Goal: Task Accomplishment & Management: Contribute content

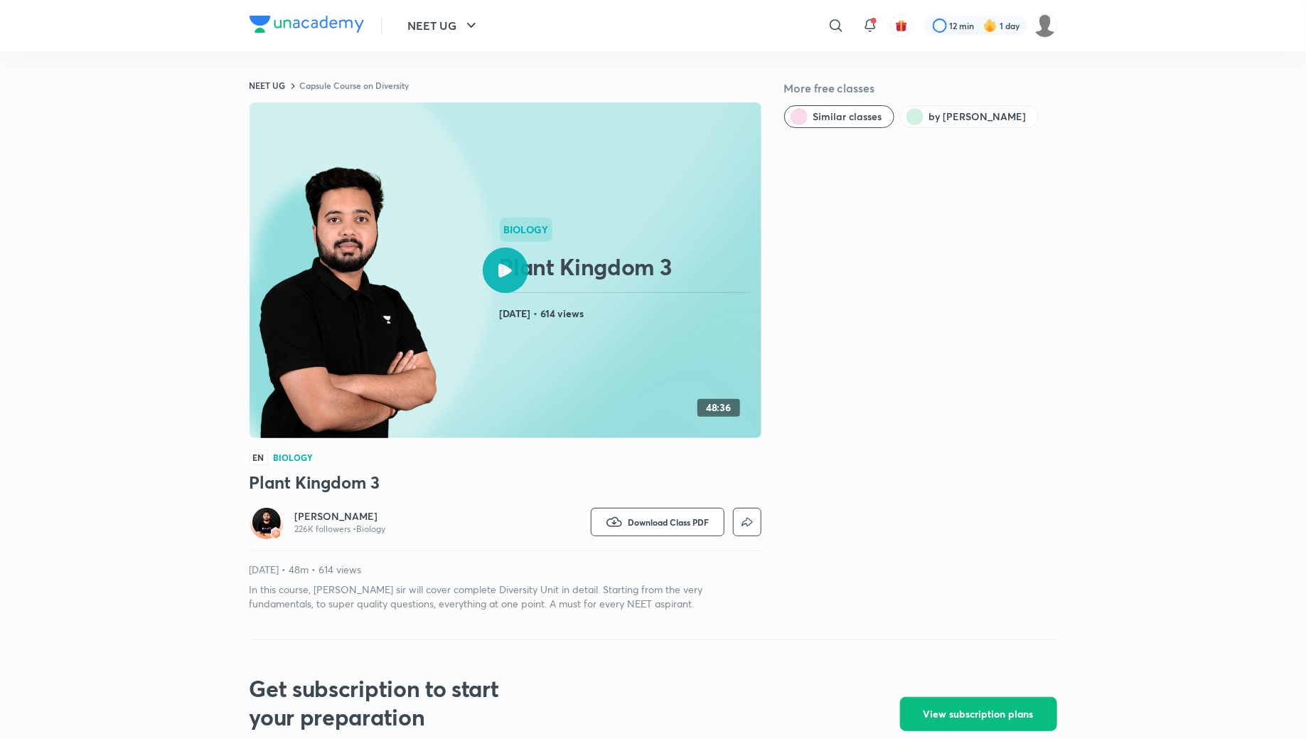
click at [504, 272] on icon at bounding box center [505, 271] width 14 height 14
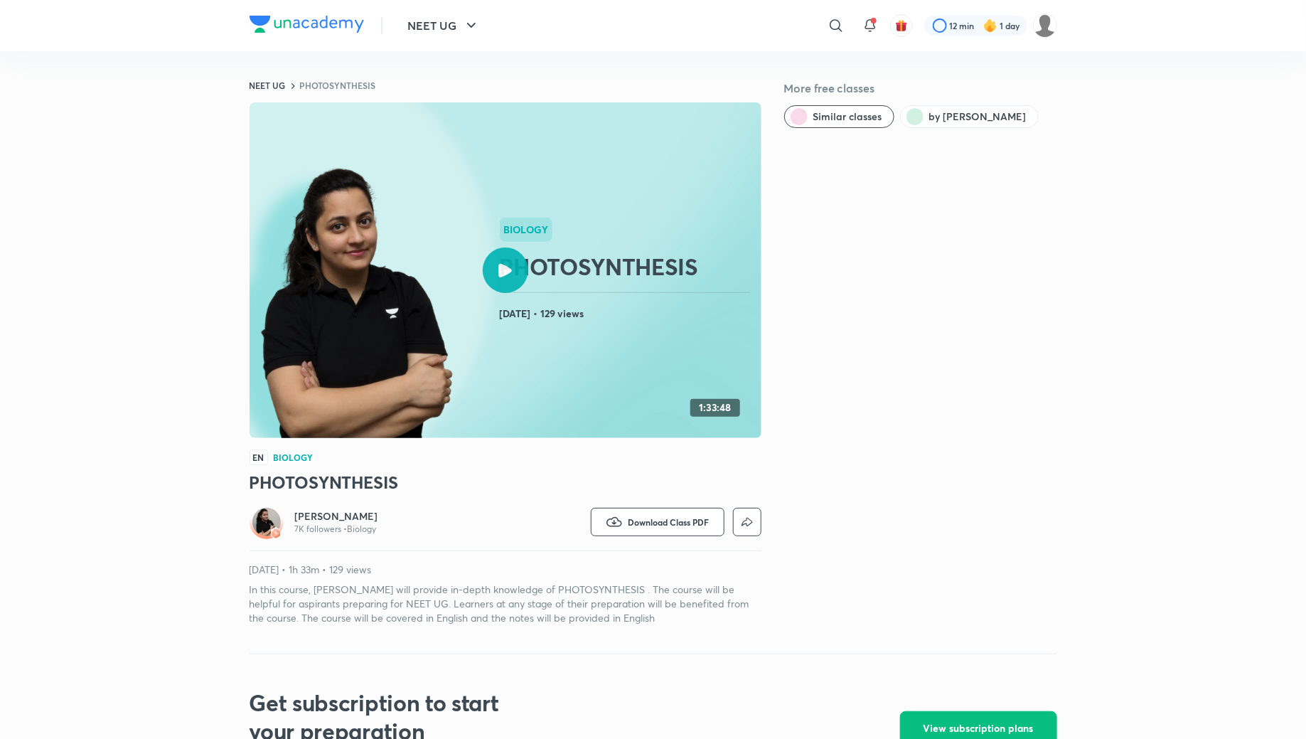
click at [513, 279] on div at bounding box center [505, 269] width 45 height 45
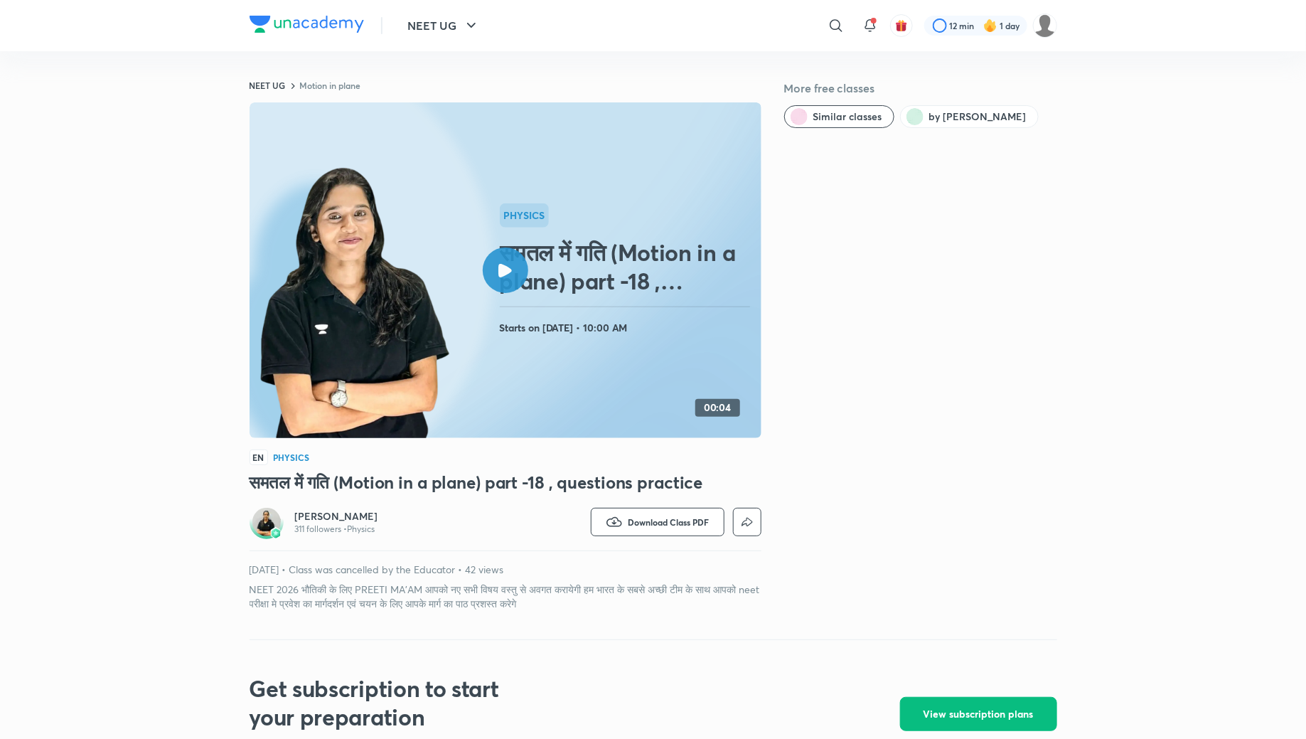
click at [501, 281] on div at bounding box center [505, 269] width 45 height 45
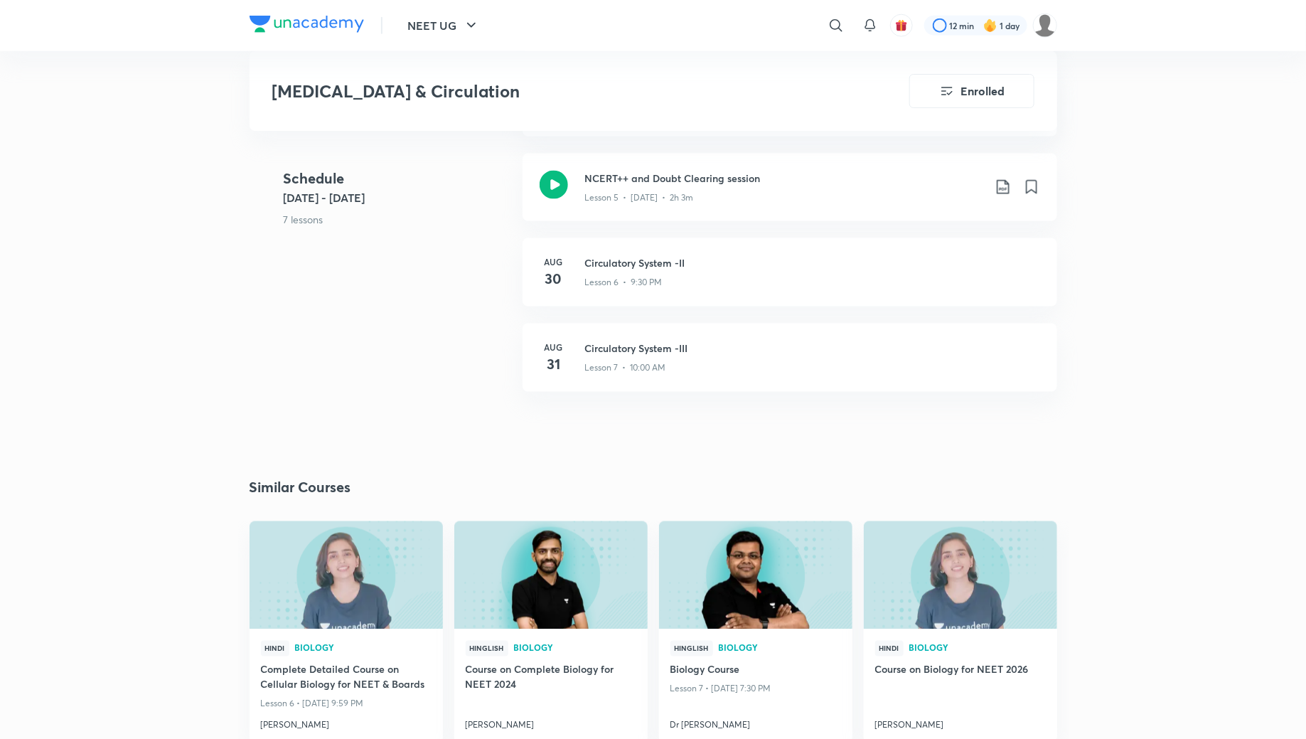
scroll to position [903, 0]
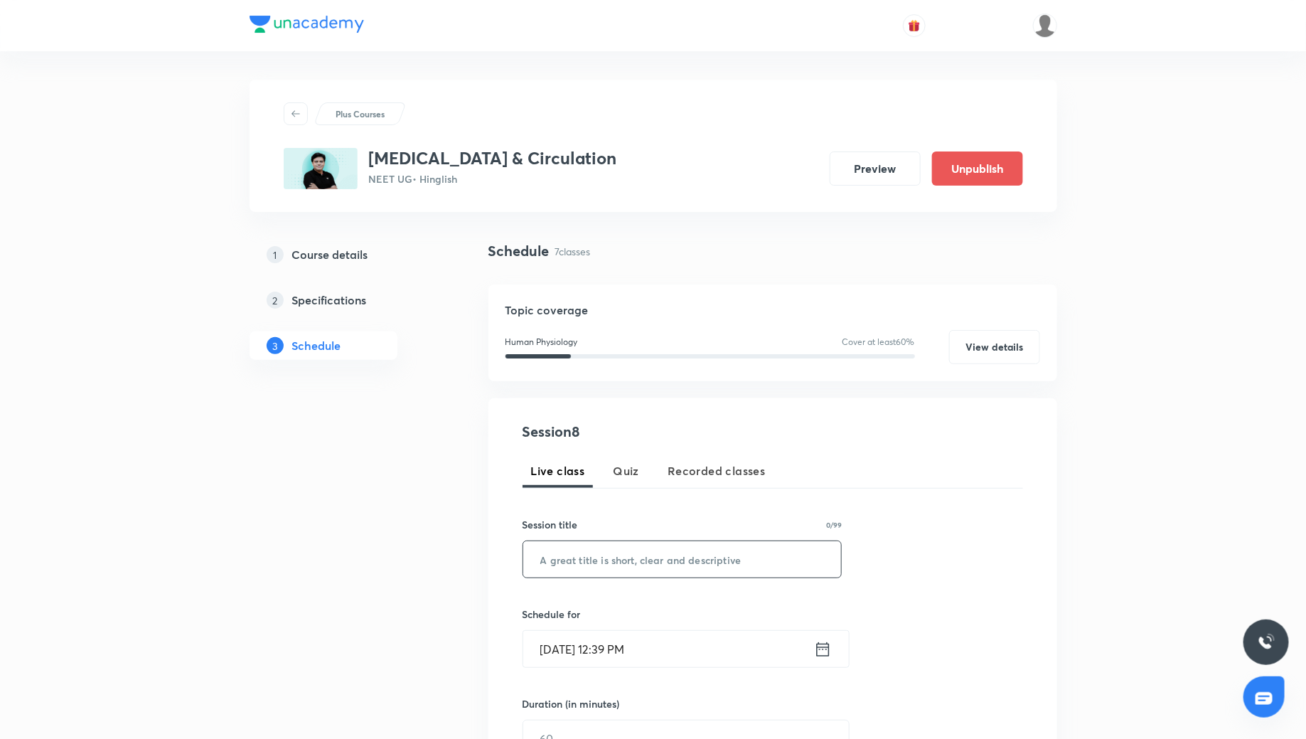
click at [614, 573] on input "text" at bounding box center [682, 559] width 318 height 36
paste input "Circulatory System Miscellaneous"
type input "Circulatory System Miscellaneous"
click at [820, 651] on icon at bounding box center [823, 649] width 18 height 20
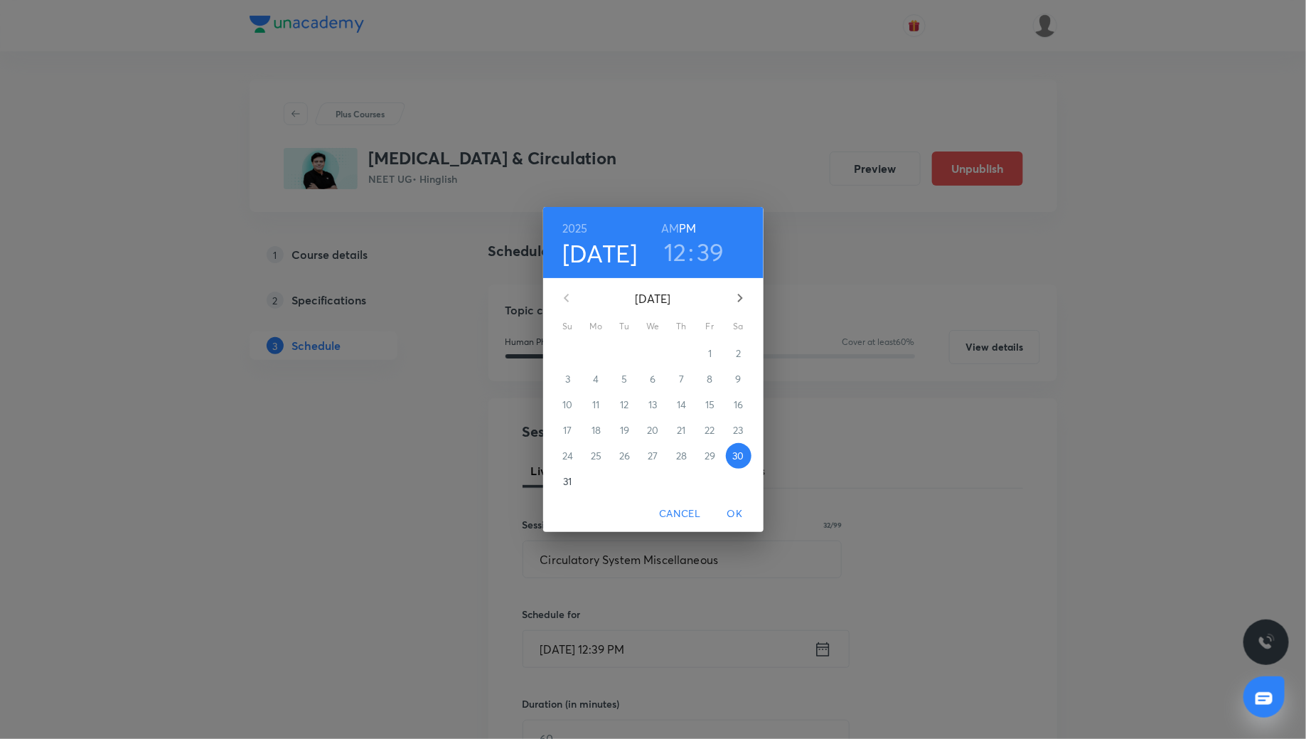
click at [737, 289] on icon "button" at bounding box center [740, 297] width 17 height 17
click at [597, 345] on button "1" at bounding box center [597, 354] width 26 height 26
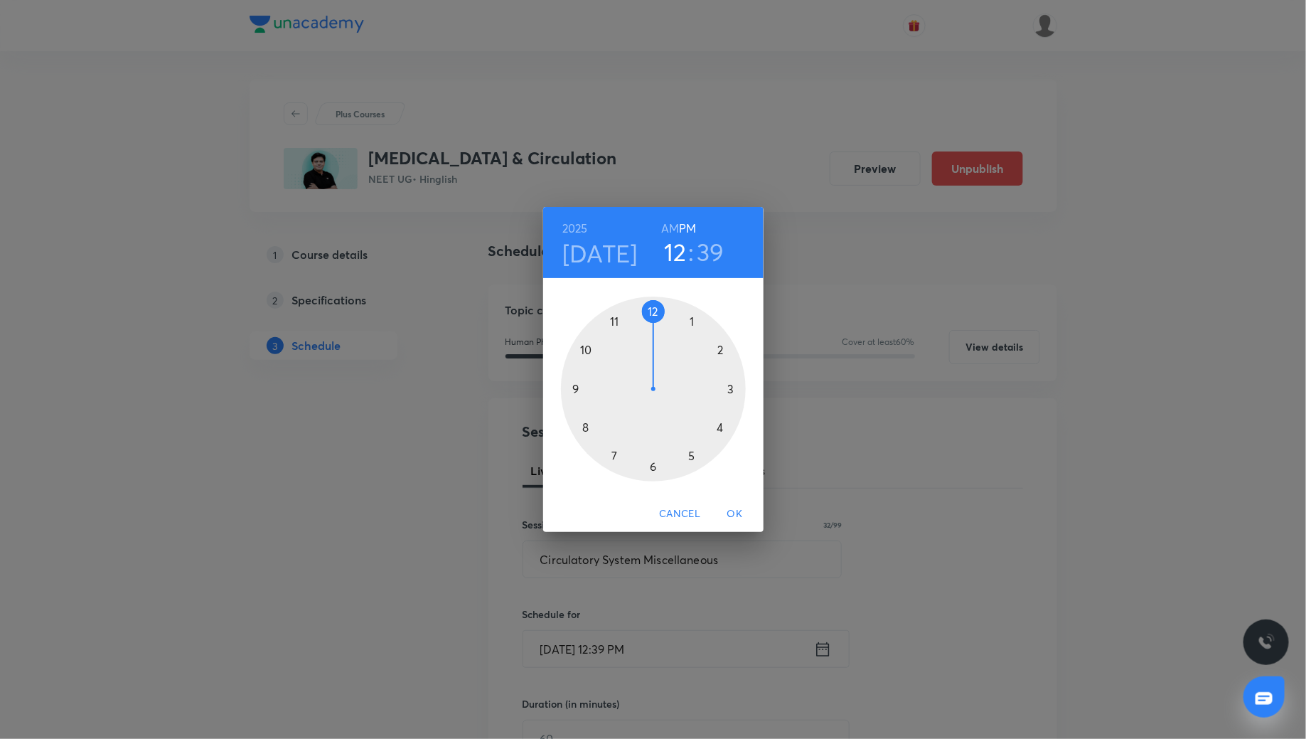
click at [575, 387] on div at bounding box center [653, 388] width 185 height 185
click at [650, 466] on div at bounding box center [653, 388] width 185 height 185
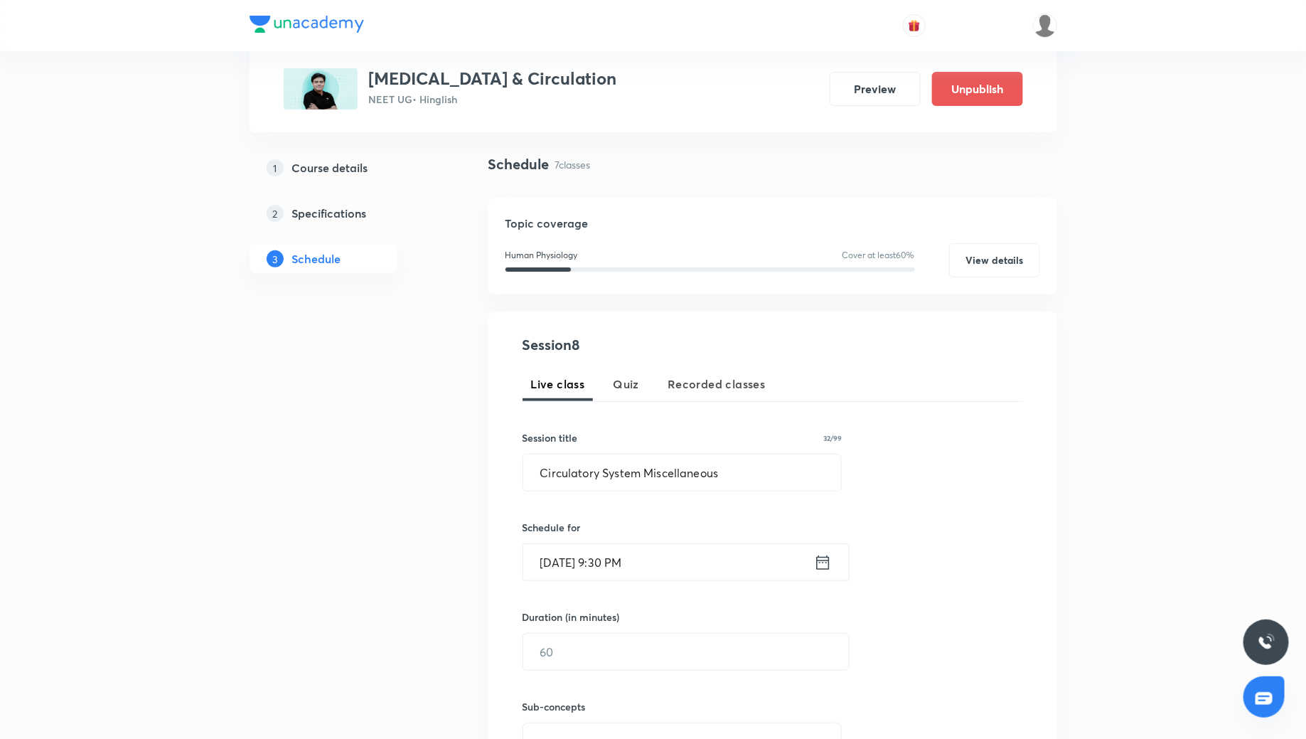
scroll to position [136, 0]
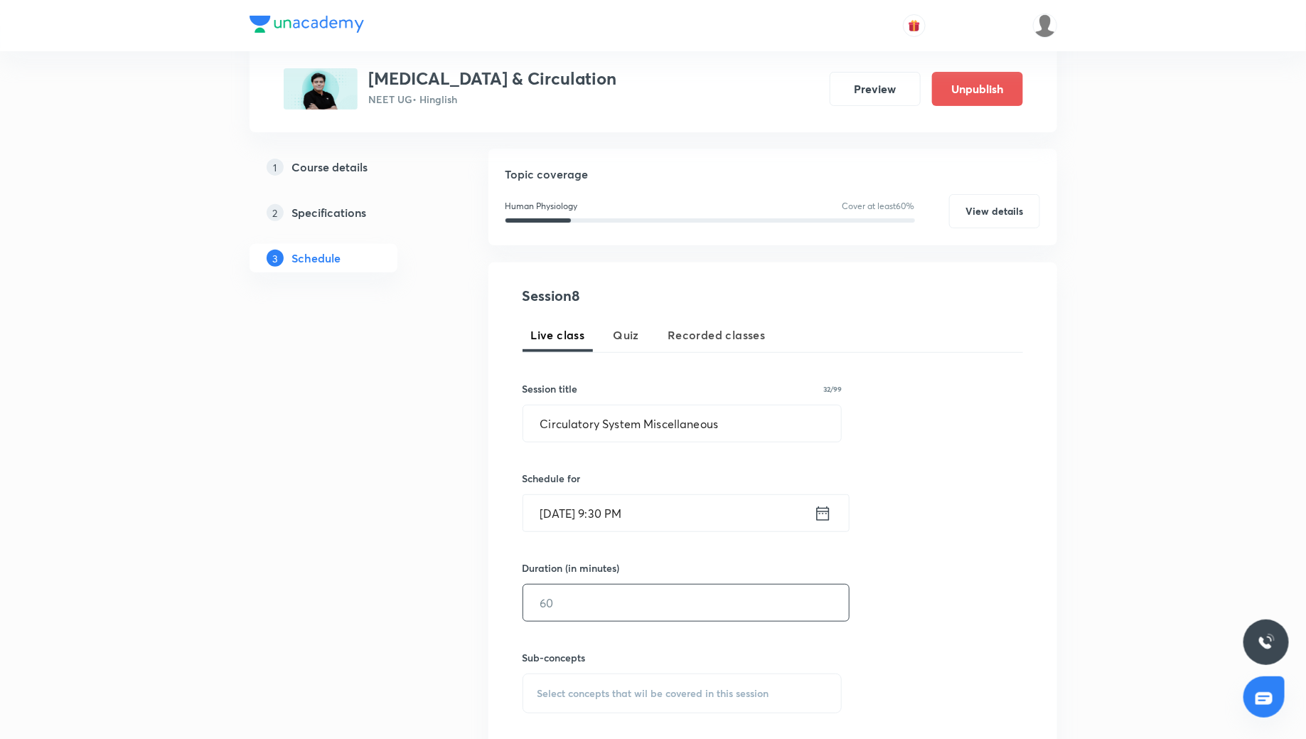
click at [605, 594] on input "text" at bounding box center [686, 602] width 326 height 36
type input "120"
click at [614, 698] on div "Select concepts that wil be covered in this session" at bounding box center [683, 693] width 320 height 40
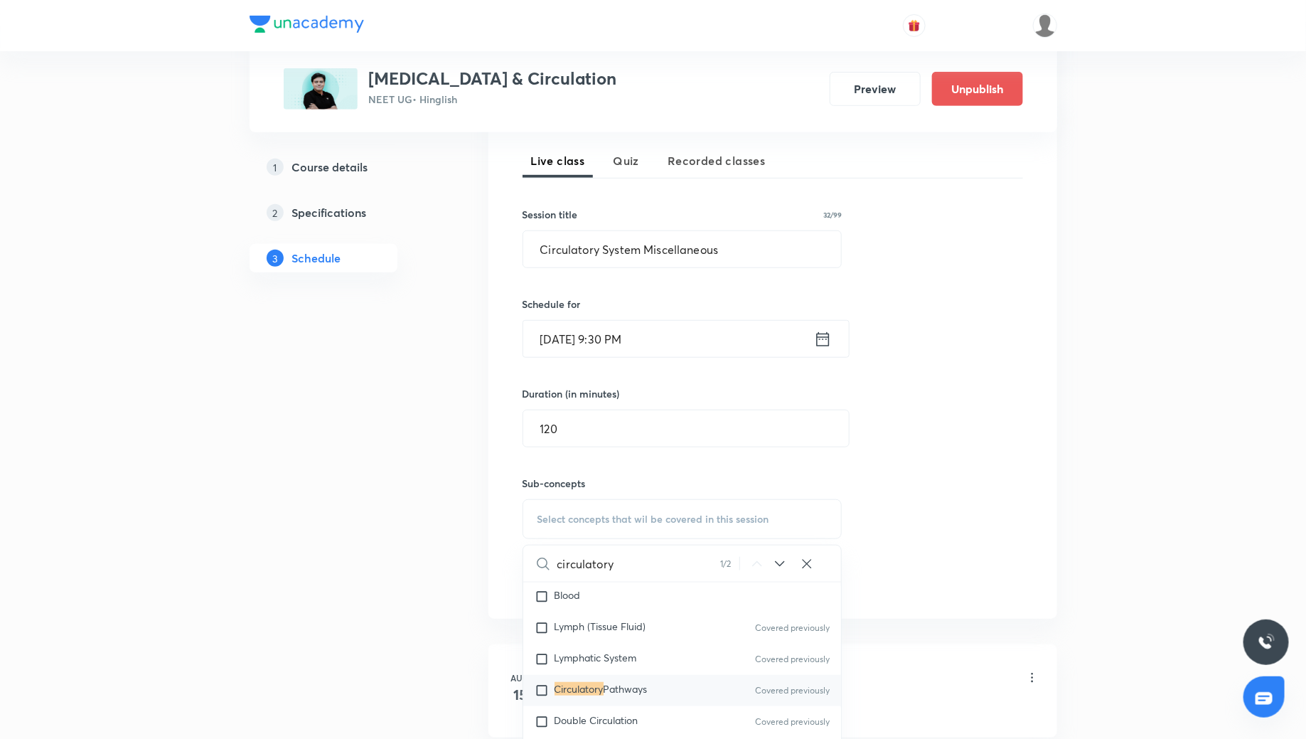
scroll to position [601, 0]
type input "circulatory"
click at [555, 678] on mark "Circulatory" at bounding box center [578, 685] width 49 height 14
checkbox input "true"
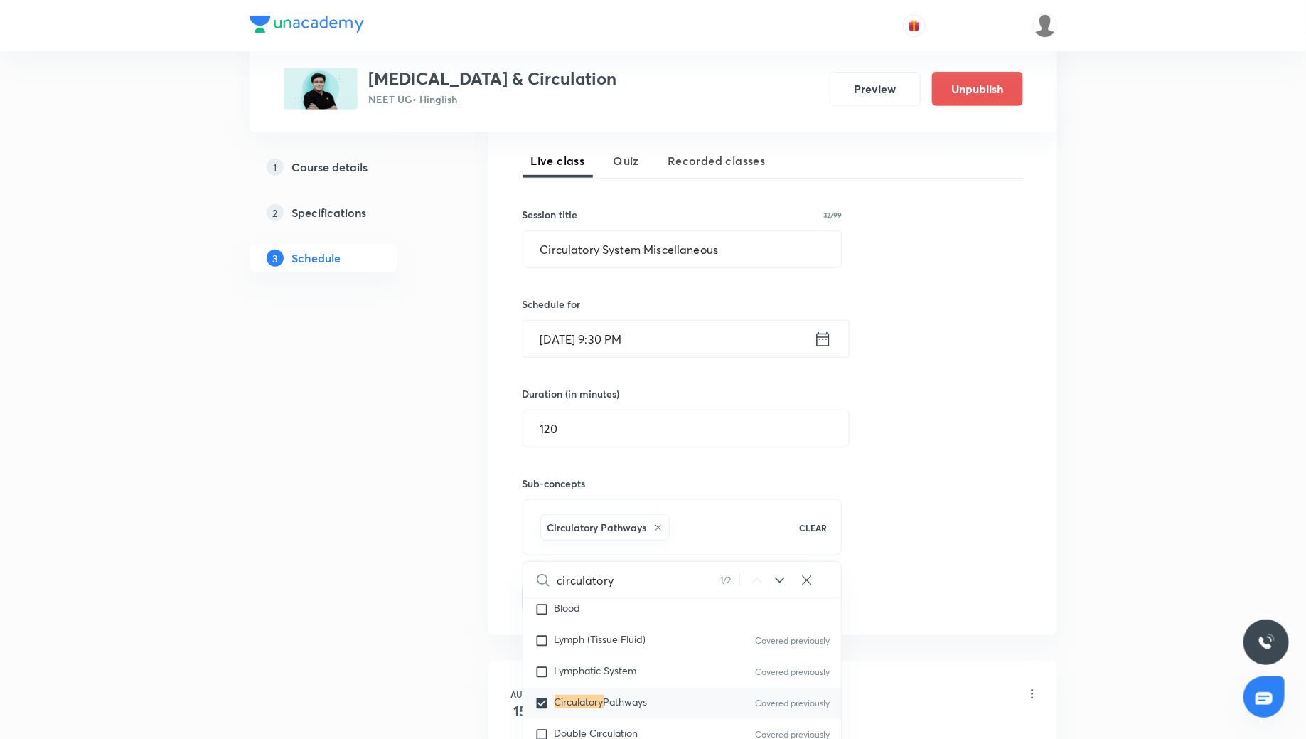
click at [903, 508] on div "Session 8 Live class Quiz Recorded classes Session title 32/99 Circulatory Syst…" at bounding box center [773, 361] width 500 height 501
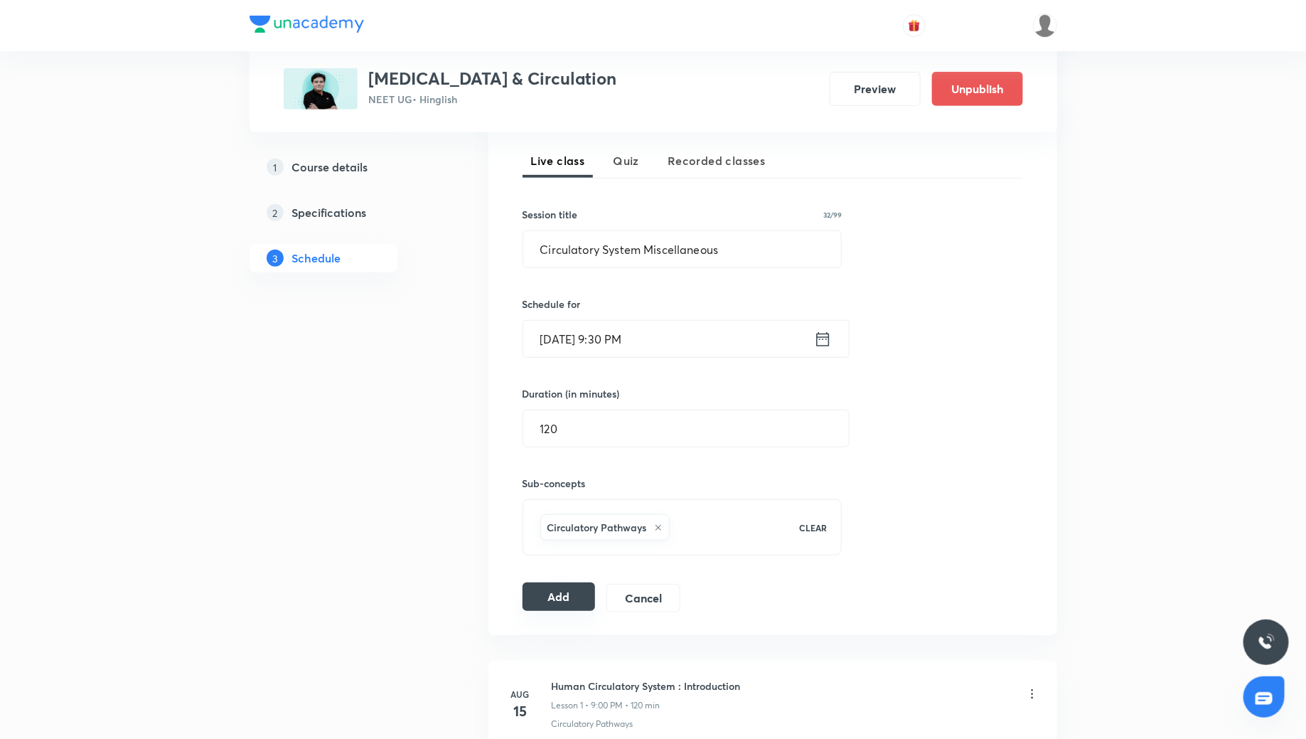
click at [539, 596] on button "Add" at bounding box center [559, 596] width 73 height 28
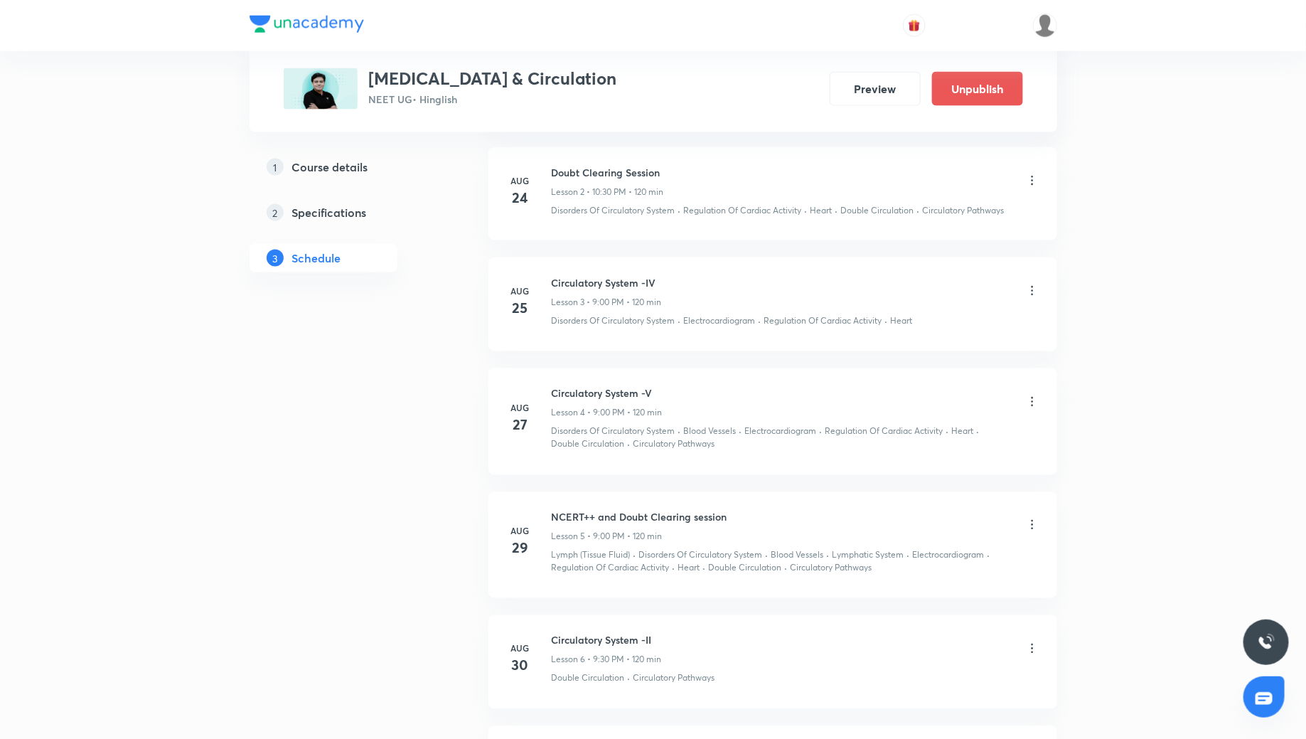
scroll to position [1140, 0]
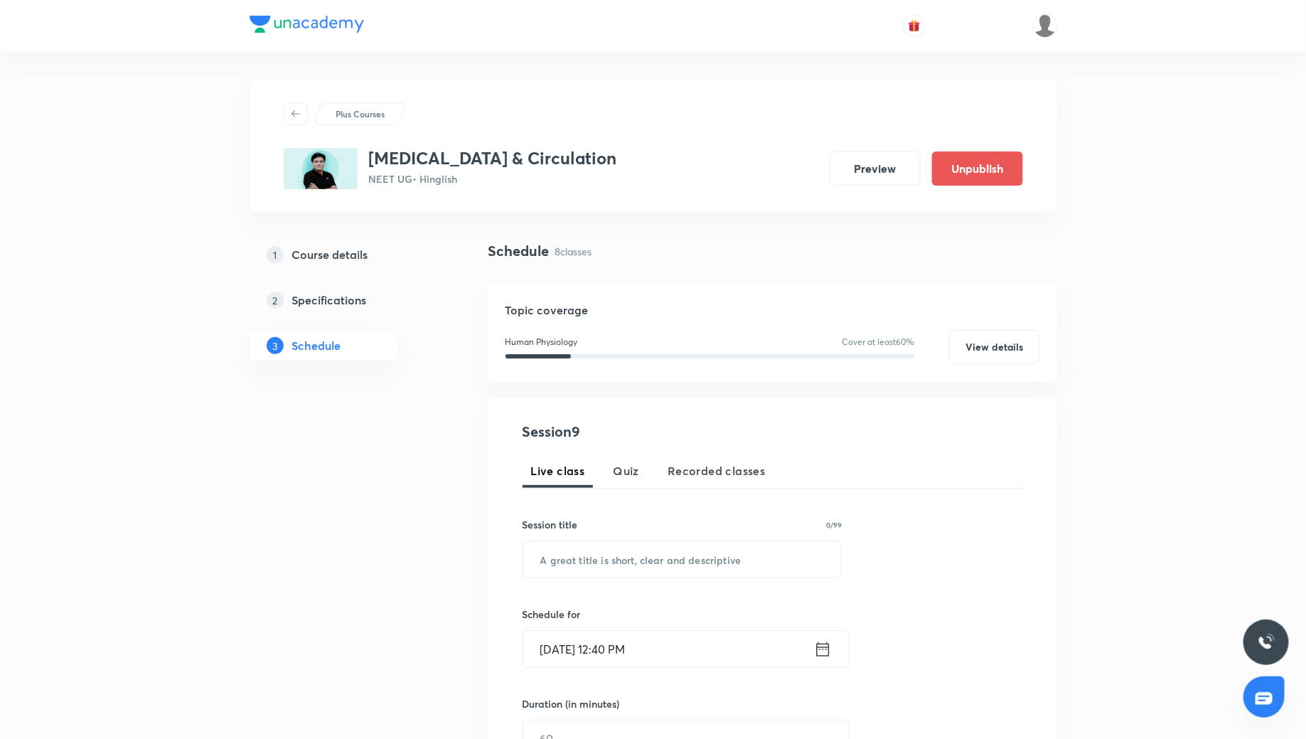
scroll to position [1, 0]
click at [599, 558] on input "text" at bounding box center [682, 558] width 318 height 36
paste input "Lymphatic System"
type input "Lymphatic System"
click at [822, 649] on icon at bounding box center [823, 648] width 18 height 20
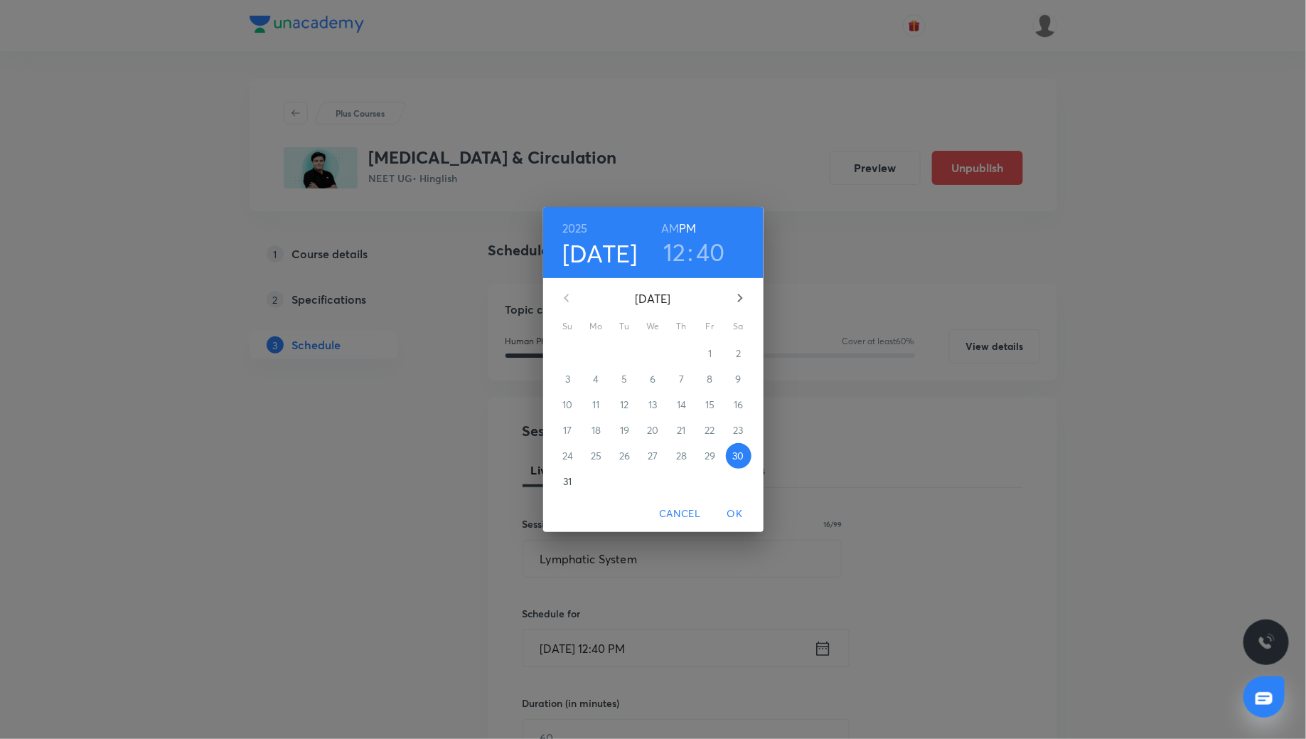
click at [743, 298] on icon "button" at bounding box center [740, 297] width 17 height 17
click at [651, 355] on p "3" at bounding box center [652, 353] width 5 height 14
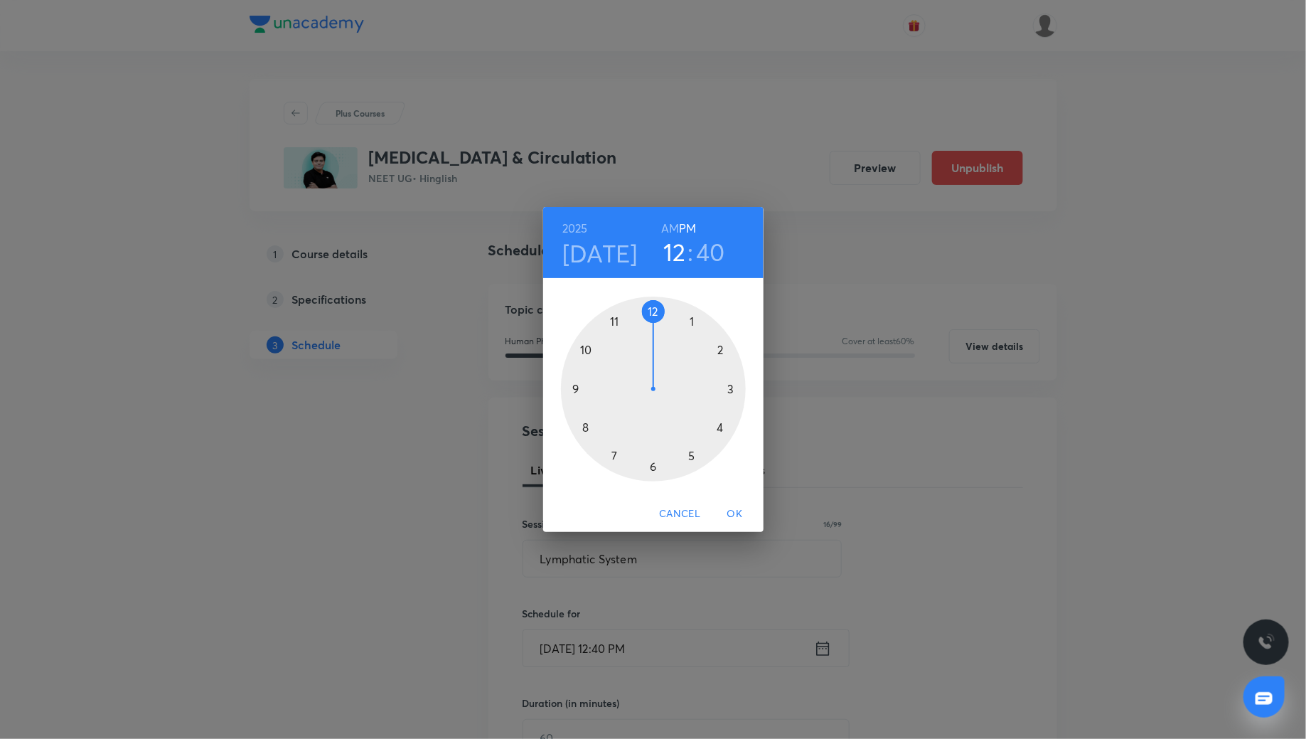
click at [574, 386] on div at bounding box center [653, 388] width 185 height 185
click at [655, 466] on div at bounding box center [653, 388] width 185 height 185
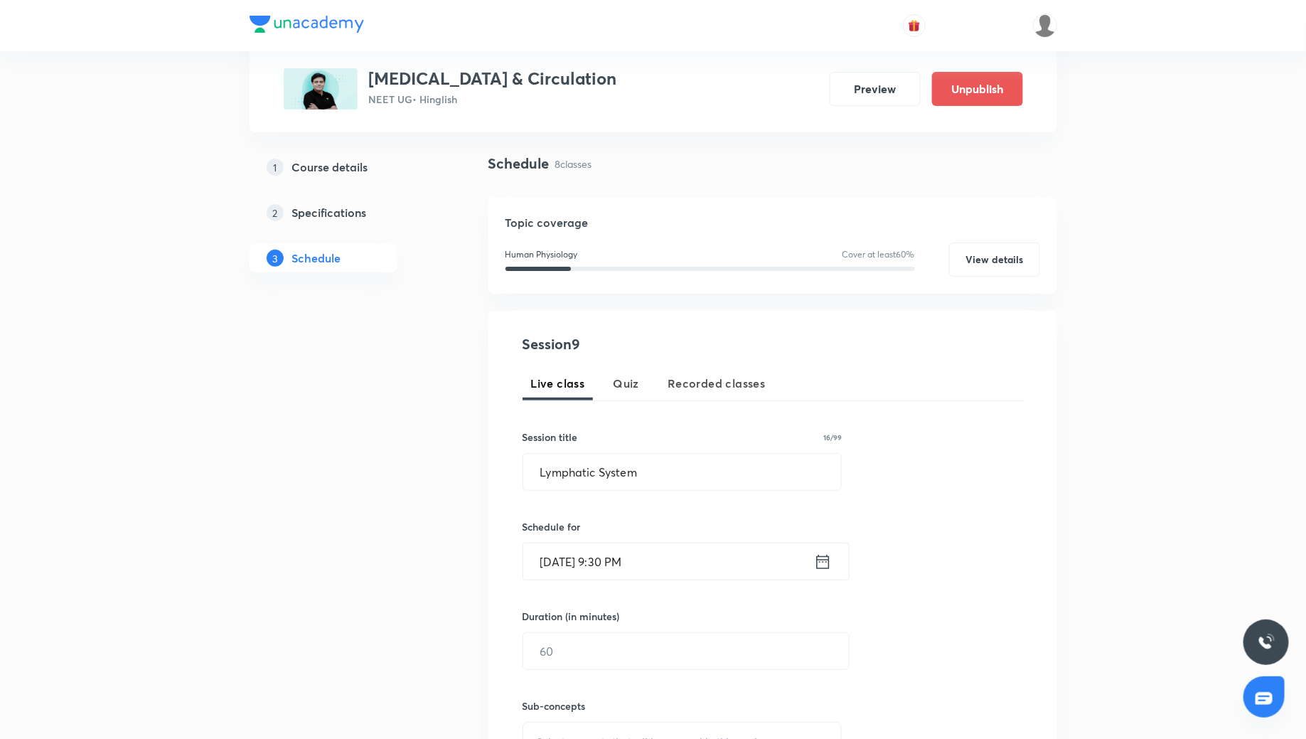
scroll to position [98, 0]
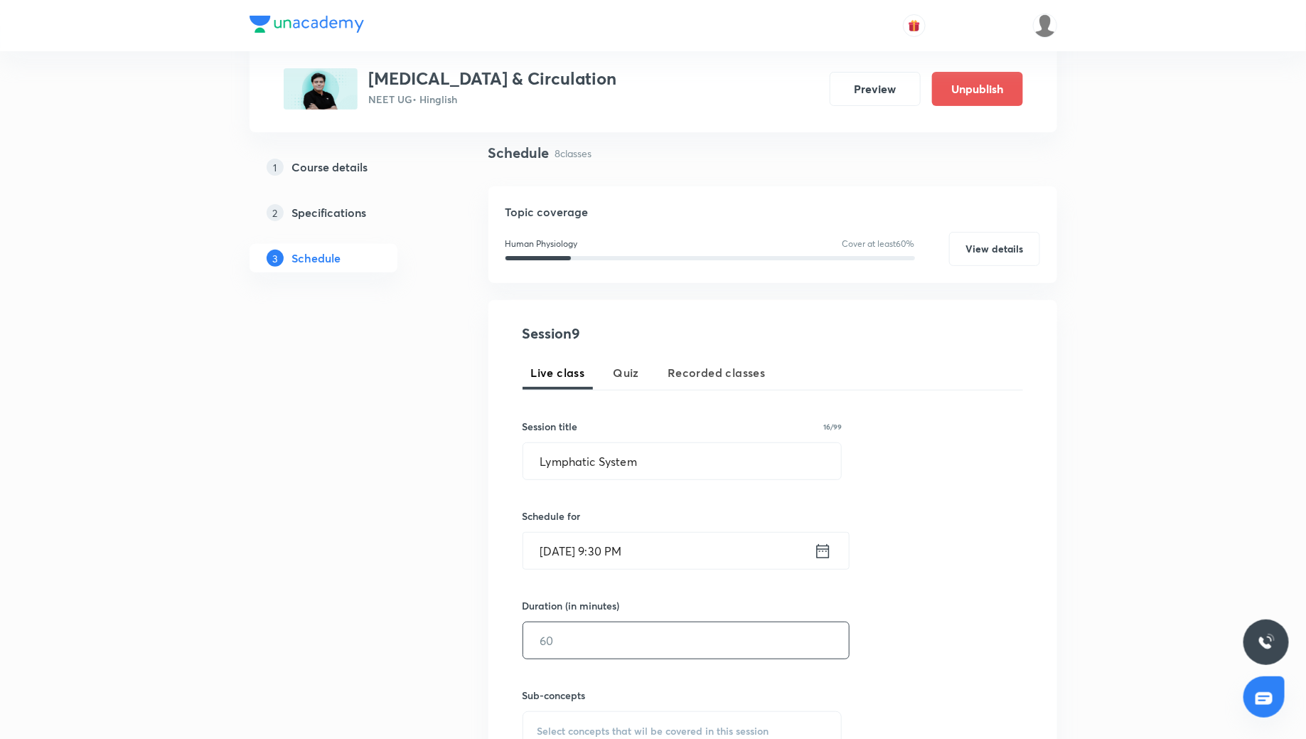
click at [595, 647] on input "text" at bounding box center [686, 640] width 326 height 36
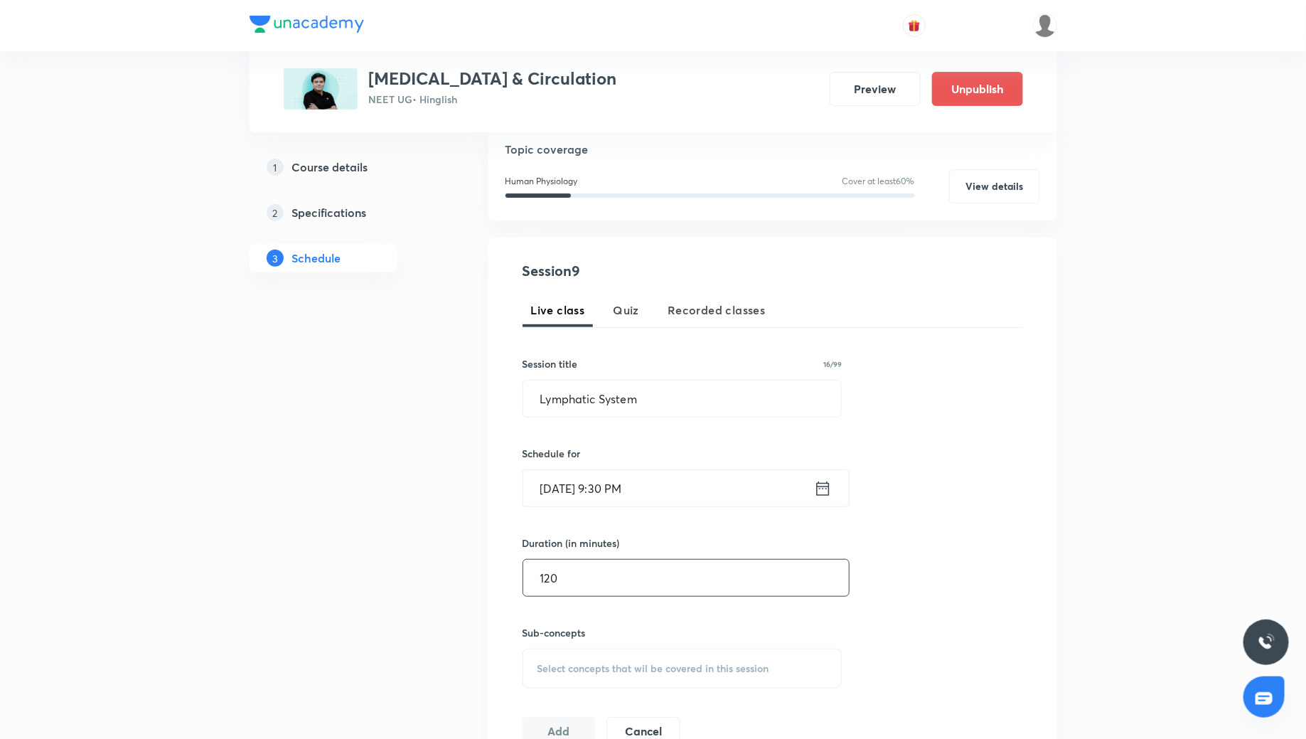
scroll to position [176, 0]
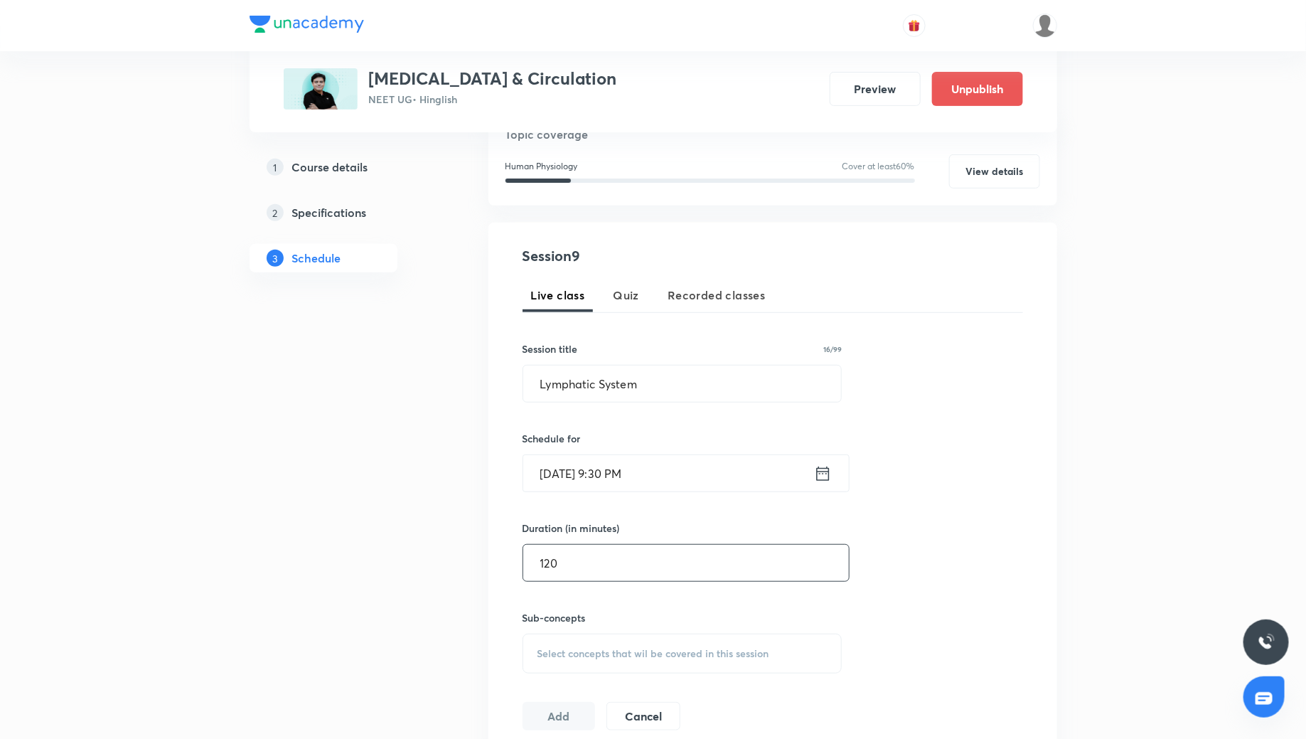
type input "120"
click at [584, 639] on div "Select concepts that wil be covered in this session" at bounding box center [683, 653] width 320 height 40
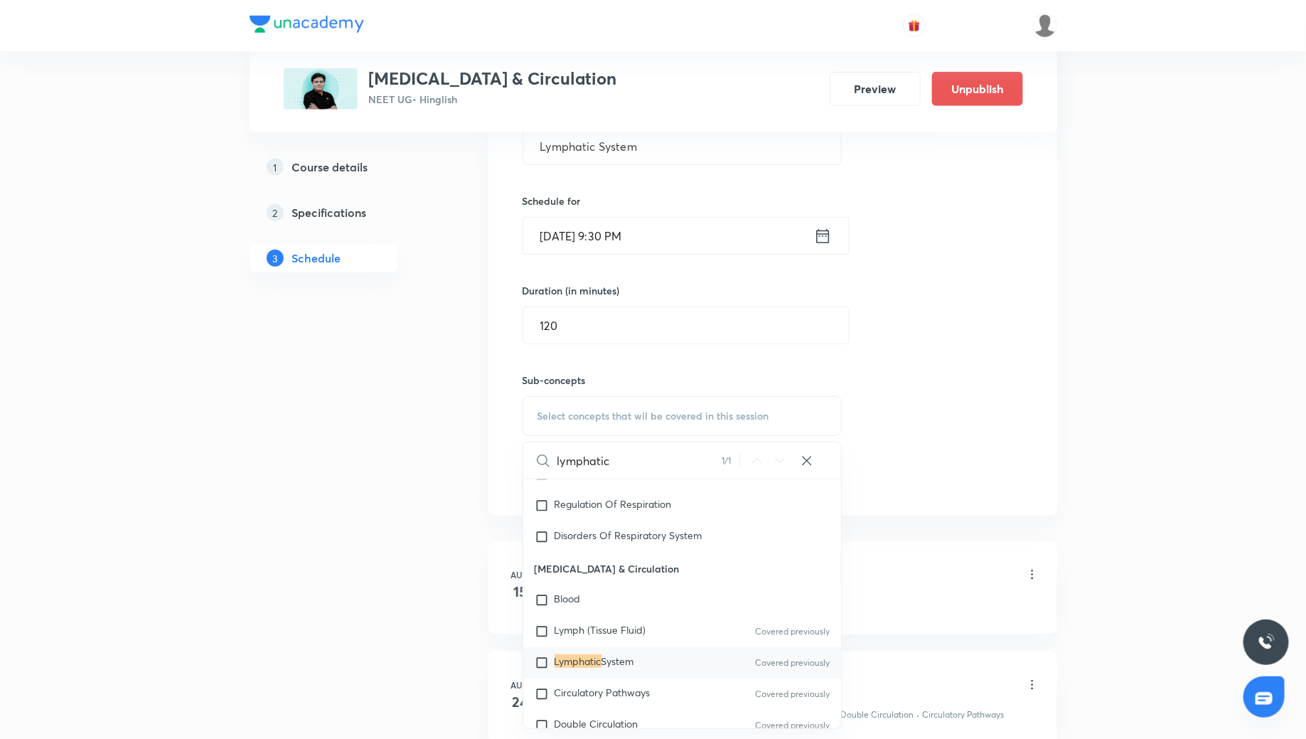
scroll to position [414, 0]
type input "lymphatic"
click at [564, 657] on mark "Lymphatic" at bounding box center [577, 660] width 47 height 14
checkbox input "true"
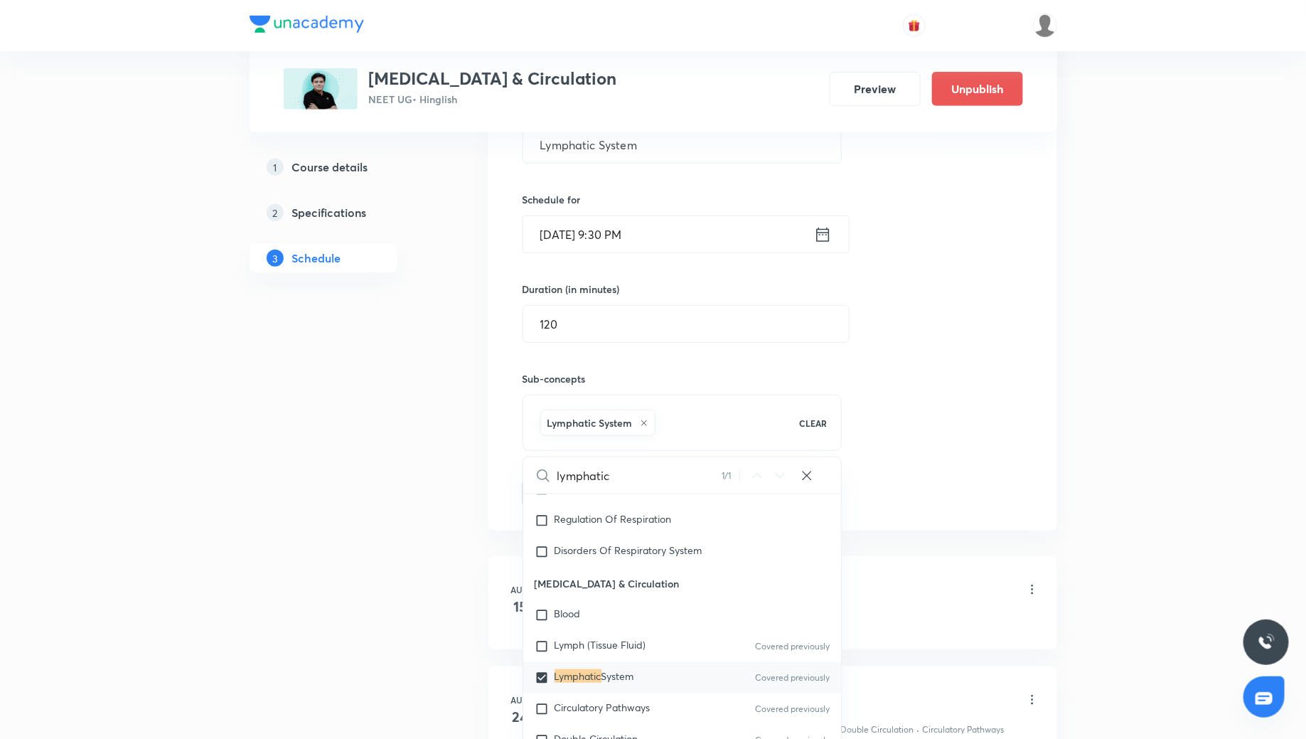
click at [964, 408] on div "Session 9 Live class Quiz Recorded classes Session title 16/99 Lymphatic System…" at bounding box center [773, 256] width 500 height 501
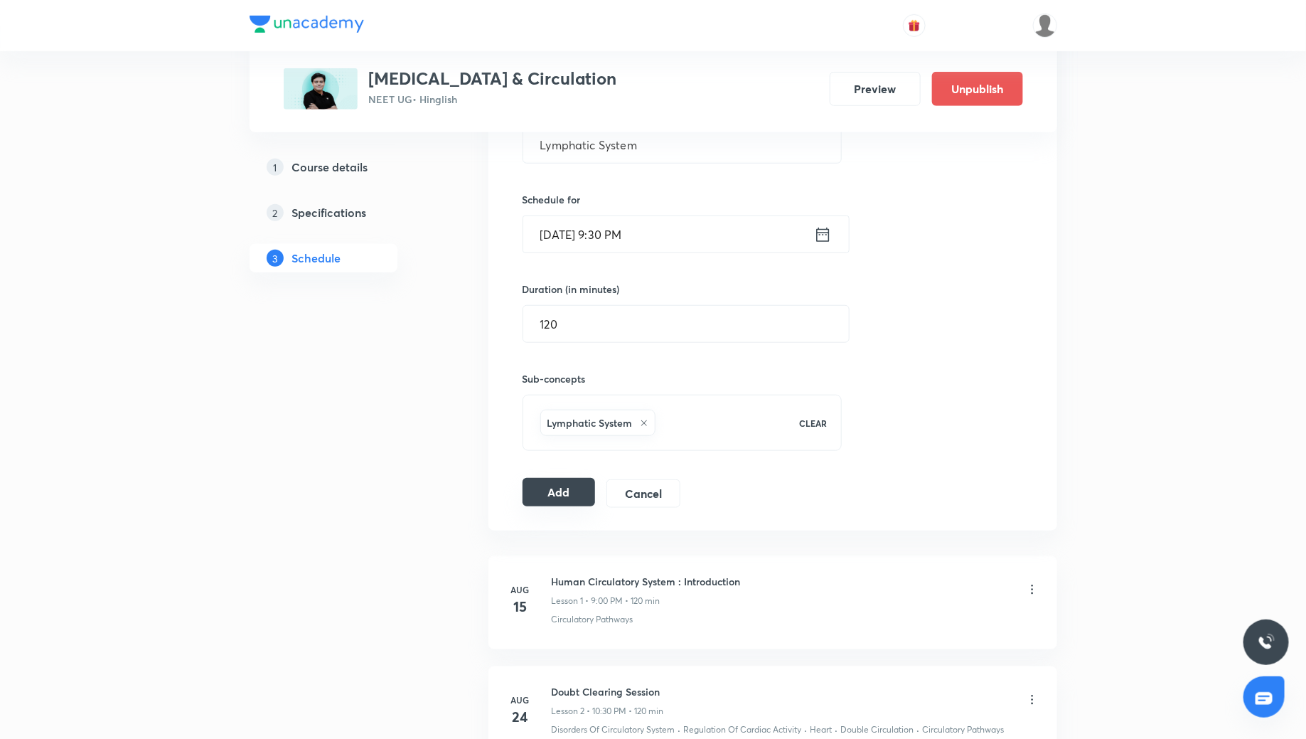
click at [583, 489] on button "Add" at bounding box center [559, 492] width 73 height 28
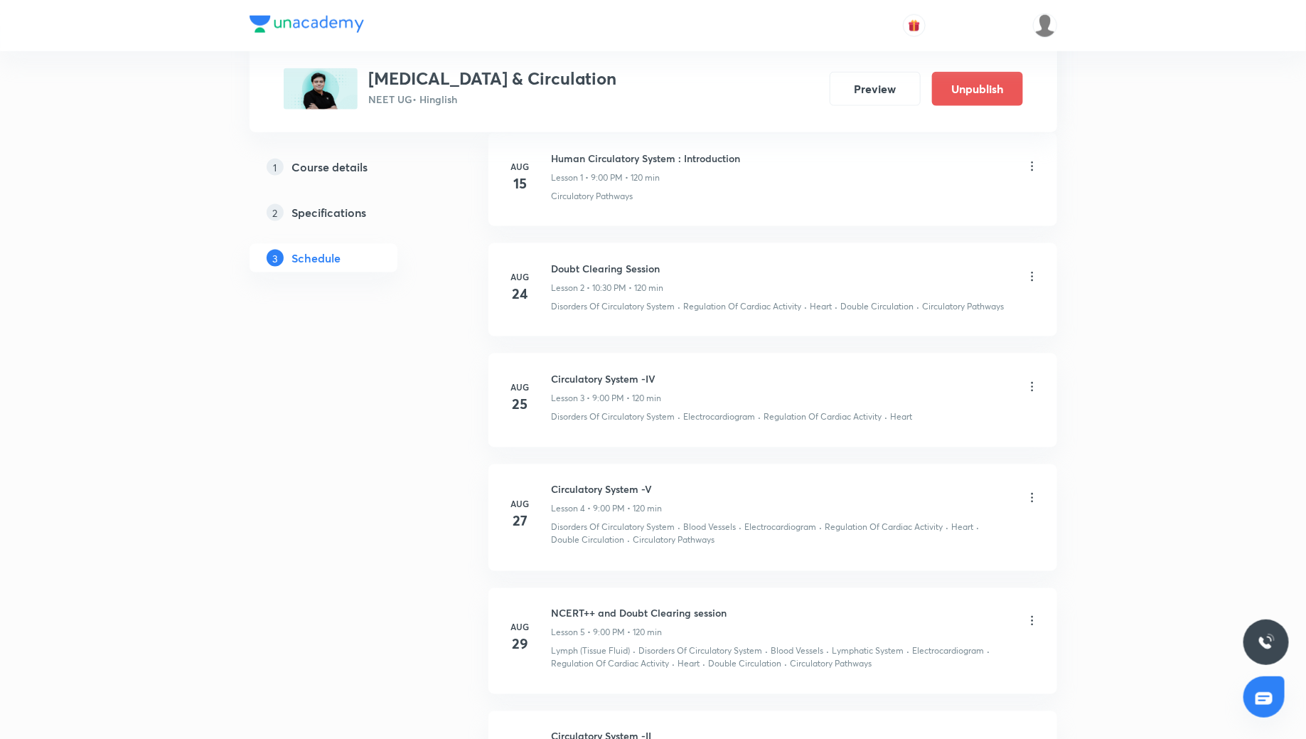
scroll to position [1344, 0]
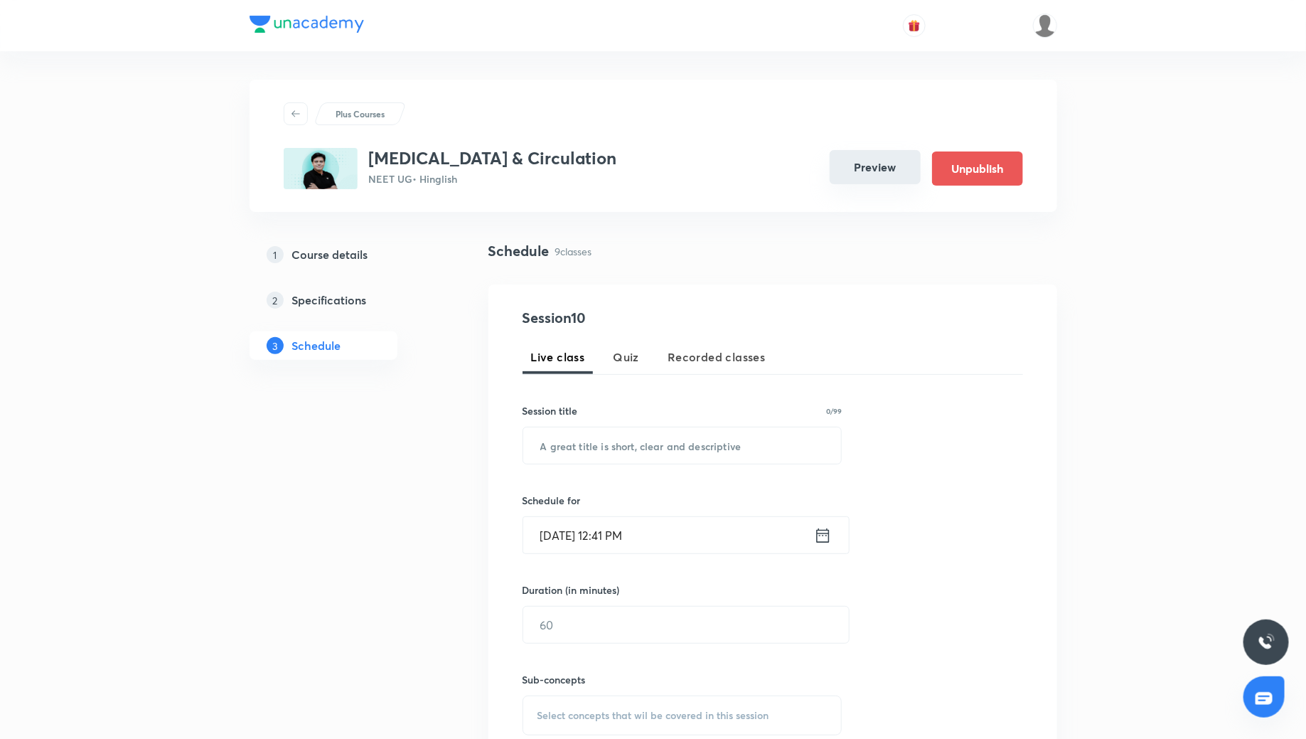
scroll to position [1231, 0]
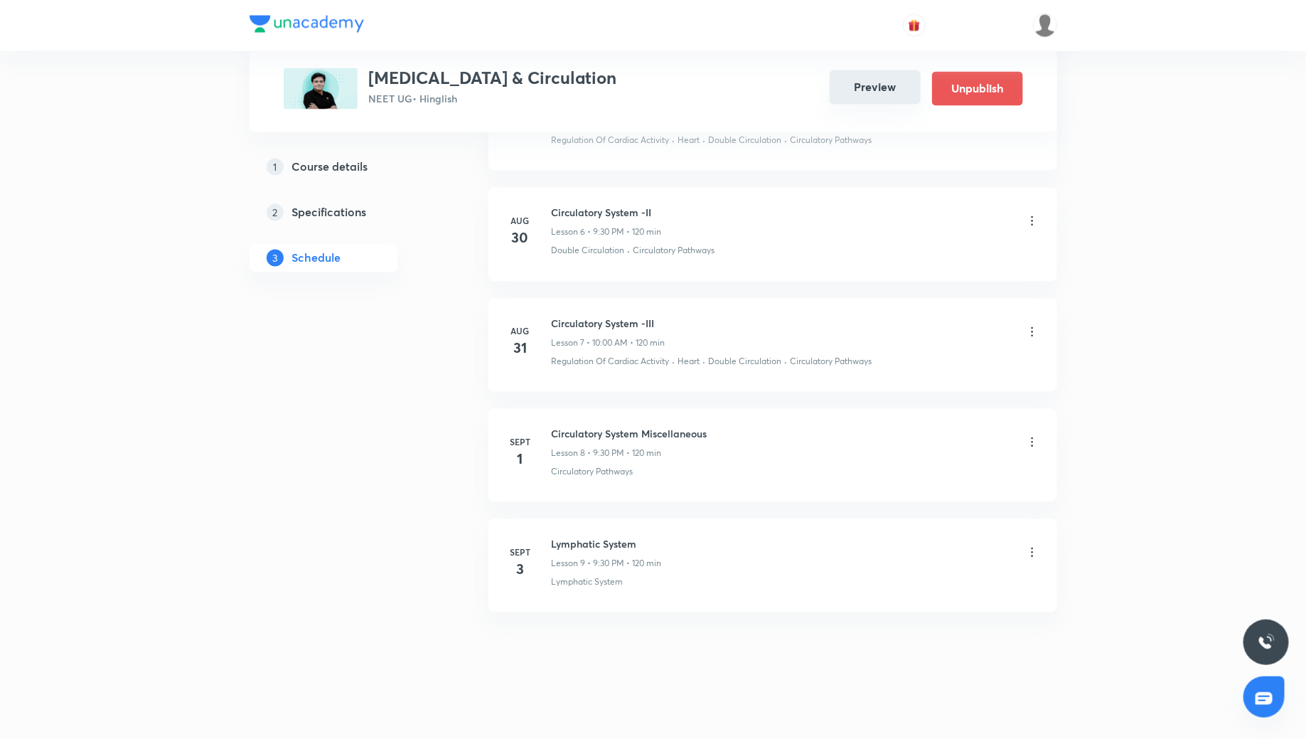
click at [879, 169] on ul "[DATE] Human Circulatory System : Introduction Lesson 1 • 9:00 PM • 120 min Cir…" at bounding box center [772, 111] width 569 height 1002
click at [873, 87] on button "Preview" at bounding box center [875, 87] width 91 height 34
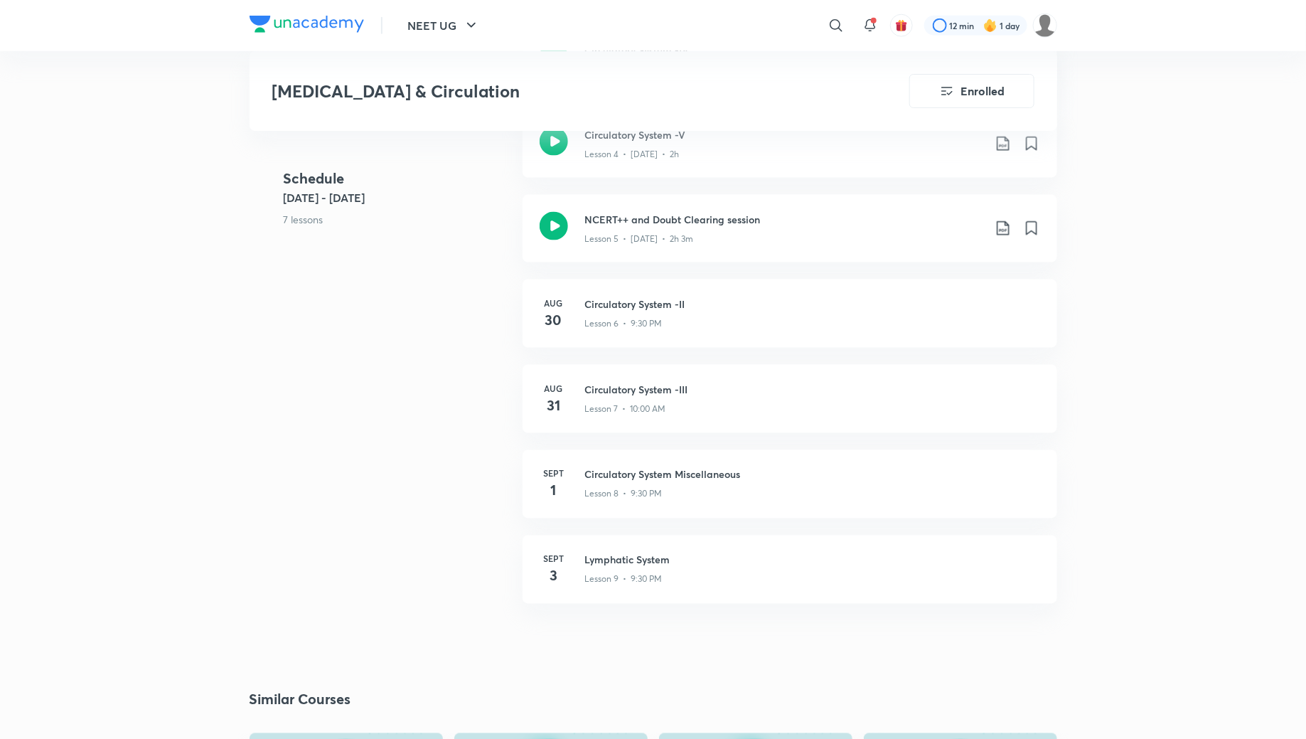
scroll to position [875, 0]
click at [1245, 285] on div "NEET UG ​ 12 min 1 day Body Fluids & Circulation Enrolled NEET UG Plus Syllabus…" at bounding box center [653, 304] width 1306 height 2358
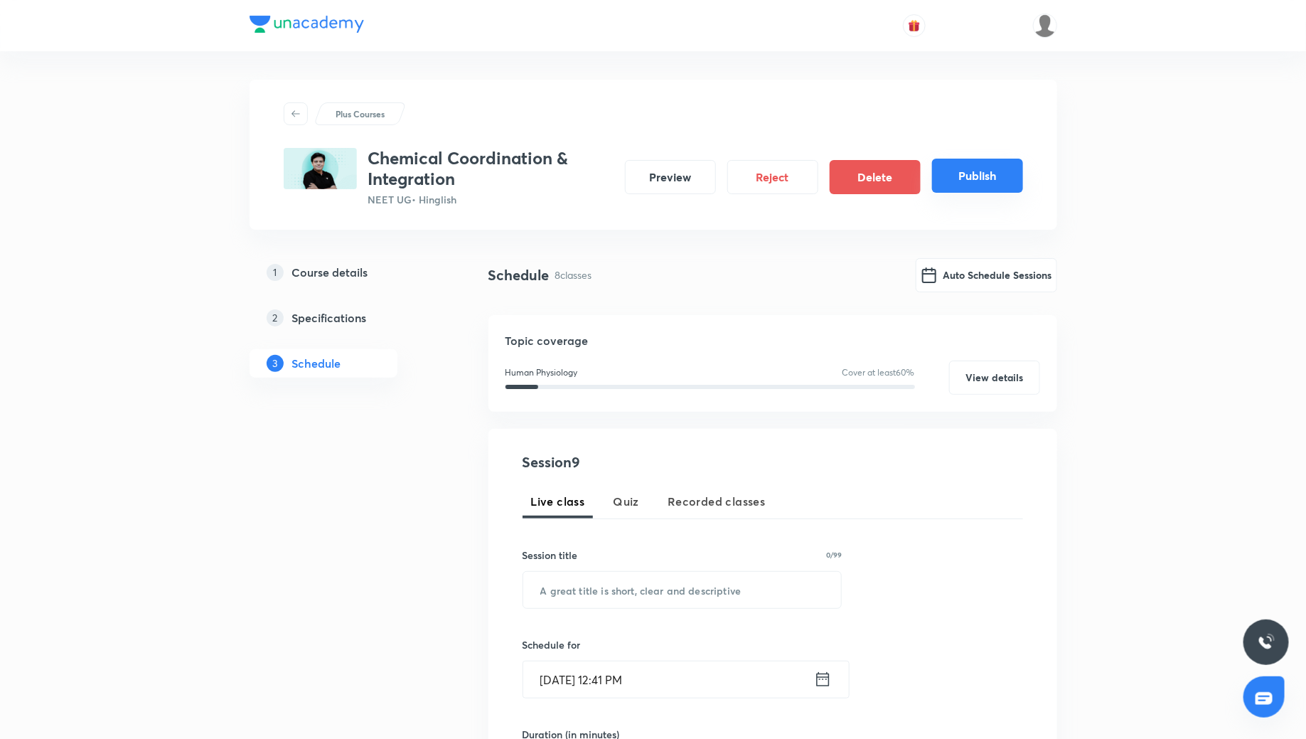
click at [946, 169] on button "Publish" at bounding box center [977, 176] width 91 height 34
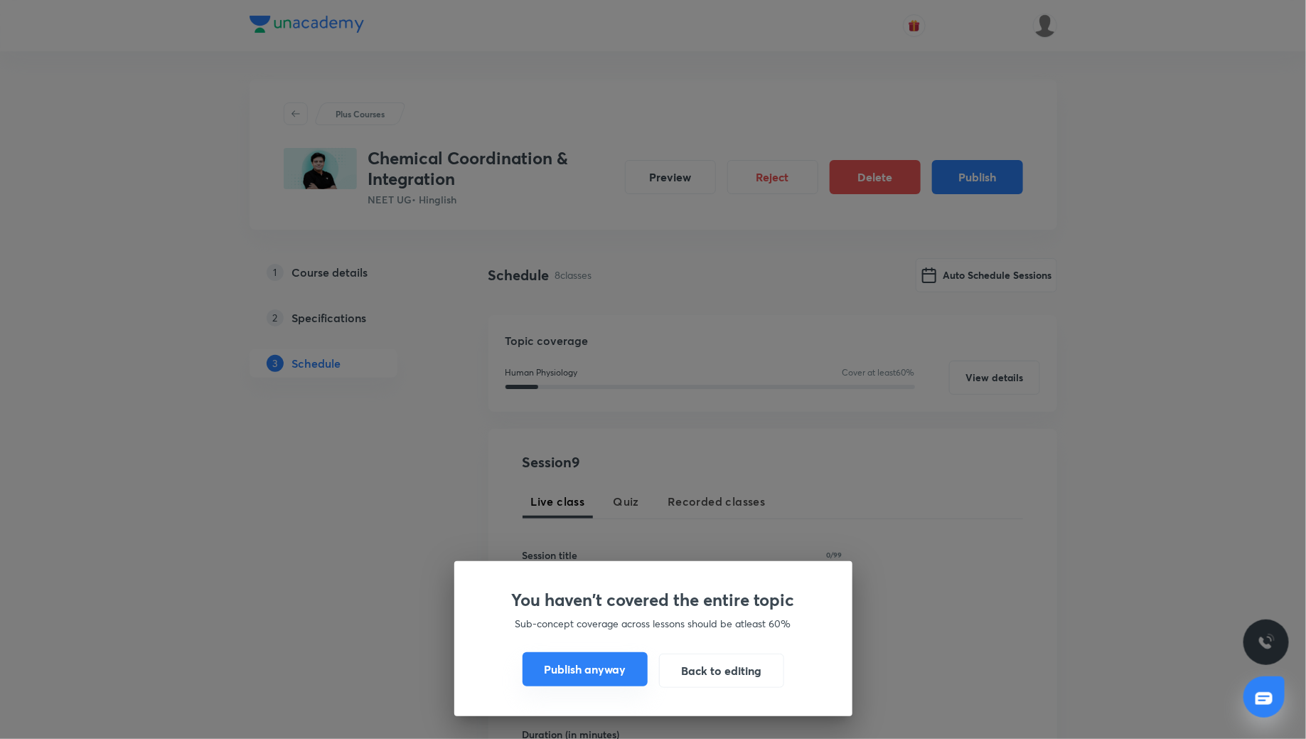
click at [602, 672] on button "Publish anyway" at bounding box center [585, 669] width 125 height 34
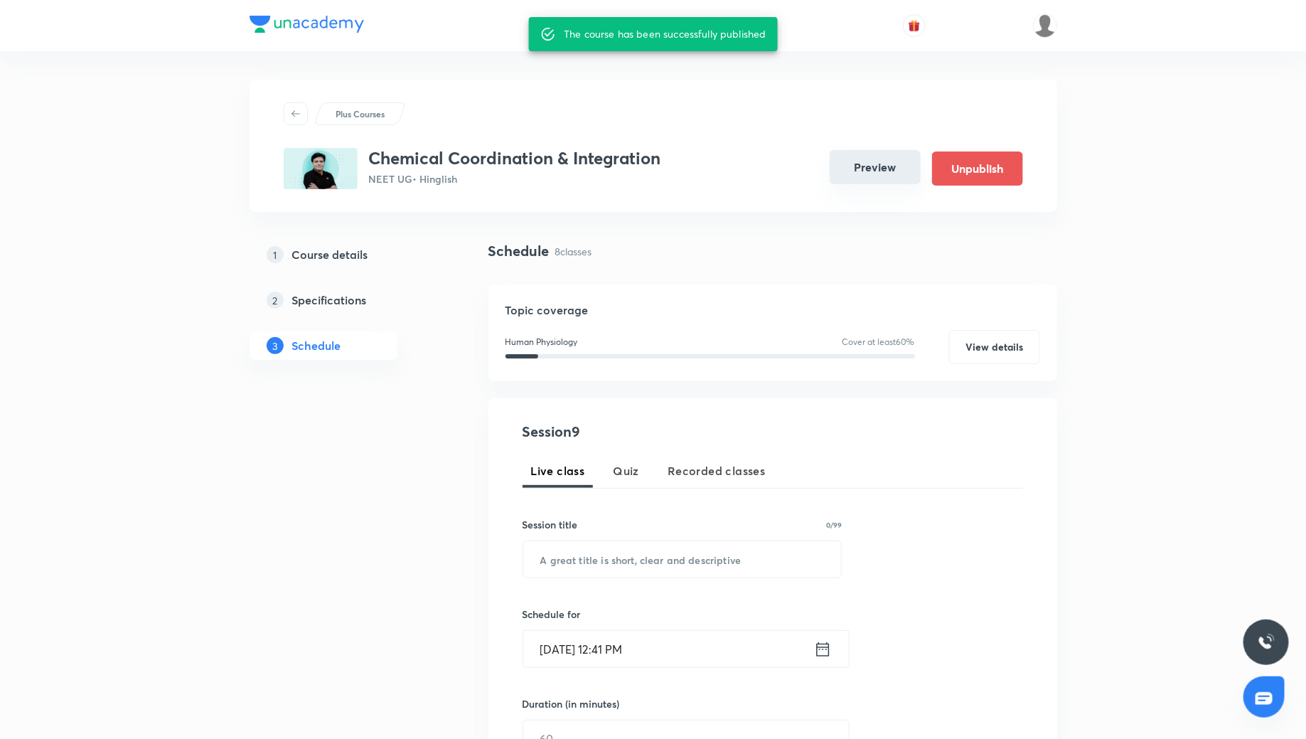
click at [879, 178] on button "Preview" at bounding box center [875, 167] width 91 height 34
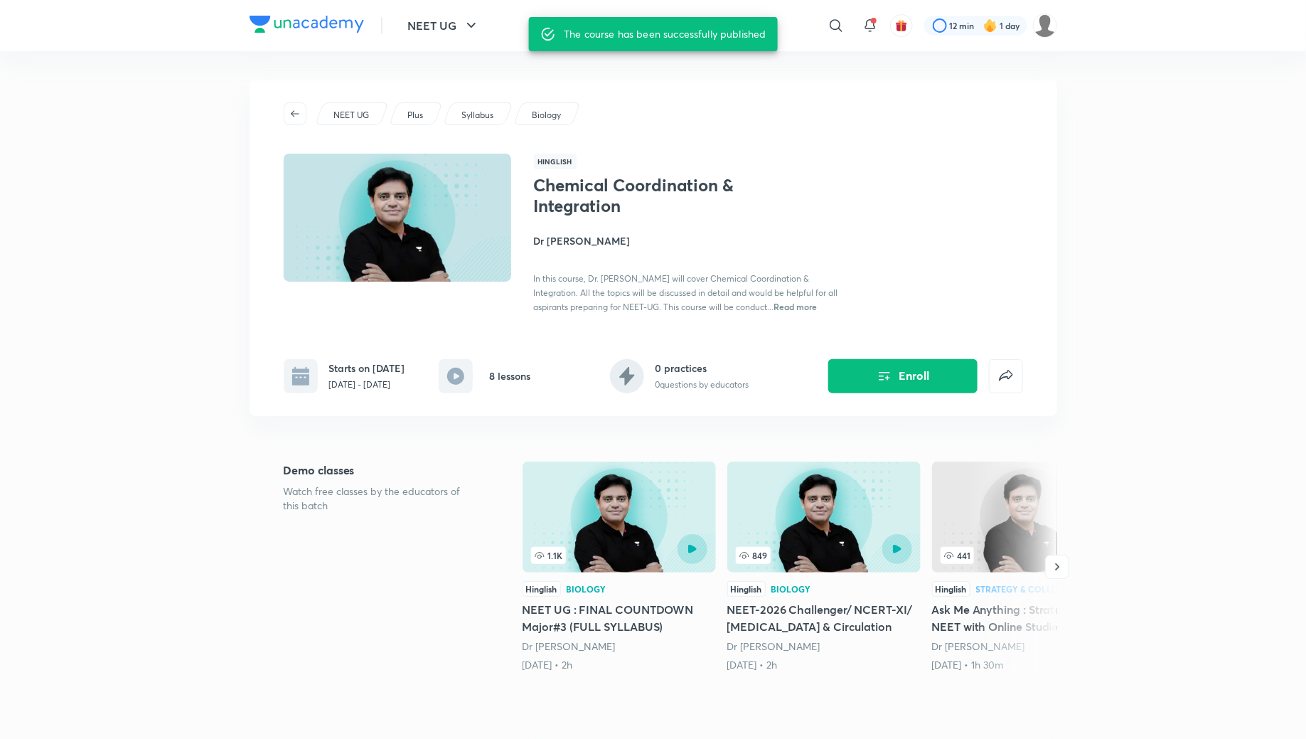
click at [577, 241] on h4 "Dr Amit Gupta" at bounding box center [693, 240] width 318 height 15
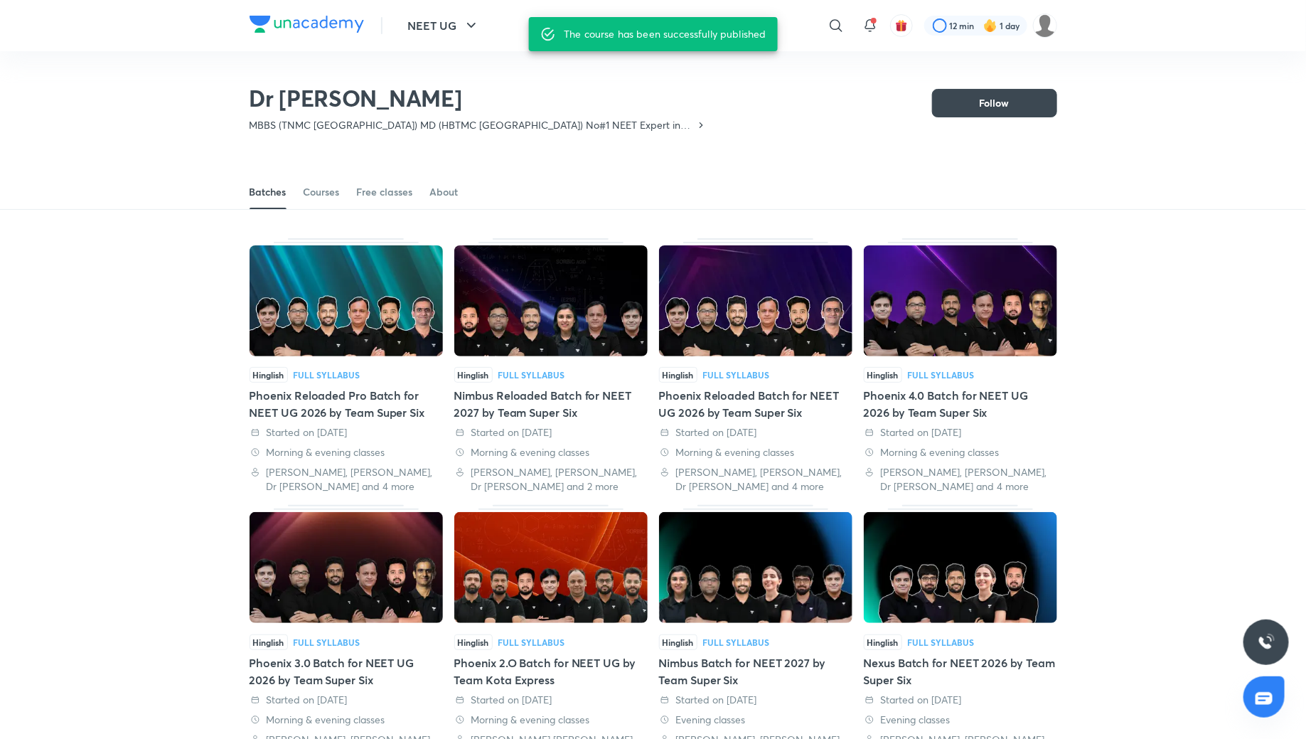
scroll to position [62, 0]
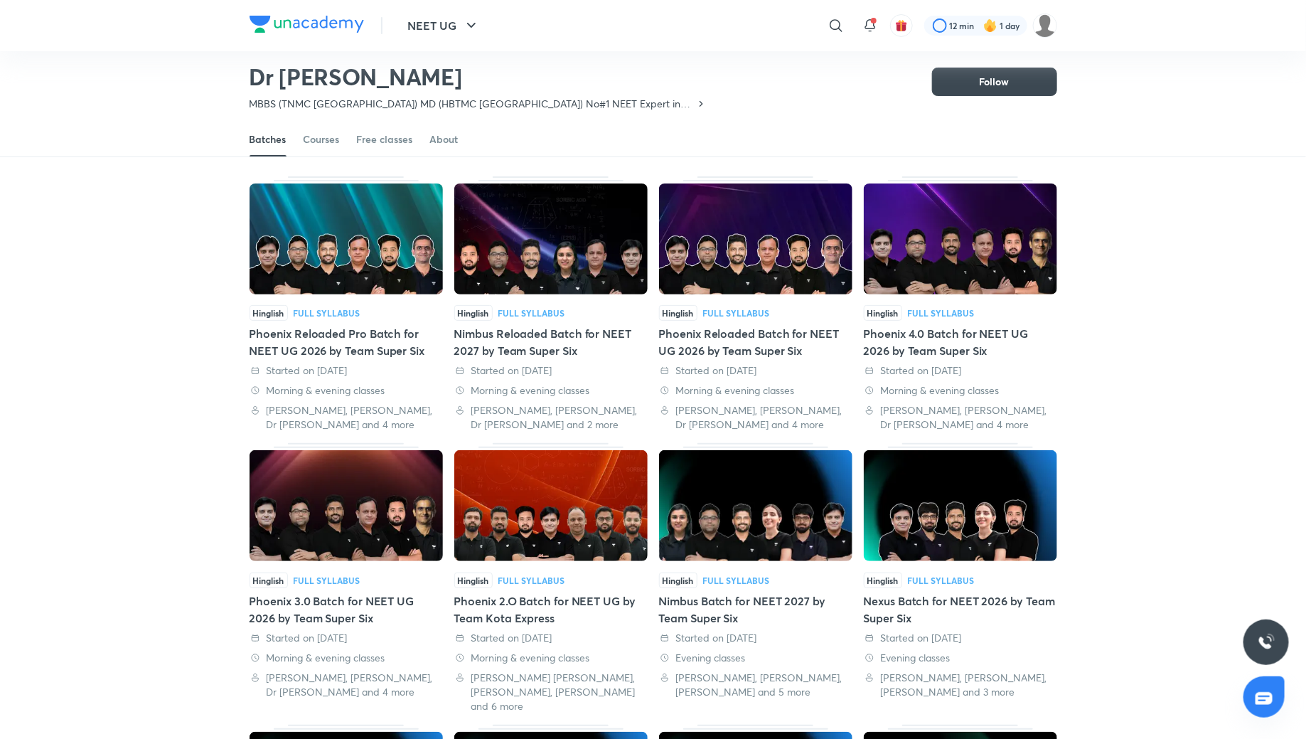
click at [556, 331] on div "Nimbus Reloaded Batch for NEET 2027 by Team Super Six" at bounding box center [550, 342] width 193 height 34
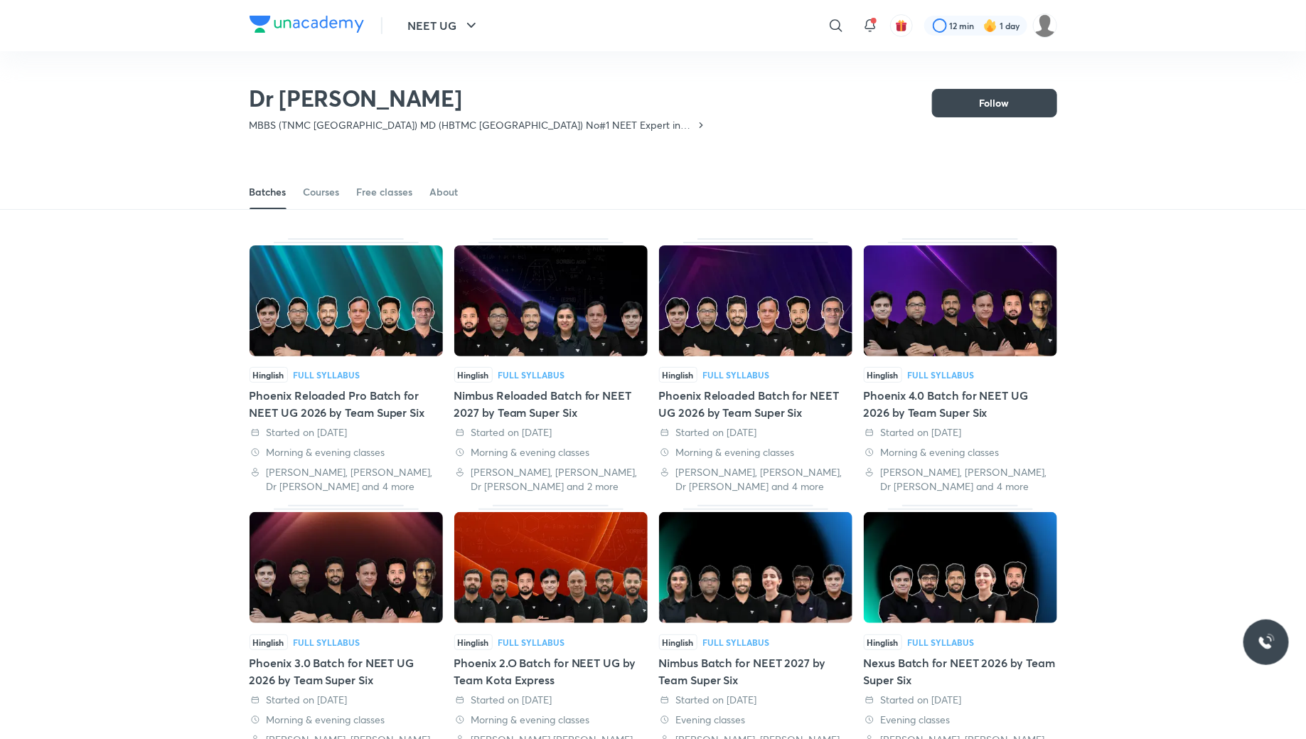
scroll to position [62, 0]
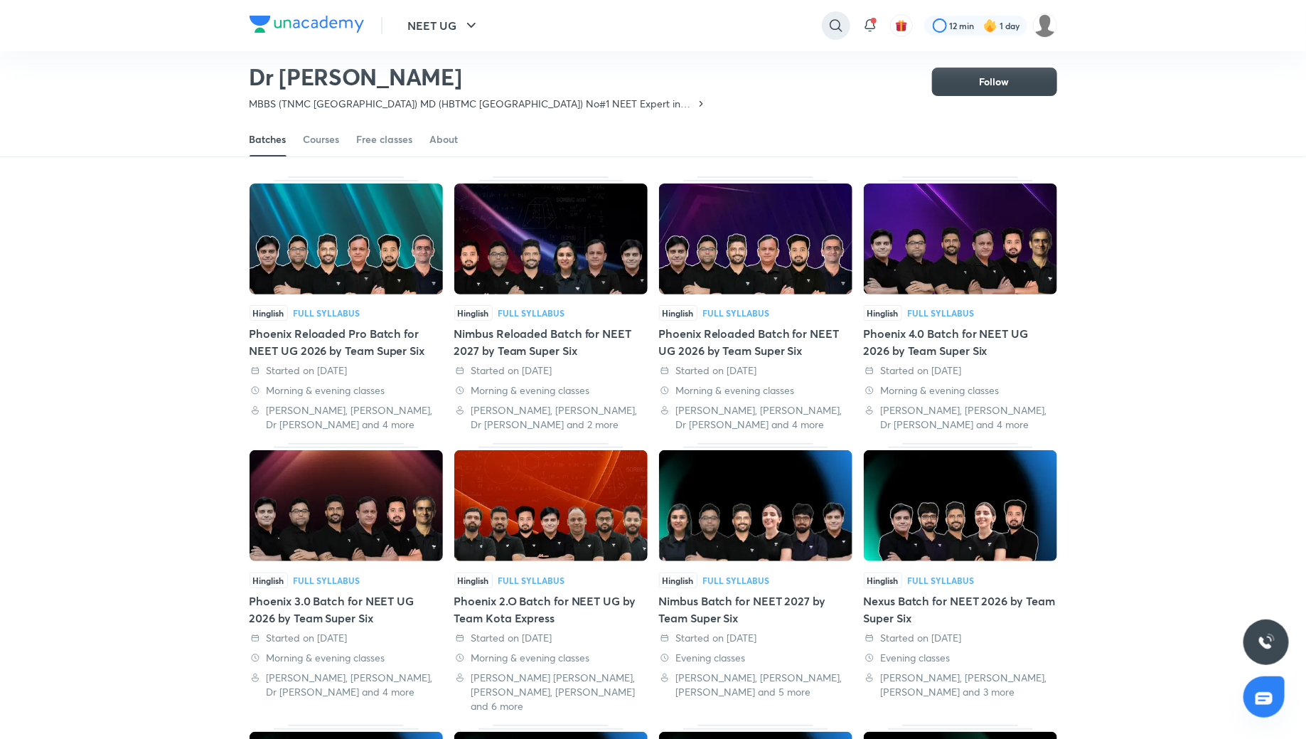
click at [842, 29] on icon at bounding box center [835, 25] width 17 height 17
type input "nimbus reloaded pro super six"
click at [775, 54] on div "nimbus reloaded pro super six" at bounding box center [719, 57] width 262 height 34
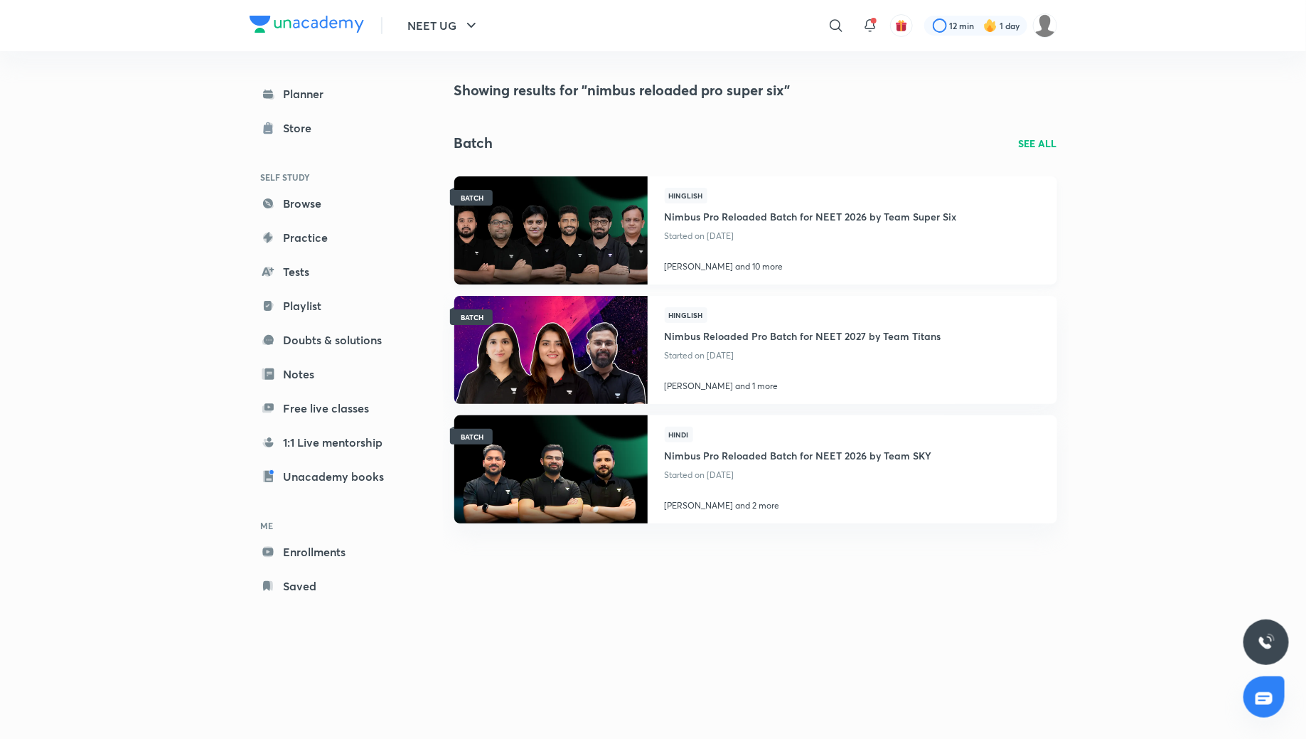
click at [774, 210] on h4 "Nimbus Pro Reloaded Batch for NEET 2026 by Team Super Six" at bounding box center [811, 214] width 292 height 23
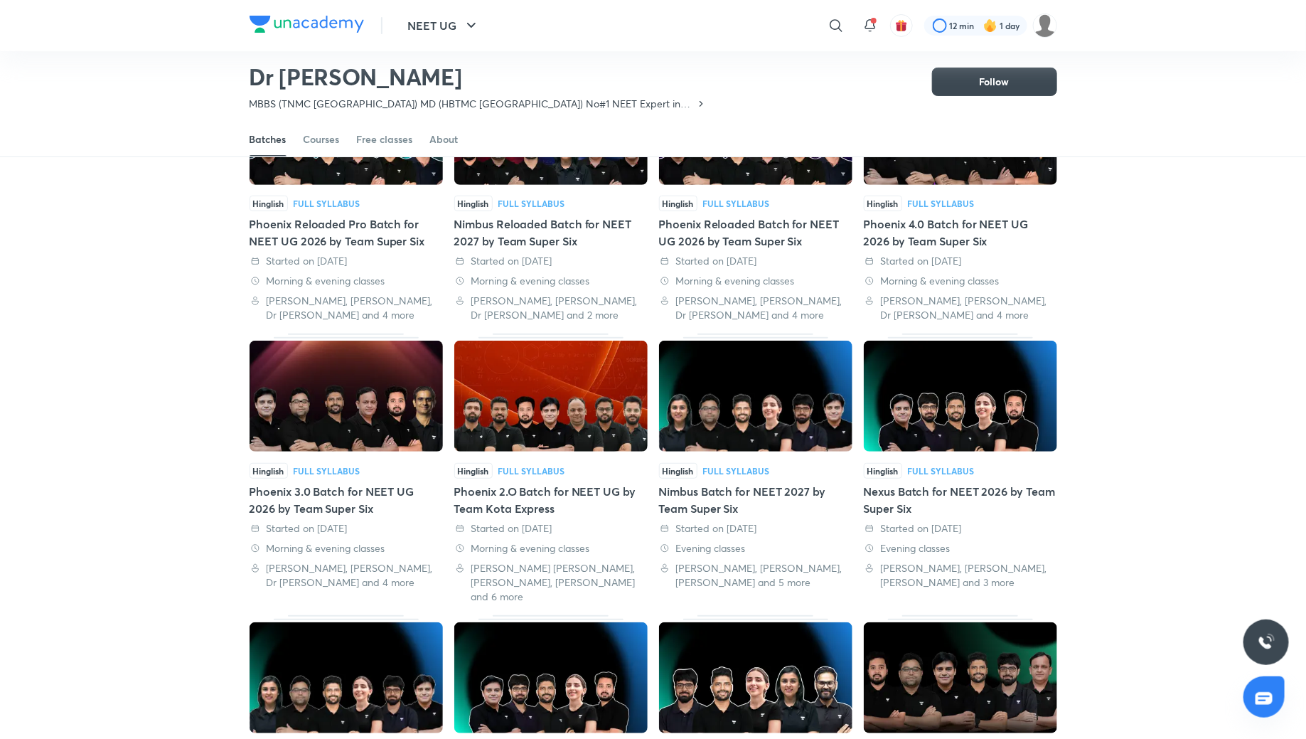
scroll to position [303, 0]
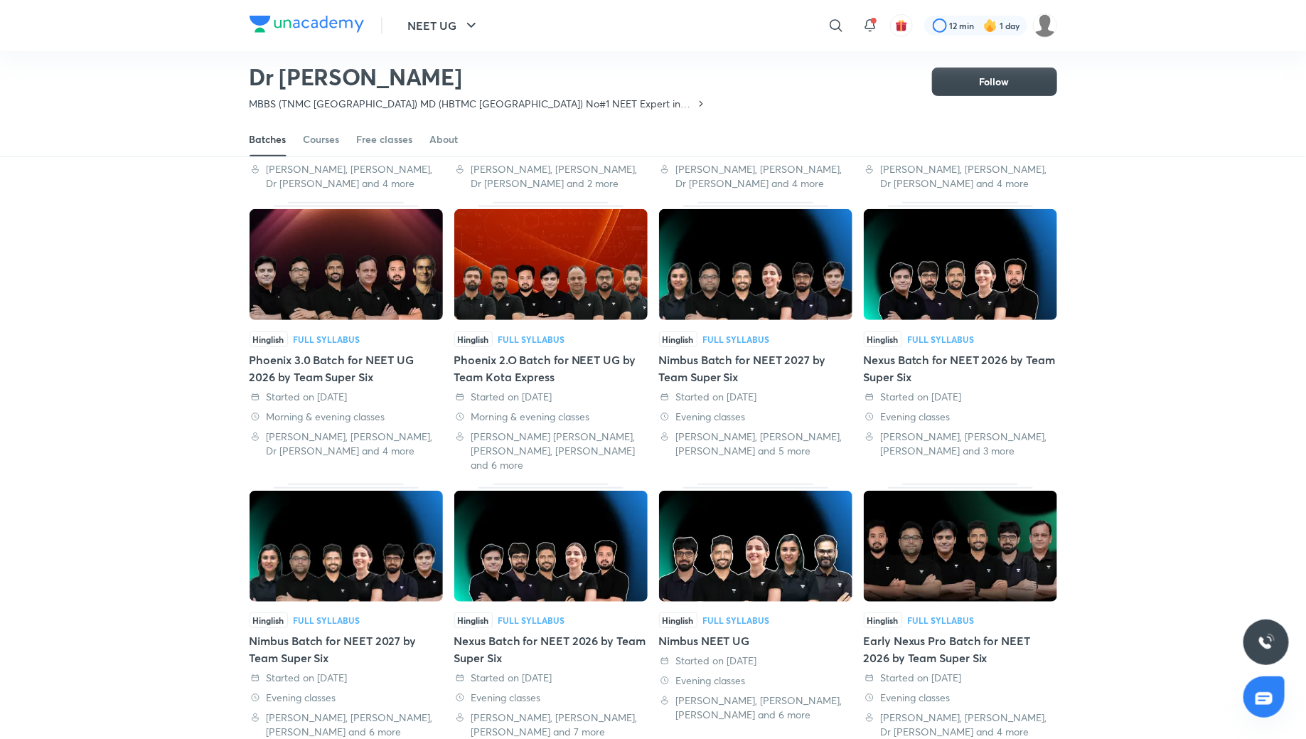
click at [738, 373] on div "Nimbus Batch for NEET 2027 by Team Super Six" at bounding box center [755, 368] width 193 height 34
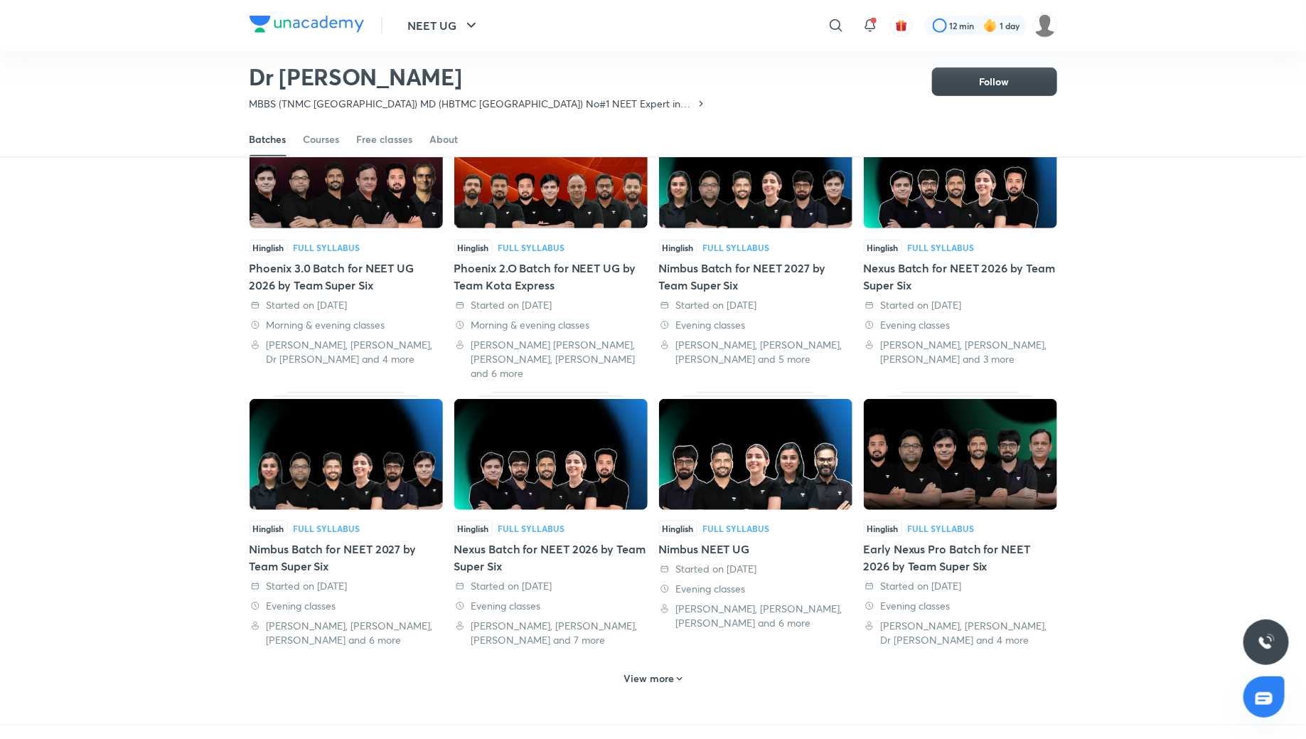
scroll to position [398, 0]
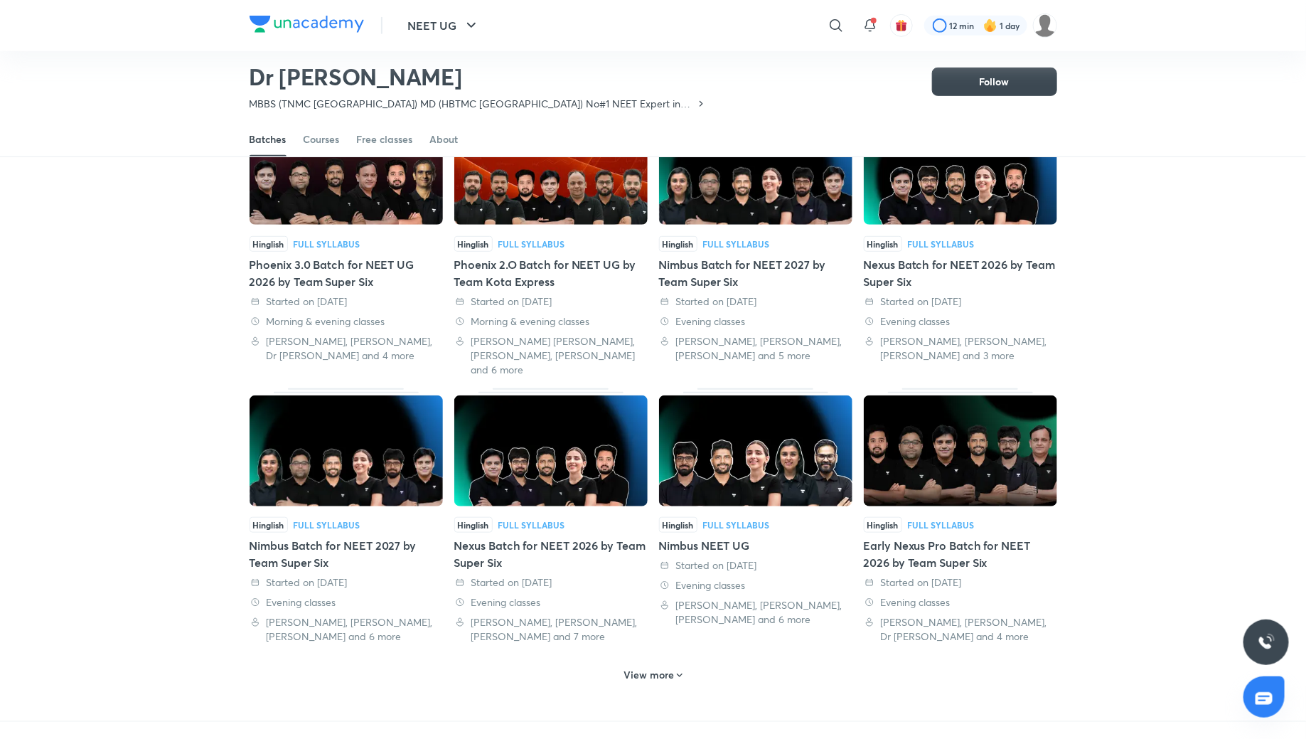
click at [348, 537] on div "Nimbus Batch for NEET 2027 by Team Super Six" at bounding box center [346, 554] width 193 height 34
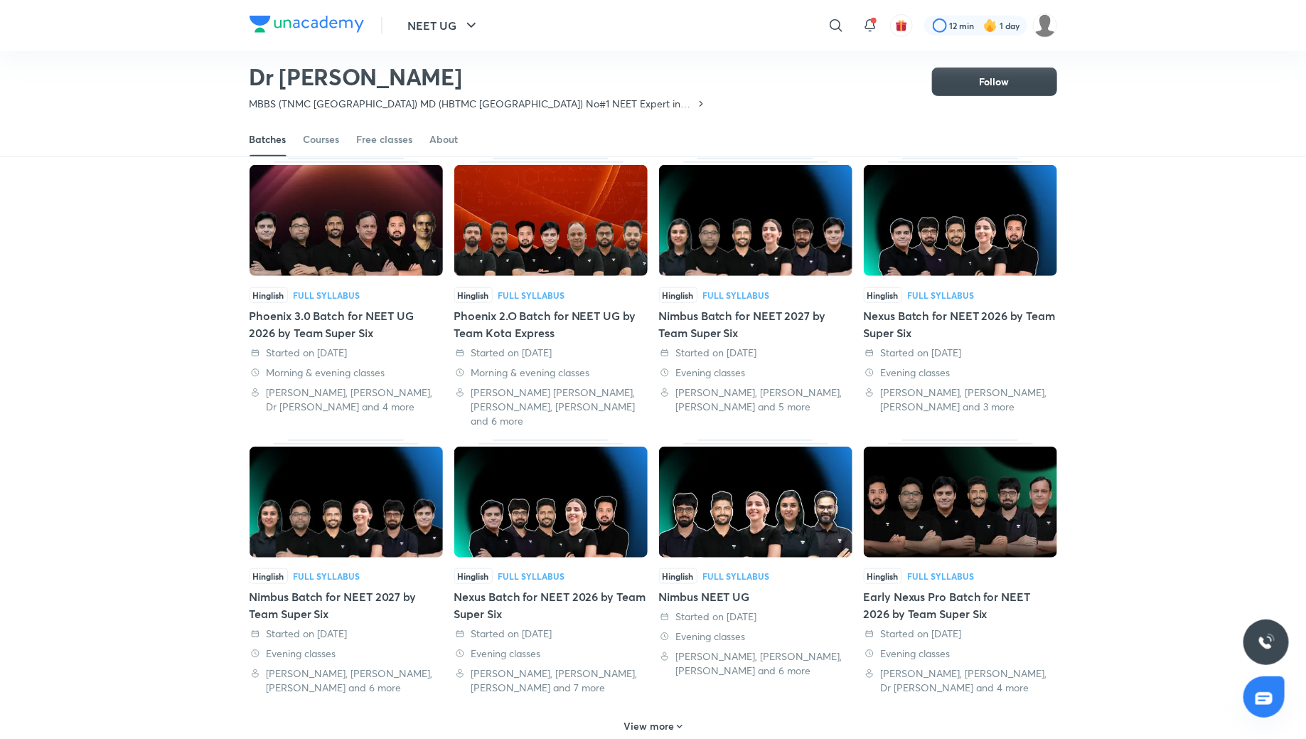
scroll to position [409, 0]
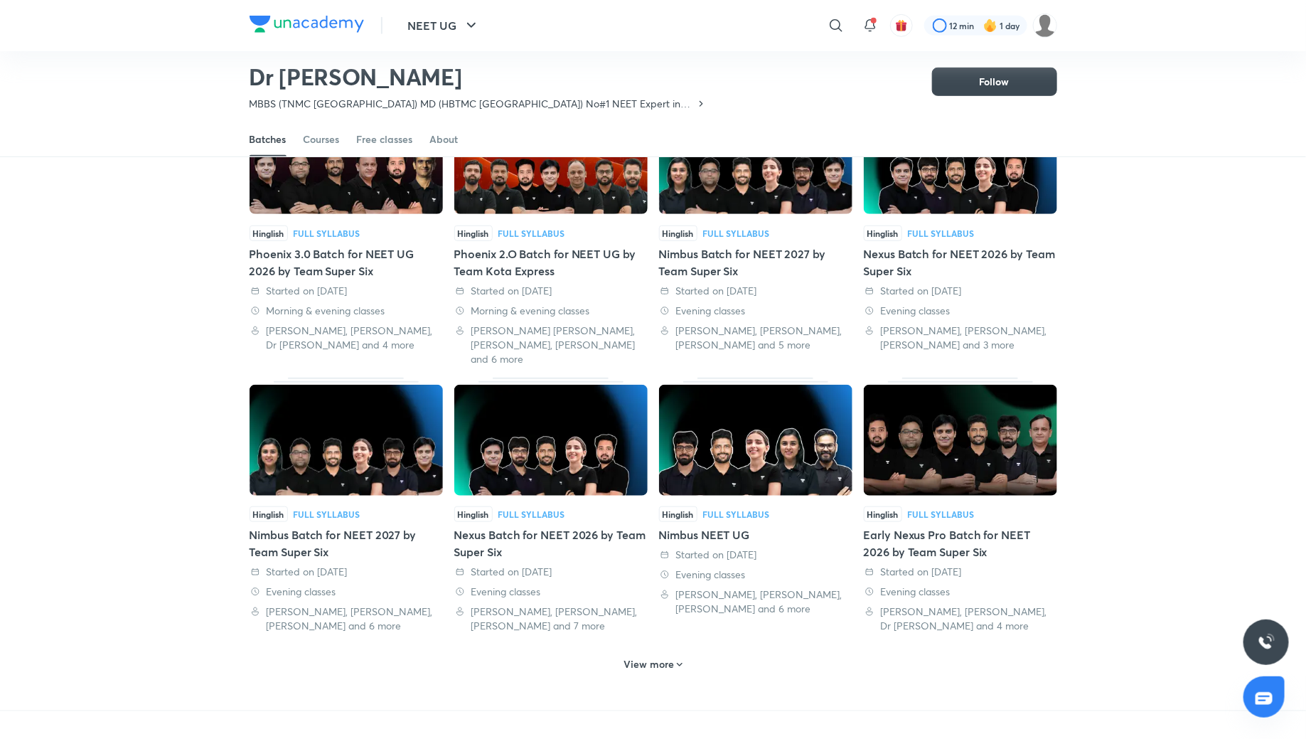
click at [720, 526] on div "Nimbus NEET UG" at bounding box center [755, 534] width 193 height 17
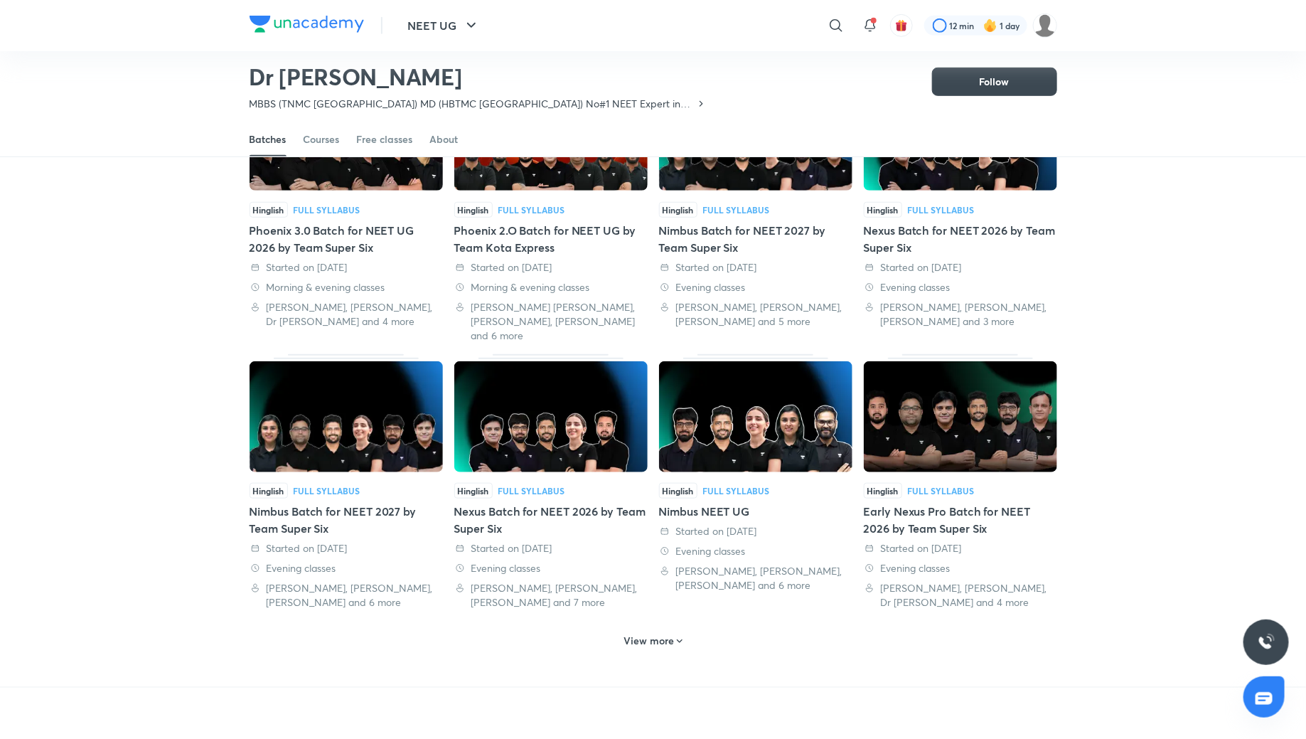
scroll to position [466, 0]
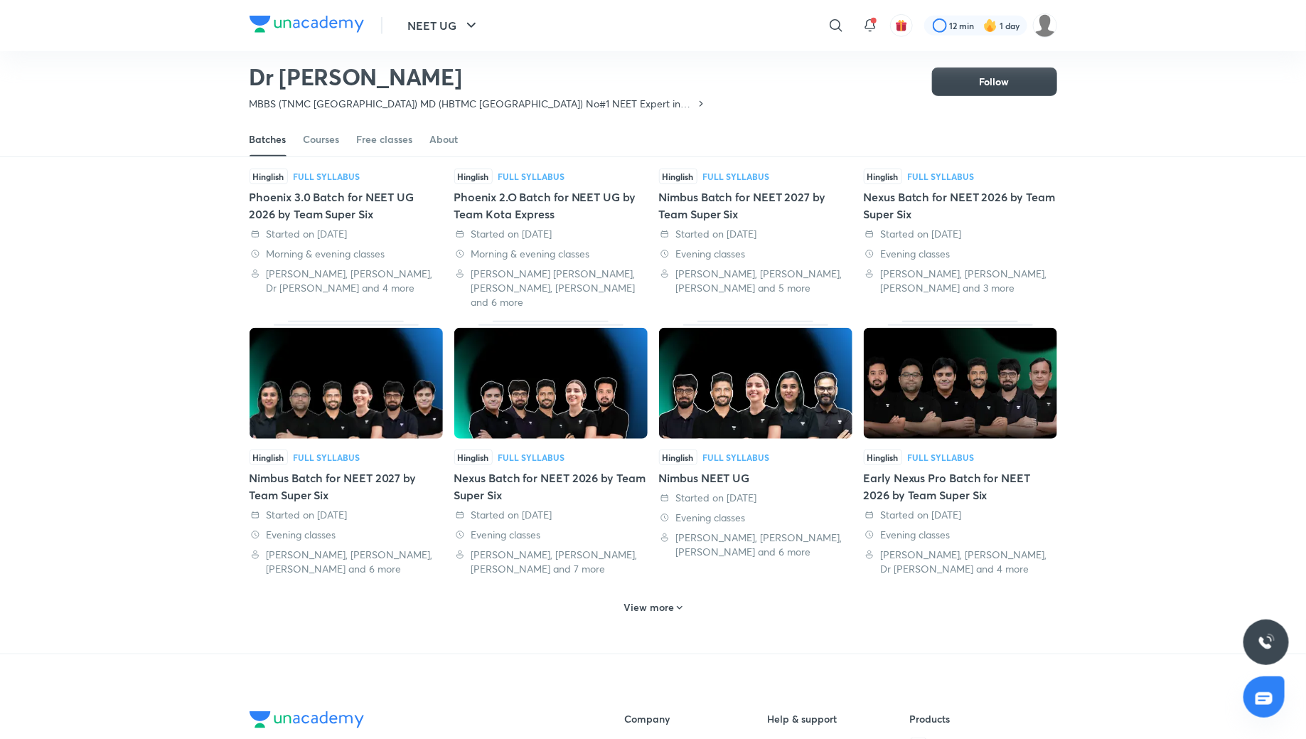
click at [674, 602] on icon at bounding box center [679, 607] width 11 height 11
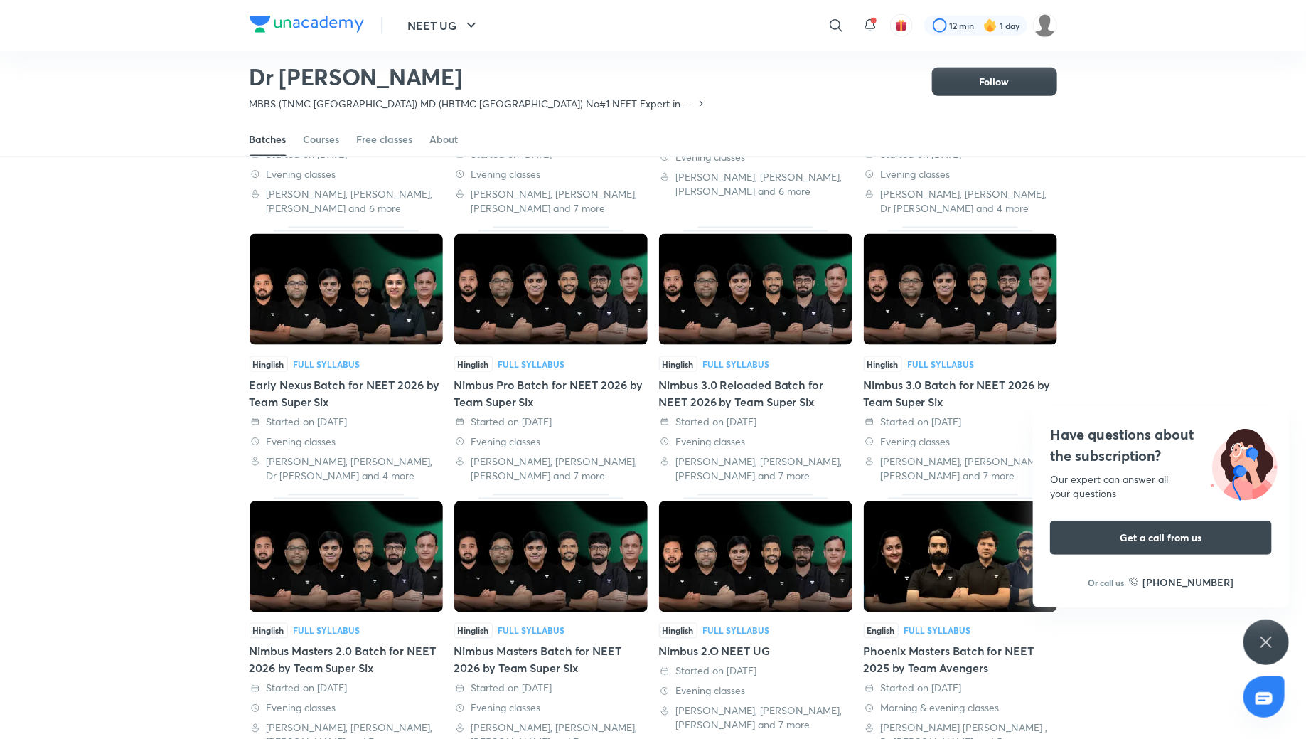
scroll to position [829, 0]
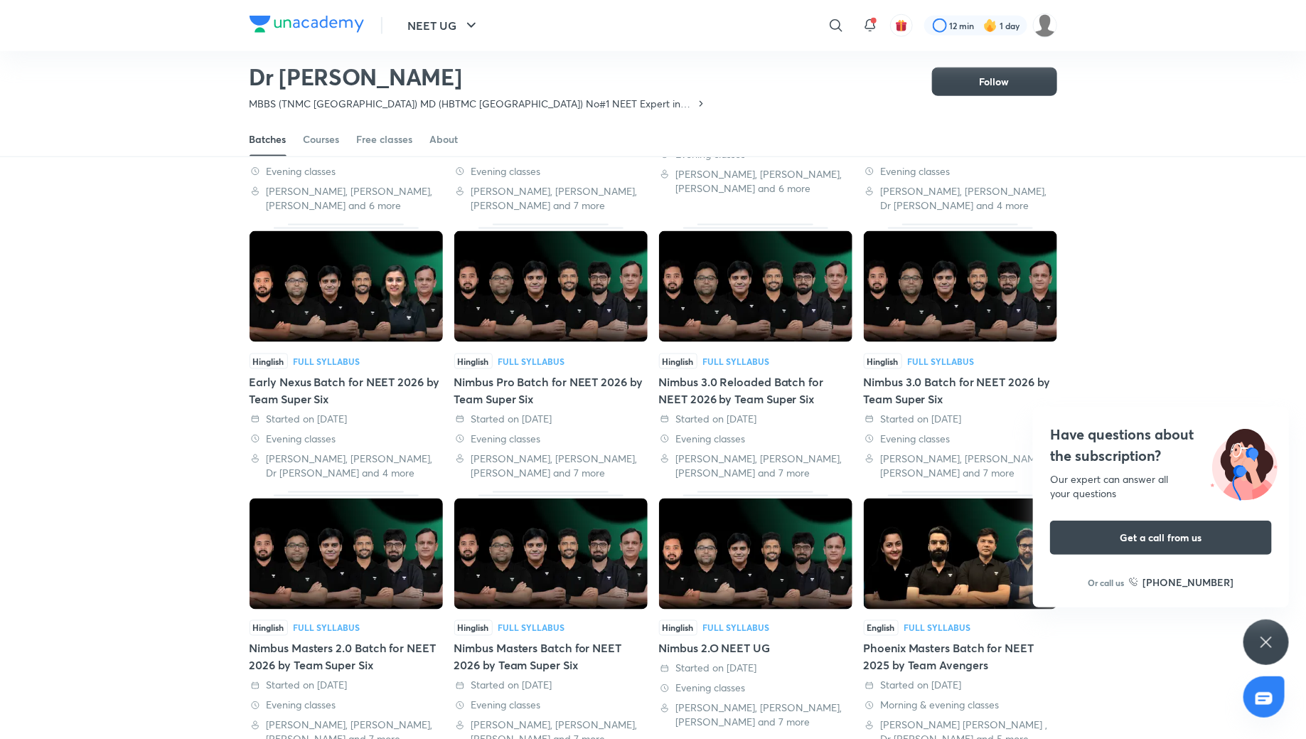
click at [526, 373] on div "Nimbus Pro Batch for NEET 2026 by Team Super Six" at bounding box center [550, 390] width 193 height 34
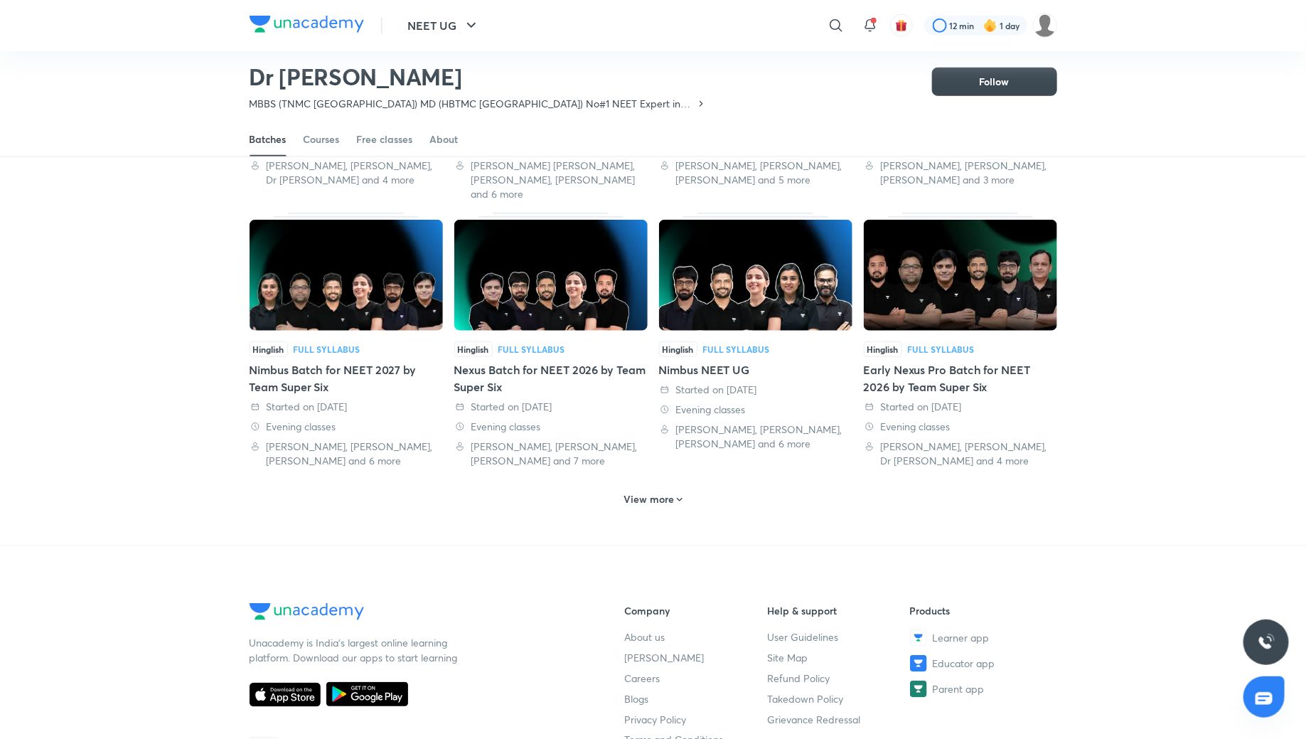
scroll to position [566, 0]
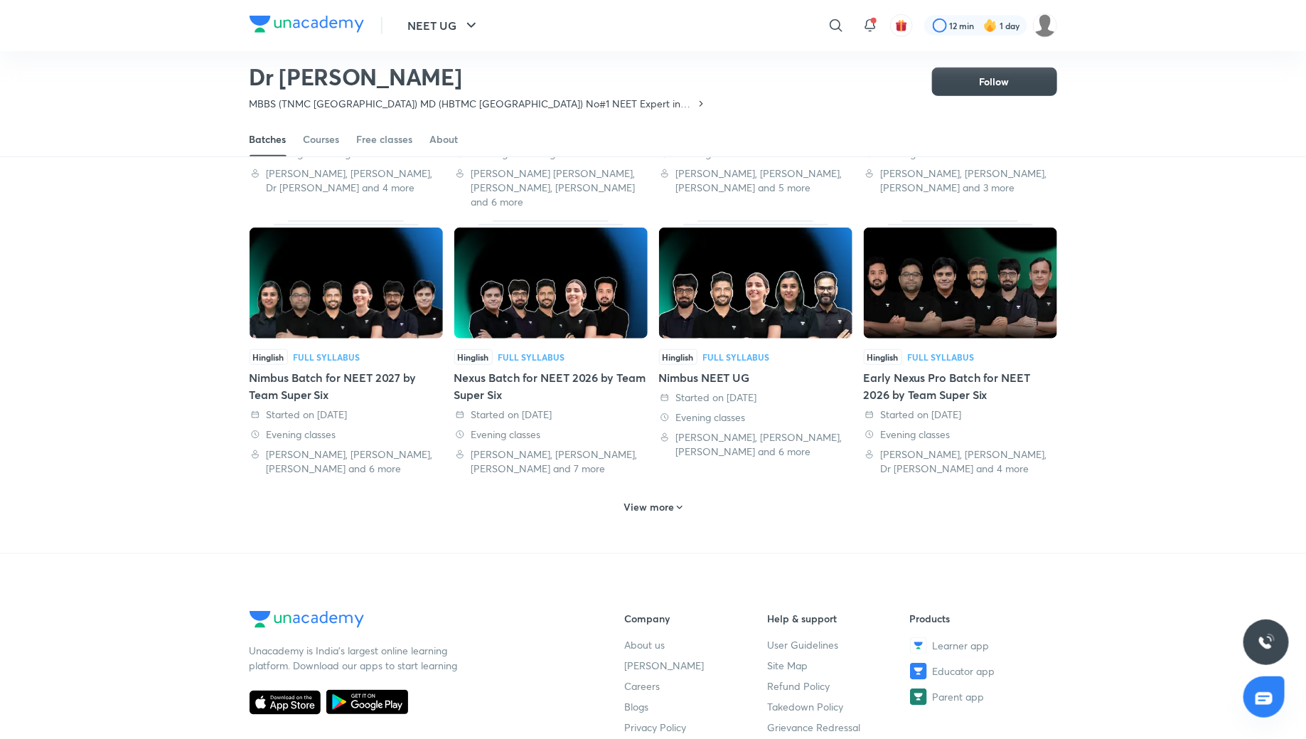
click at [631, 500] on div "View more" at bounding box center [653, 506] width 70 height 23
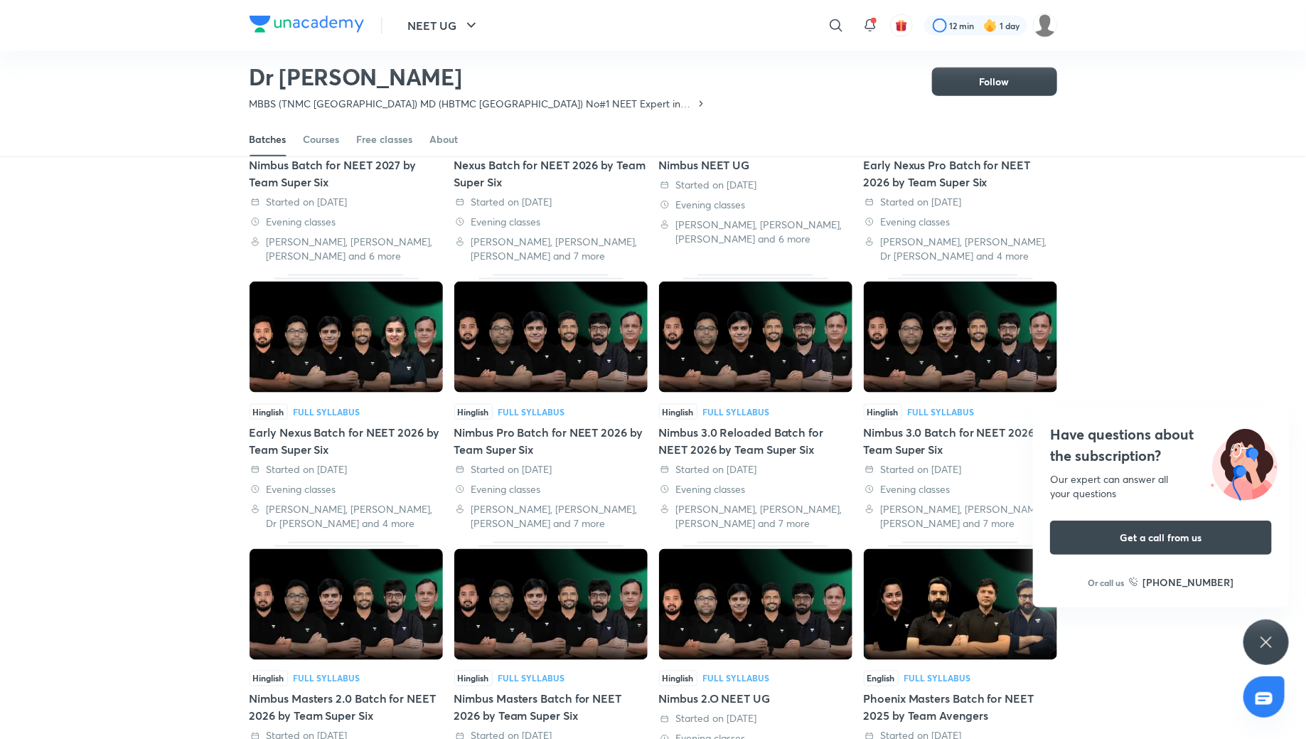
scroll to position [791, 0]
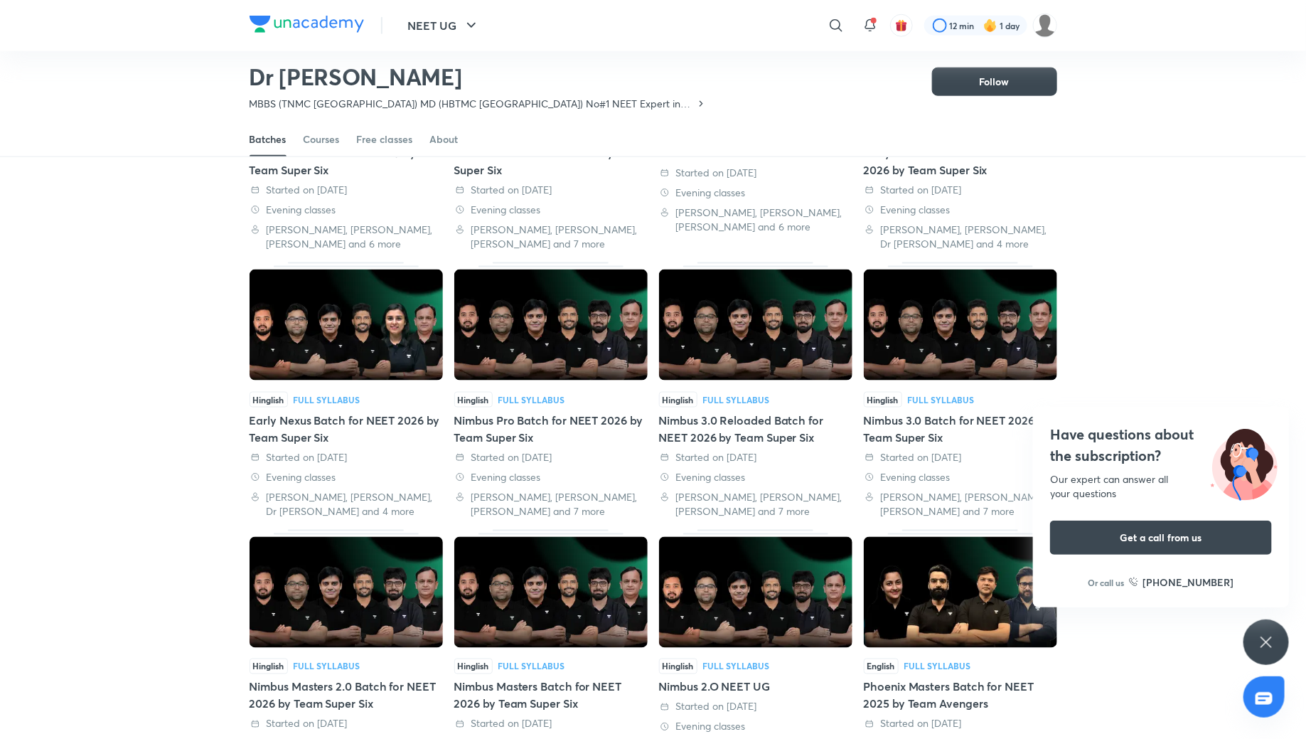
click at [761, 412] on div "Nimbus 3.0 Reloaded Batch for NEET 2026 by Team Super Six" at bounding box center [755, 429] width 193 height 34
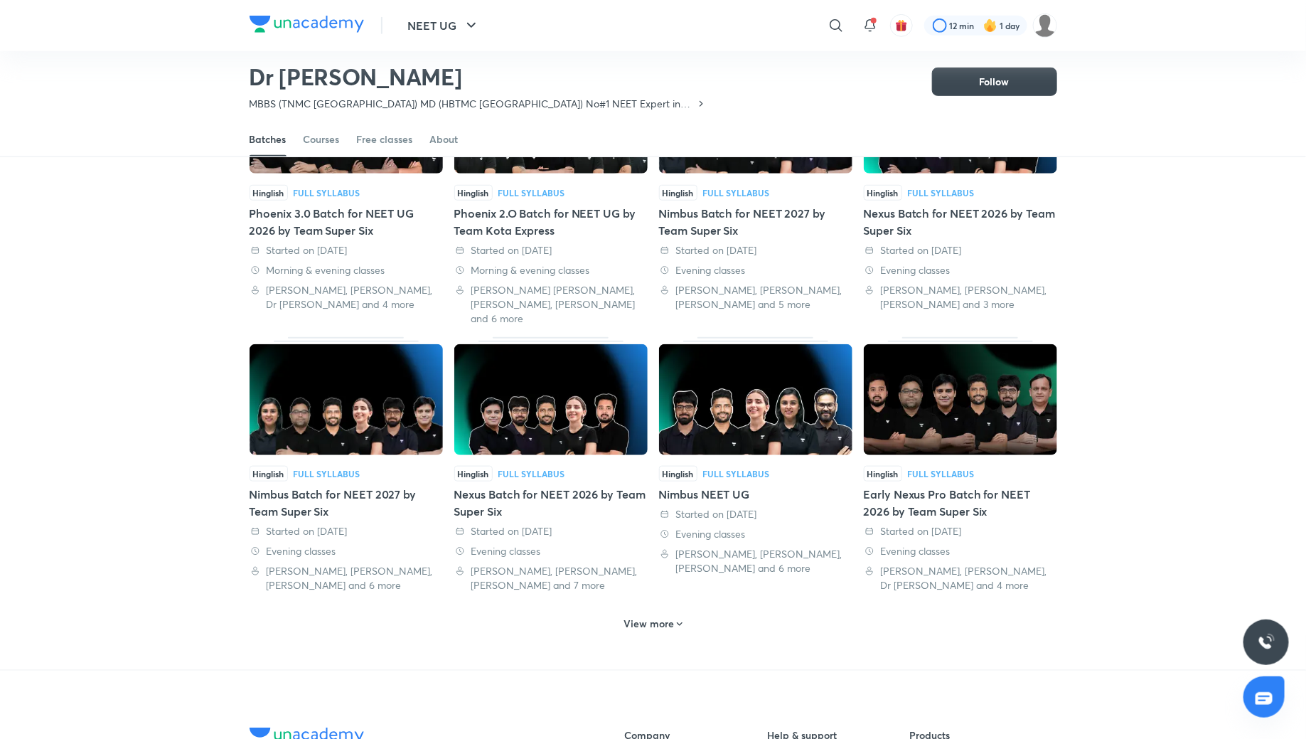
scroll to position [720, 0]
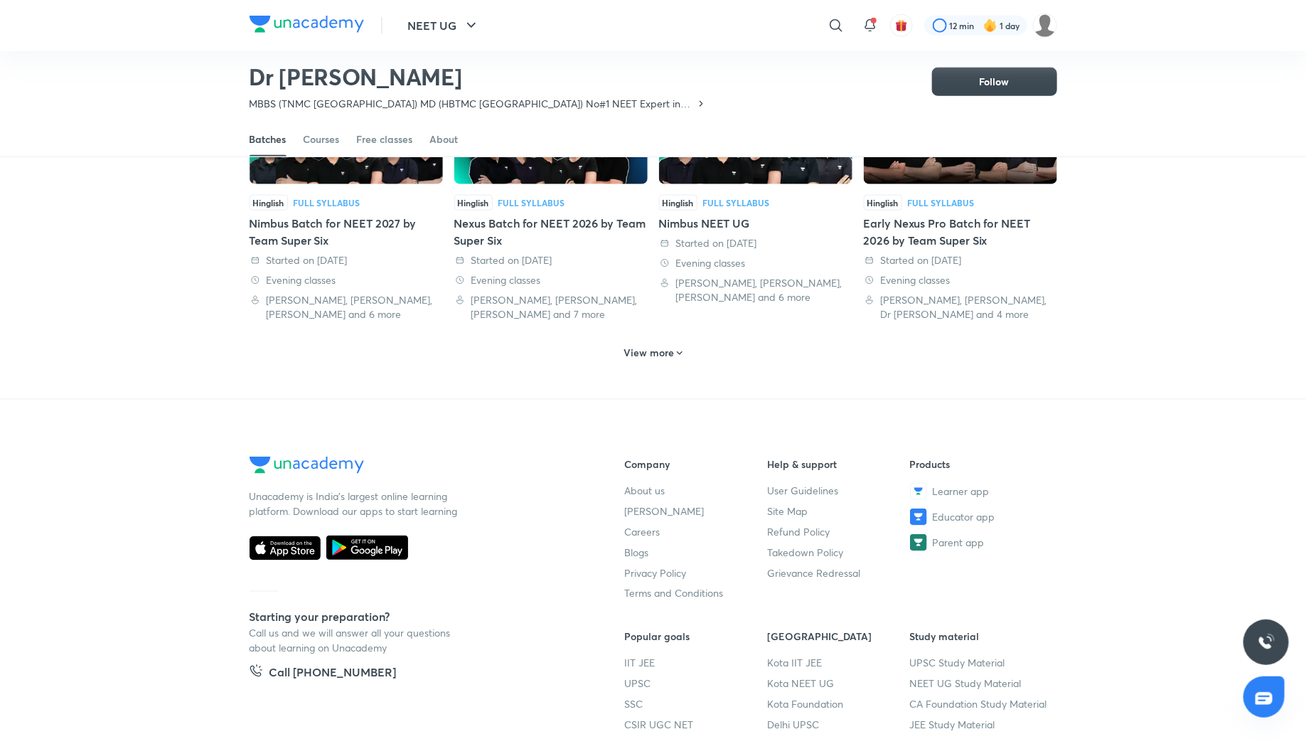
click at [635, 345] on h6 "View more" at bounding box center [648, 352] width 50 height 14
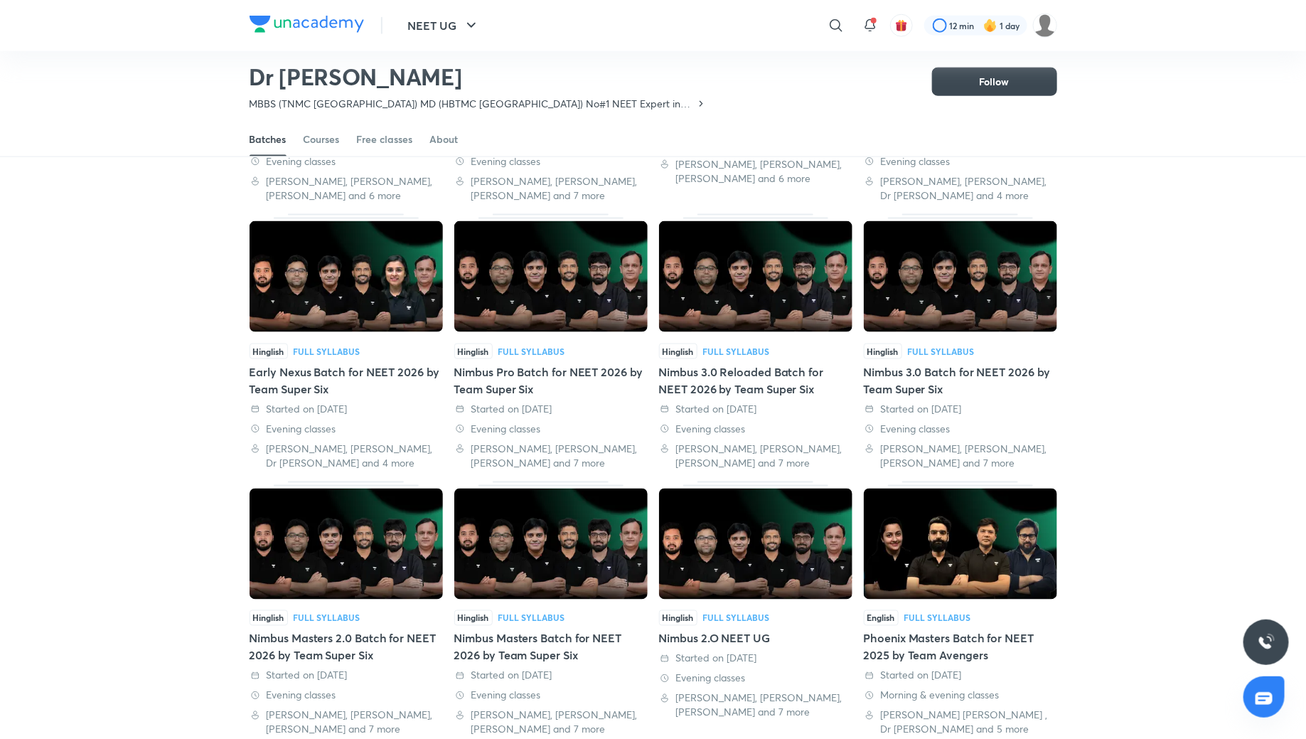
scroll to position [850, 0]
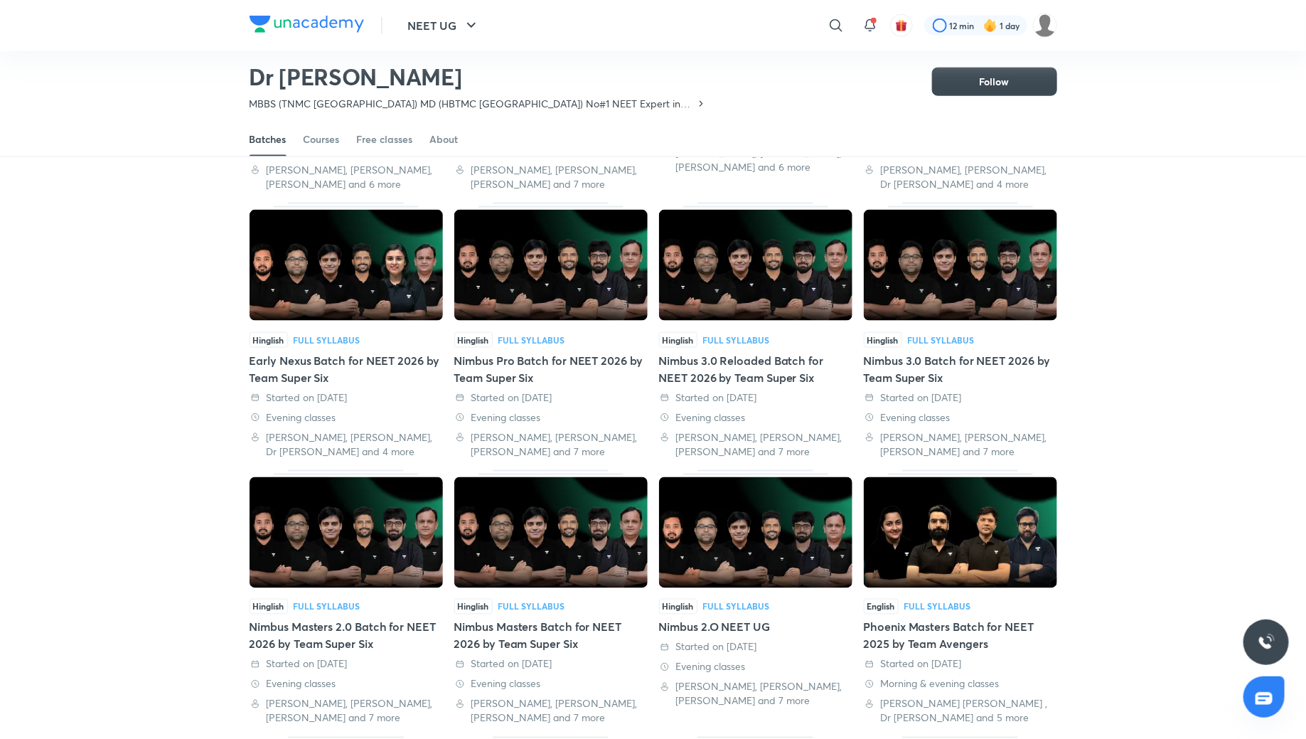
click at [906, 352] on div "Nimbus 3.0 Batch for NEET 2026 by Team Super Six" at bounding box center [960, 369] width 193 height 34
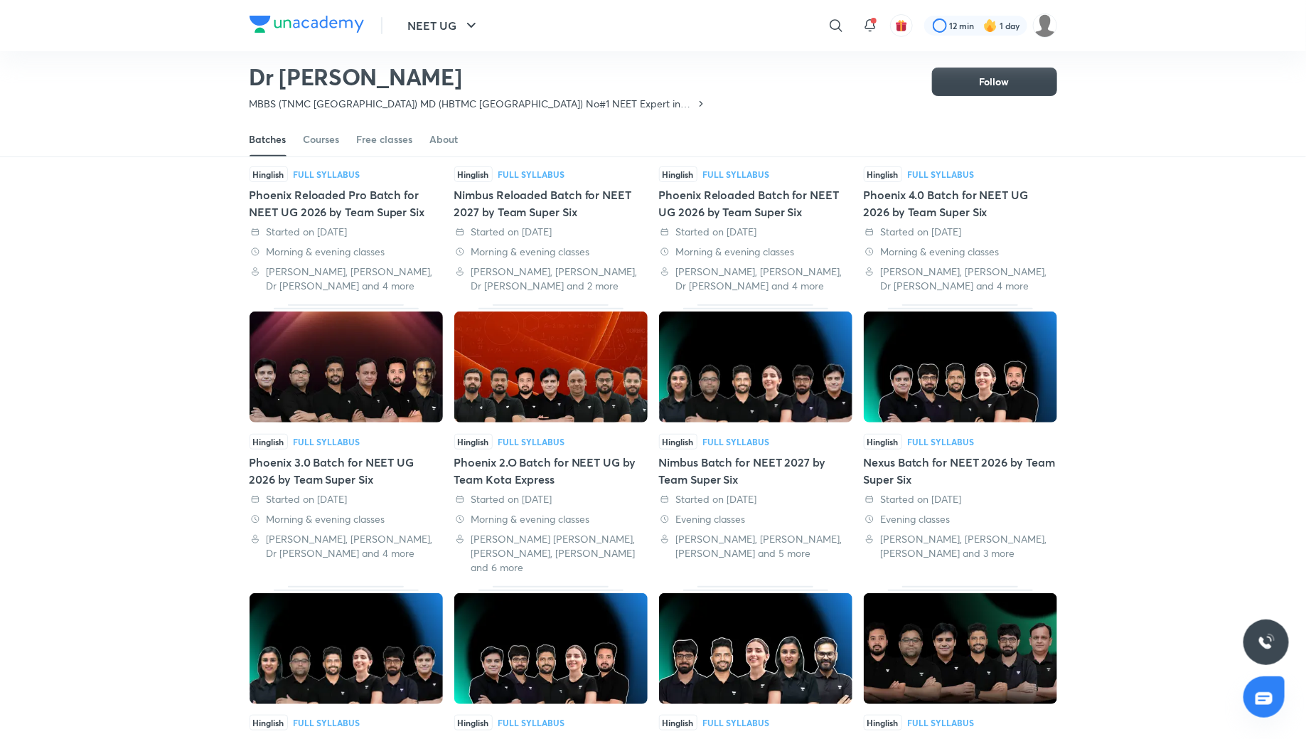
scroll to position [656, 0]
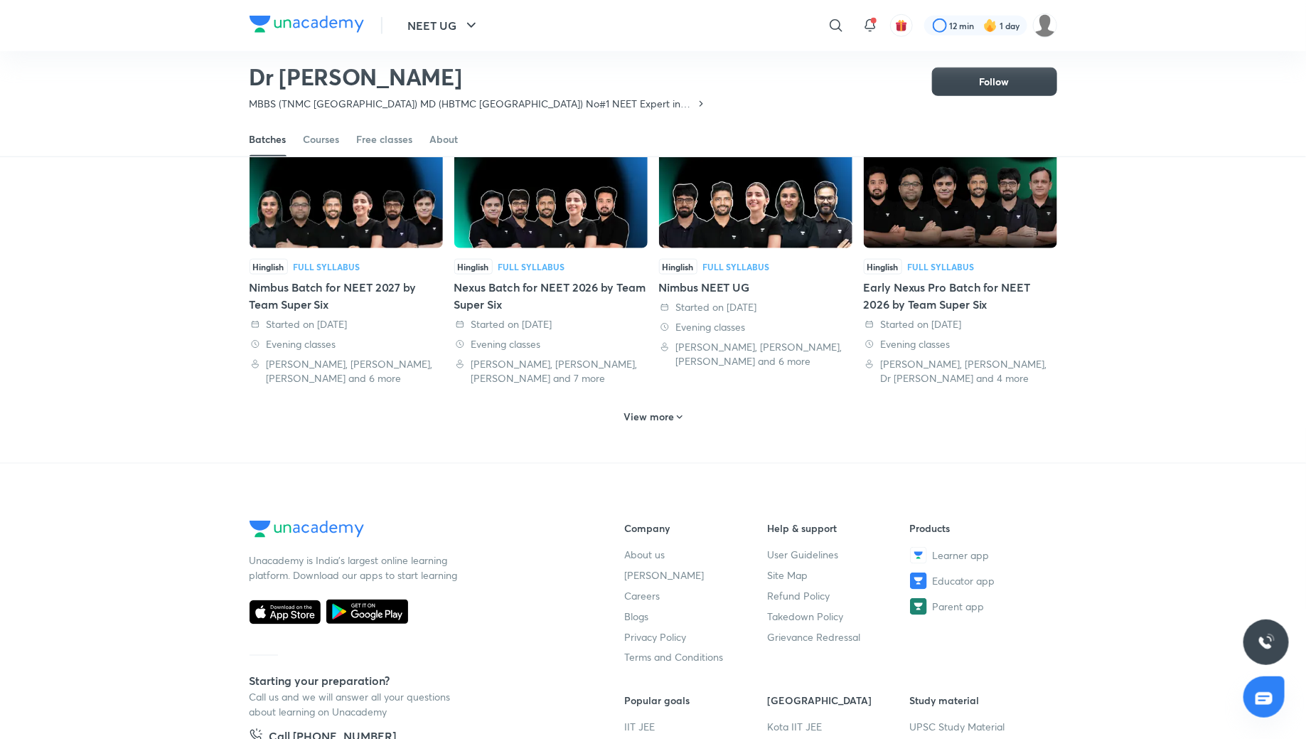
click at [685, 405] on div "View more" at bounding box center [653, 416] width 70 height 23
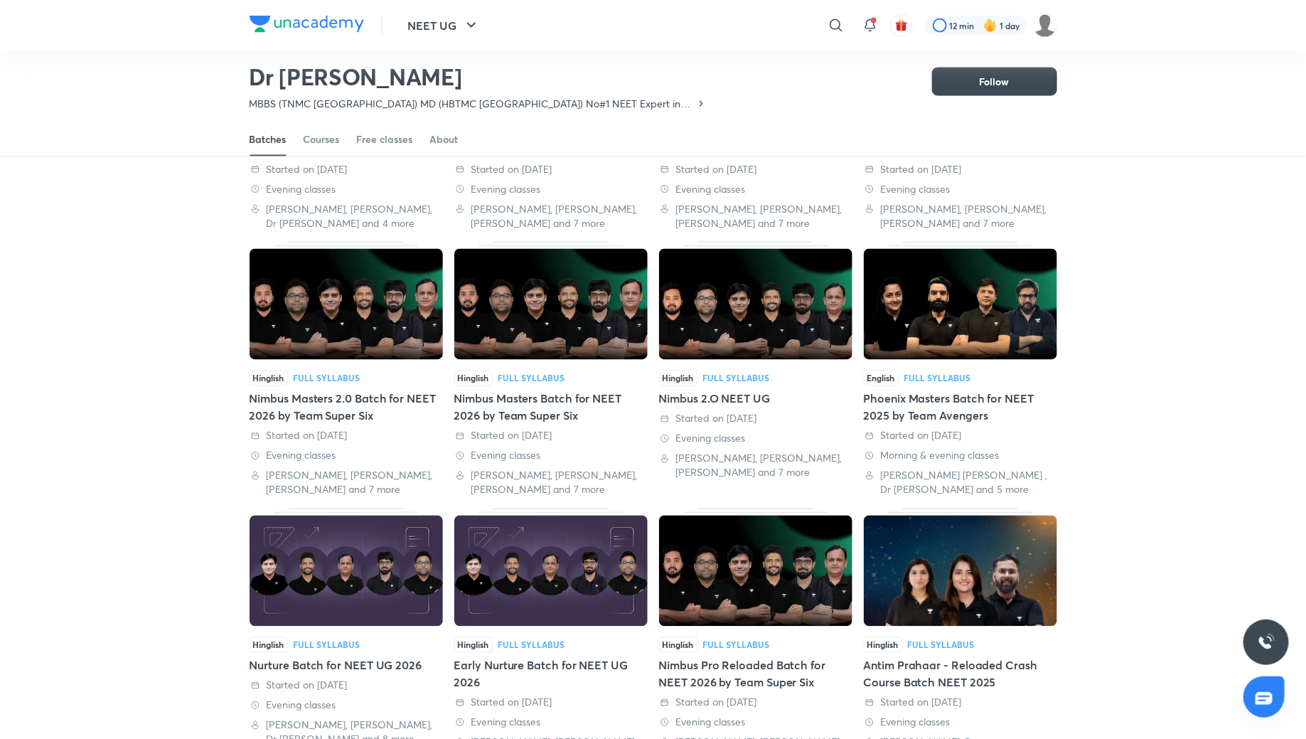
scroll to position [1086, 0]
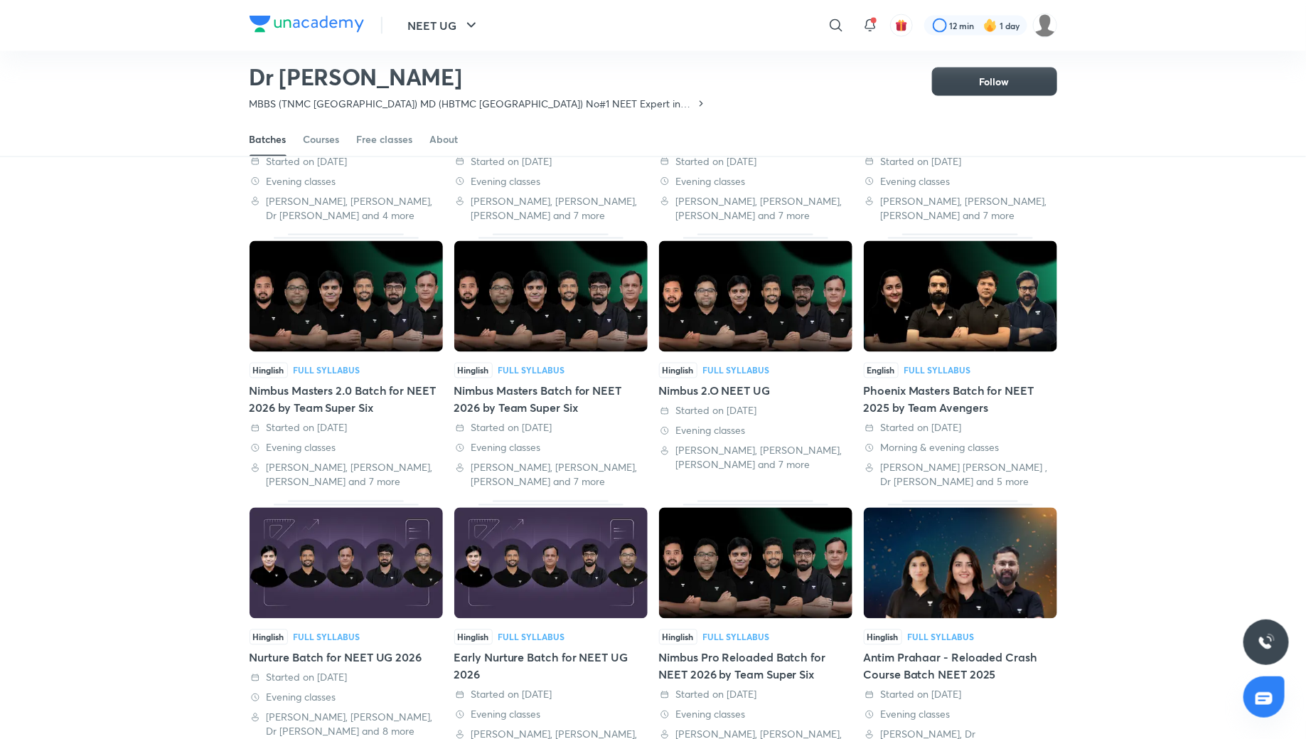
click at [388, 382] on div "Nimbus Masters 2.0 Batch for NEET 2026 by Team Super Six" at bounding box center [346, 399] width 193 height 34
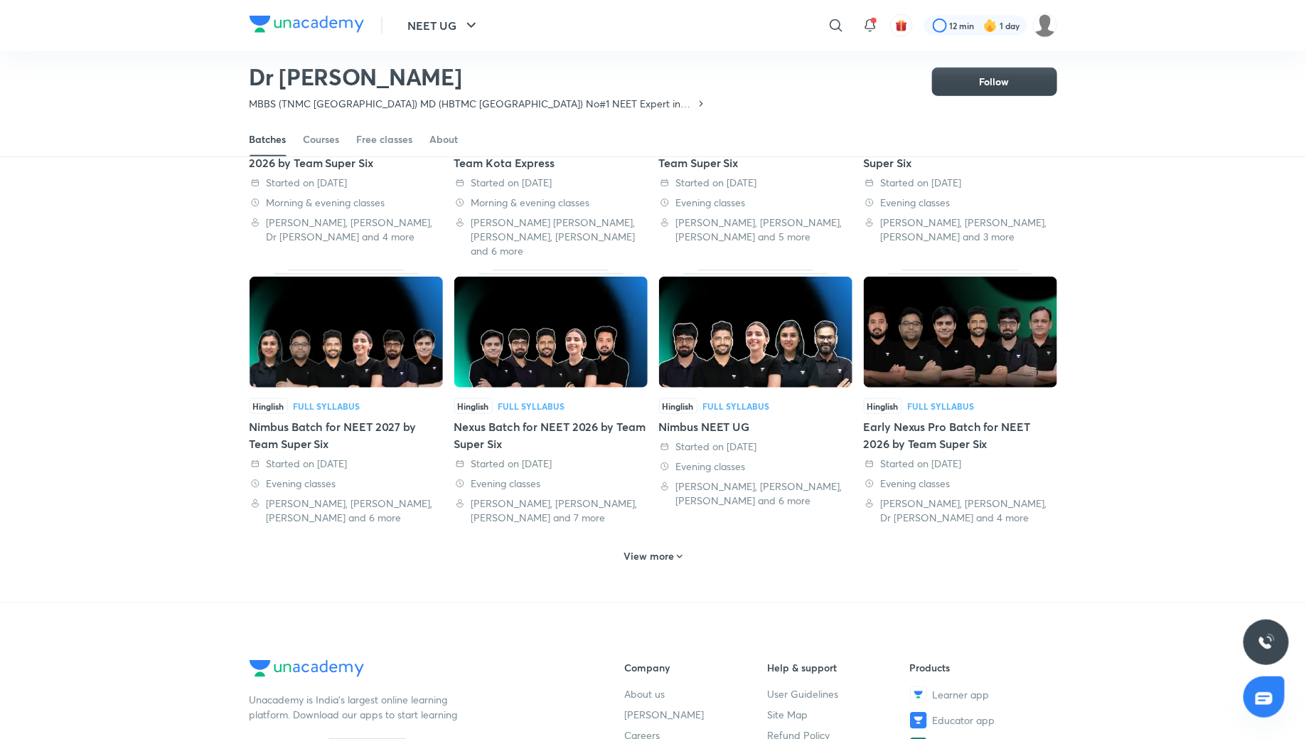
scroll to position [544, 0]
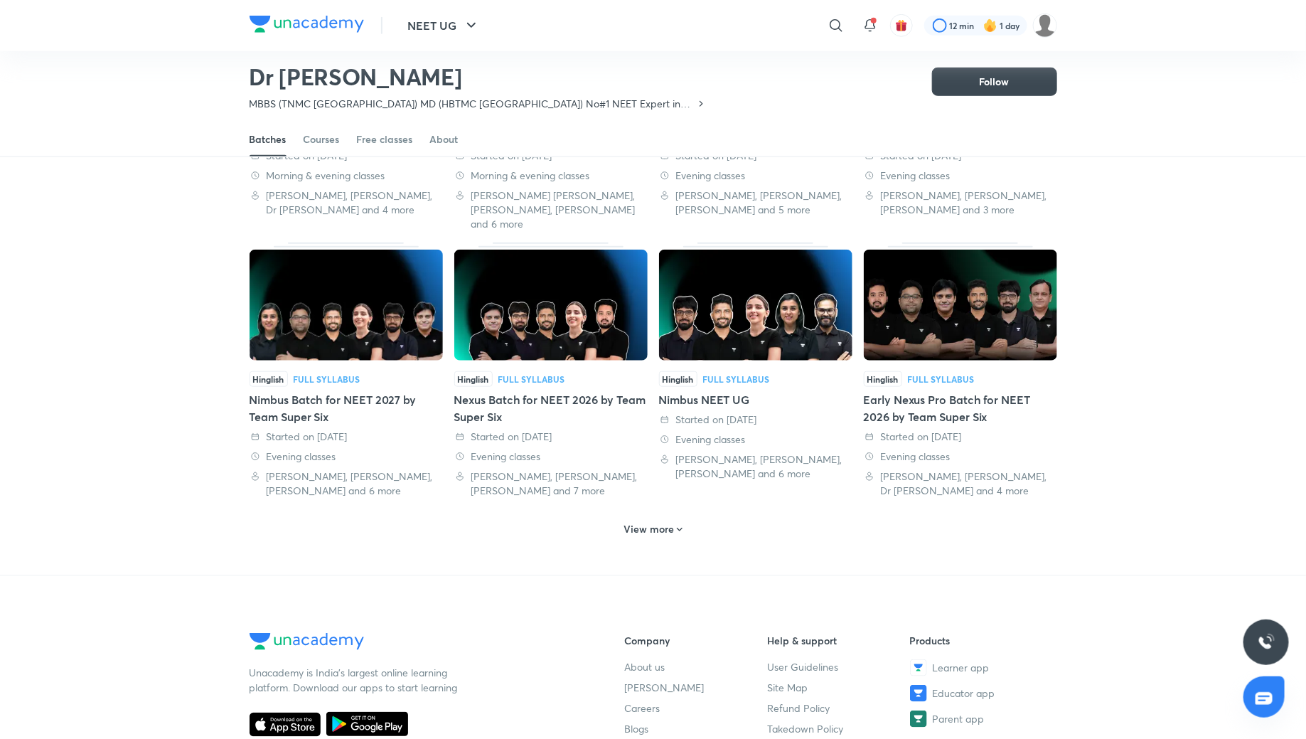
click at [624, 522] on h6 "View more" at bounding box center [648, 529] width 50 height 14
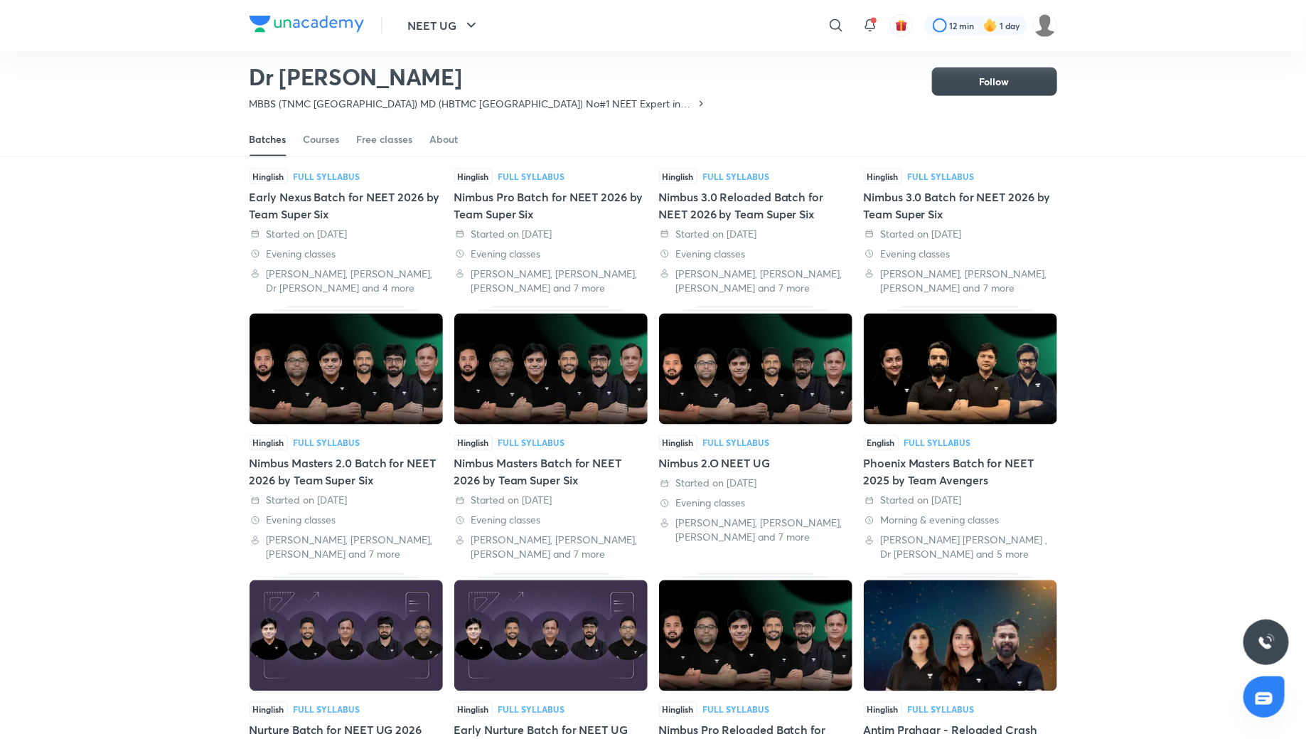
scroll to position [1029, 0]
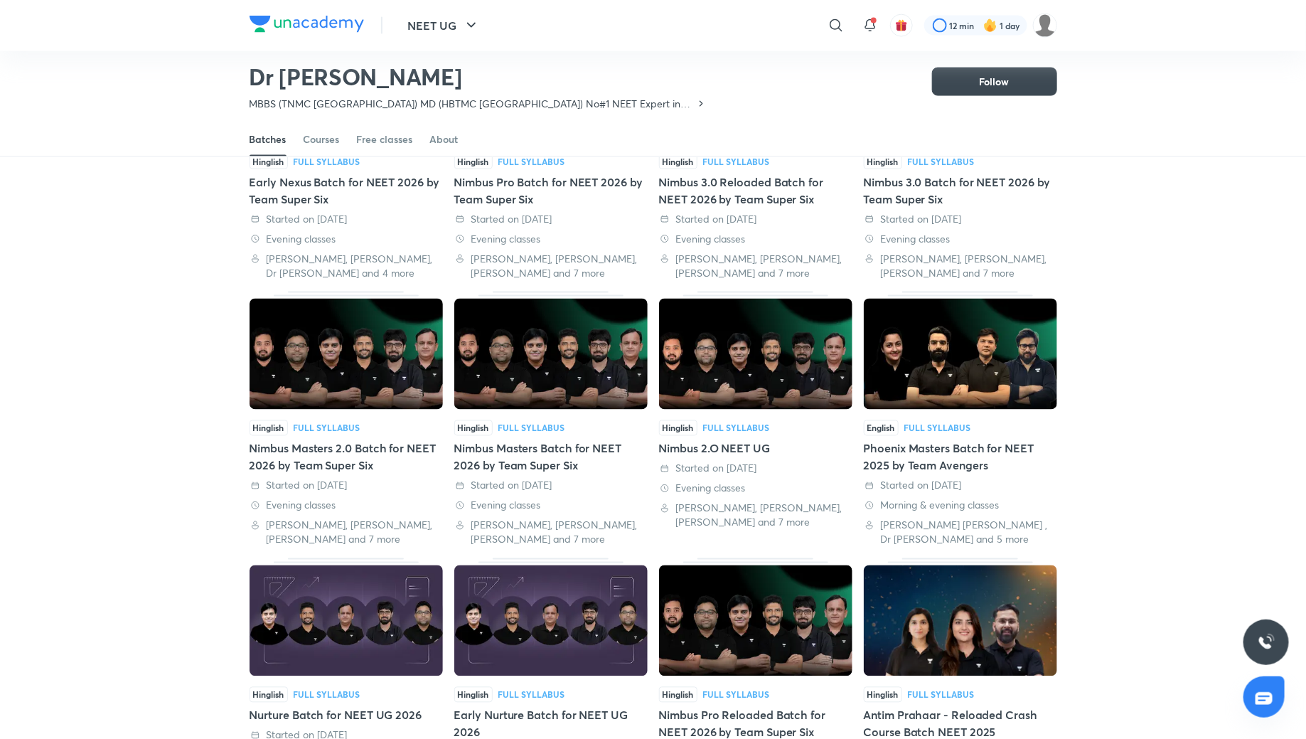
click at [535, 440] on div "Nimbus Masters Batch for NEET 2026 by Team Super Six" at bounding box center [550, 457] width 193 height 34
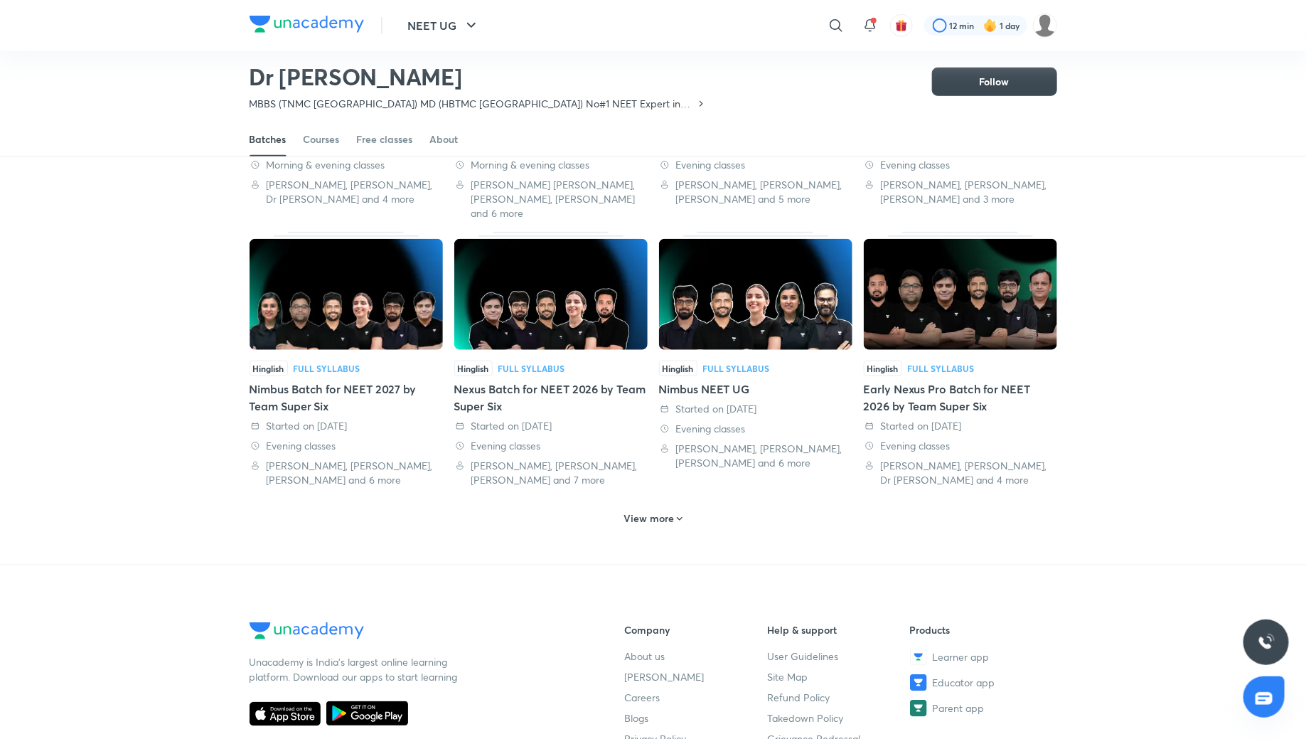
scroll to position [556, 0]
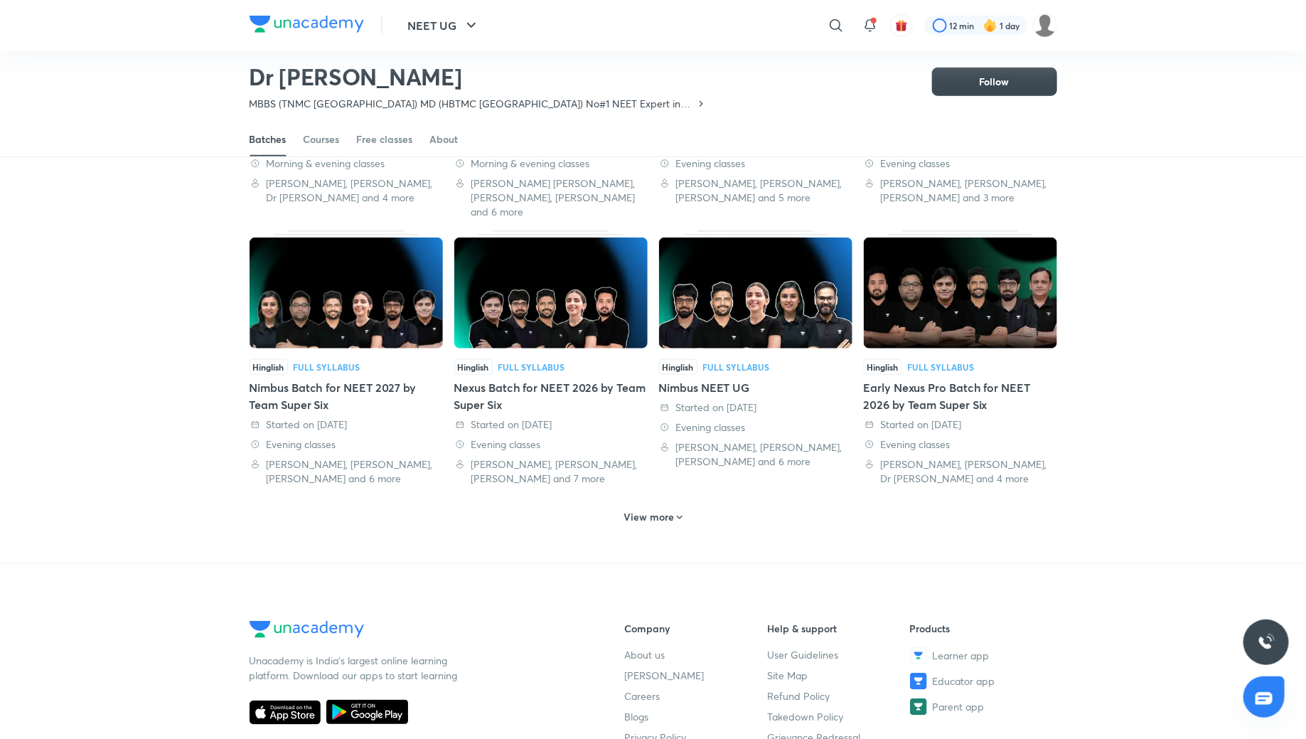
click at [647, 510] on h6 "View more" at bounding box center [648, 517] width 50 height 14
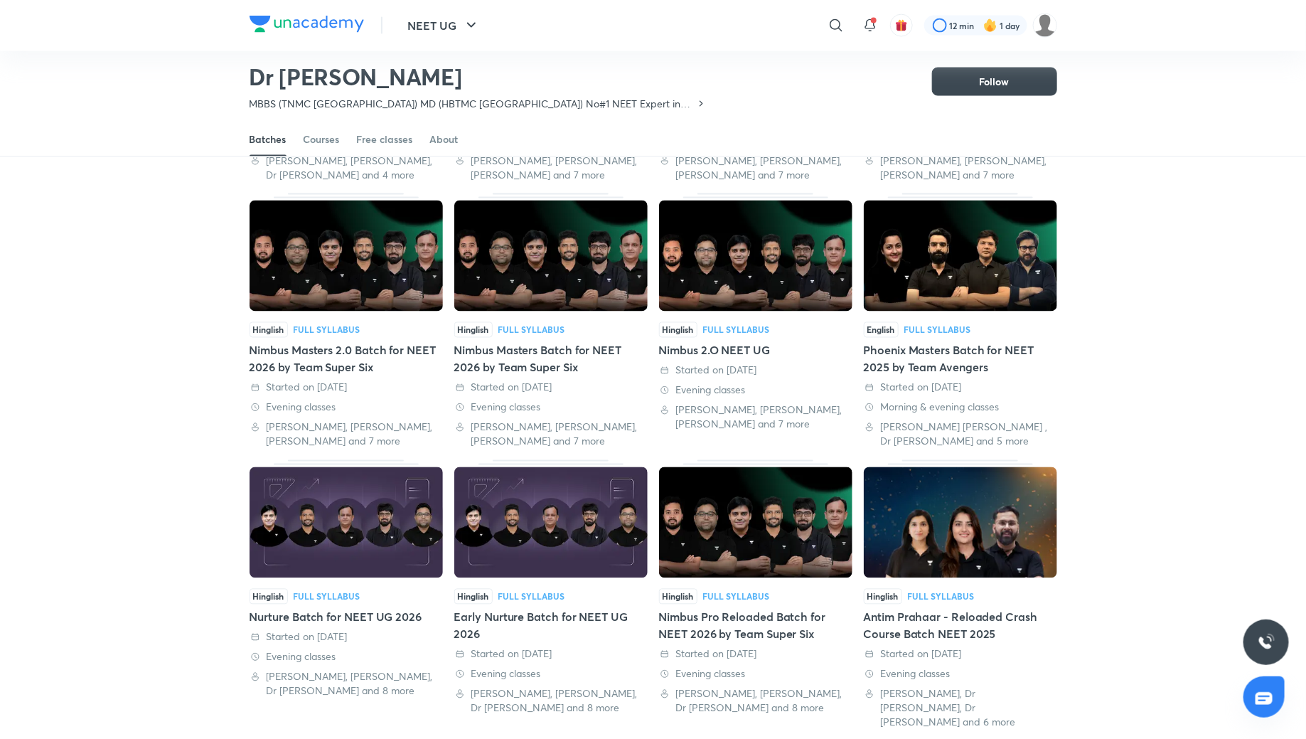
scroll to position [1130, 0]
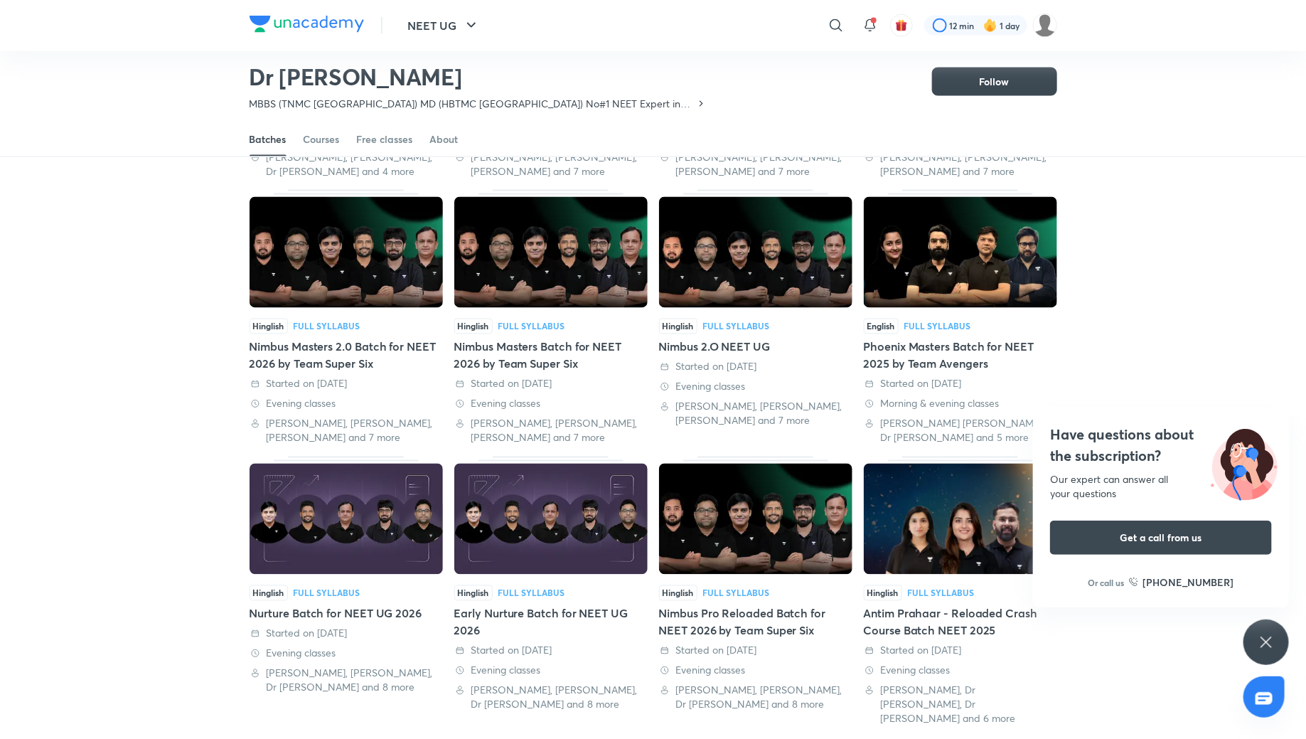
click at [750, 338] on div "Nimbus 2.O NEET UG" at bounding box center [755, 346] width 193 height 17
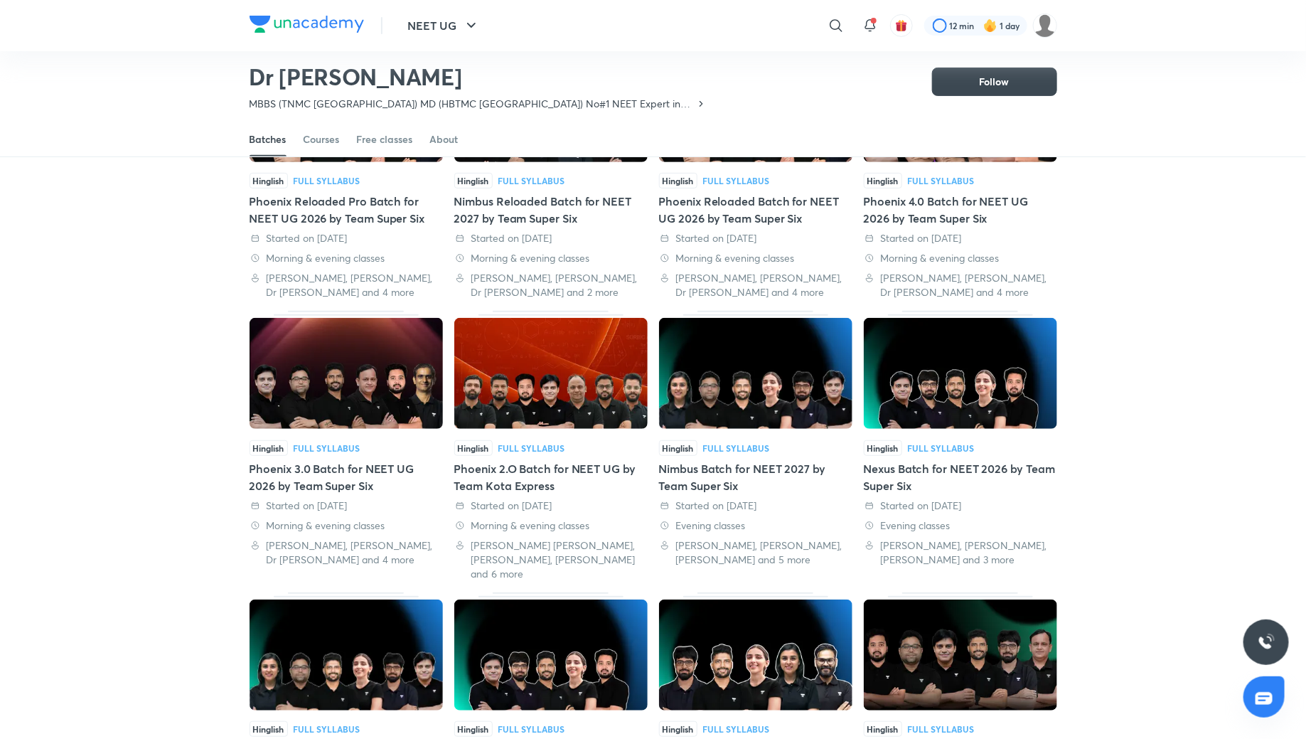
scroll to position [791, 0]
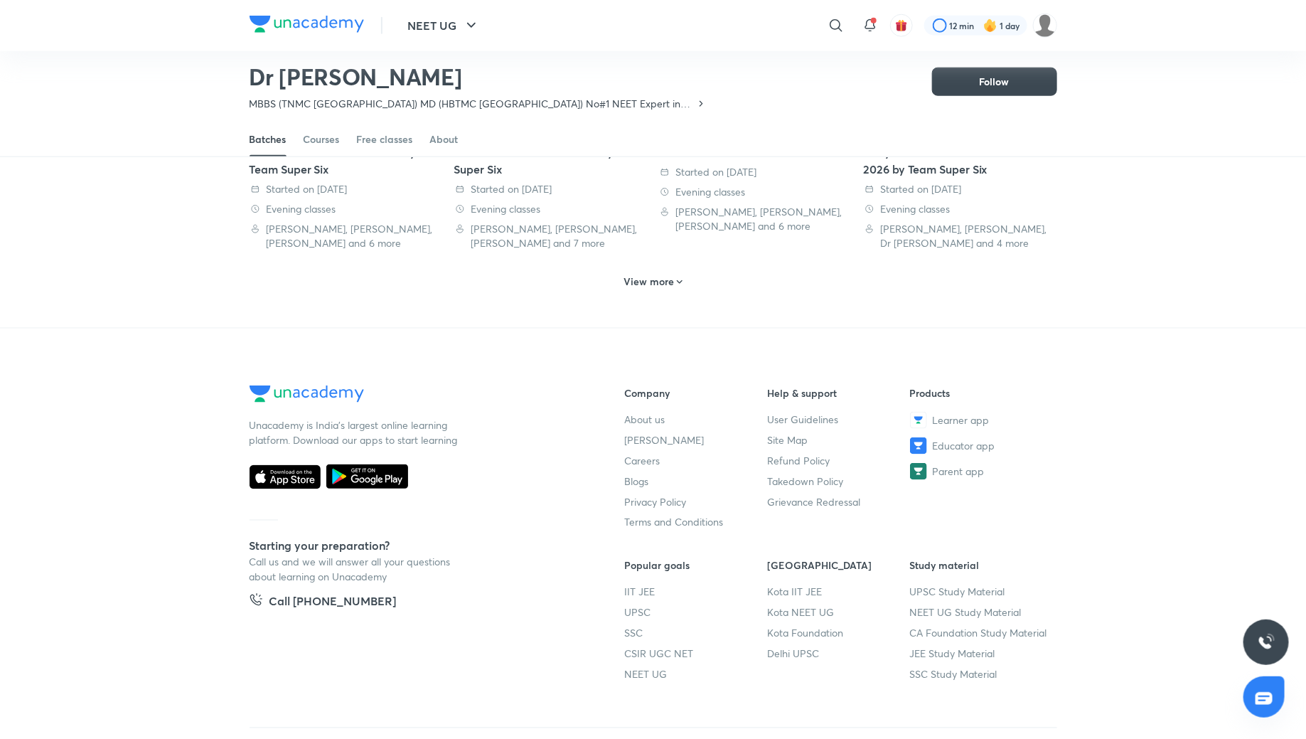
click at [628, 274] on h6 "View more" at bounding box center [648, 281] width 50 height 14
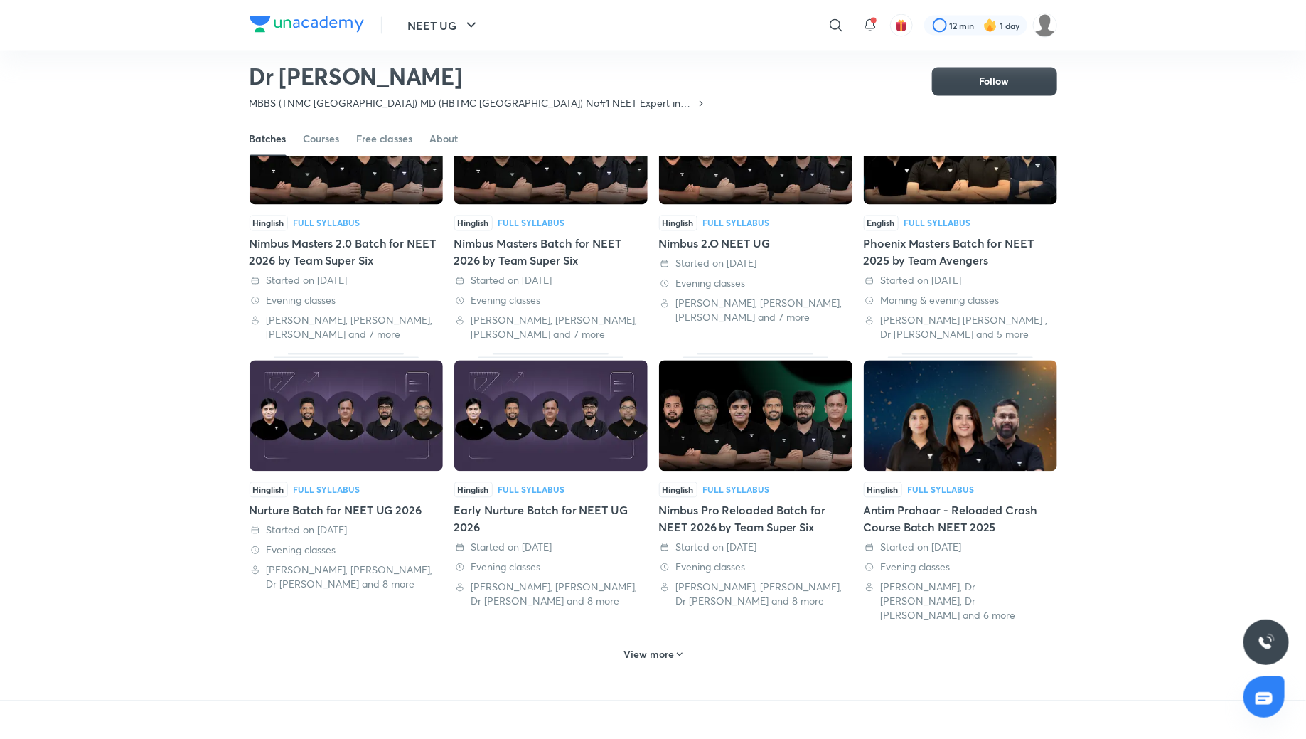
scroll to position [1239, 0]
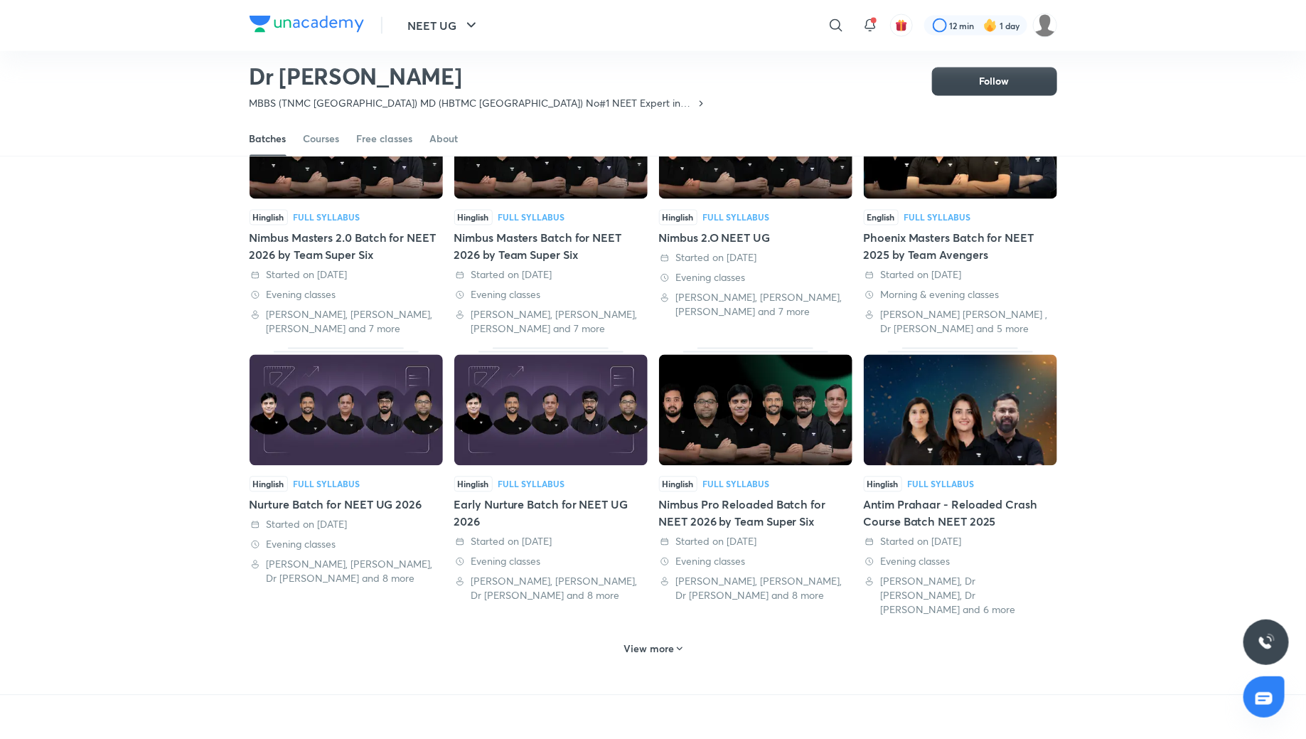
click at [651, 642] on h6 "View more" at bounding box center [648, 649] width 50 height 14
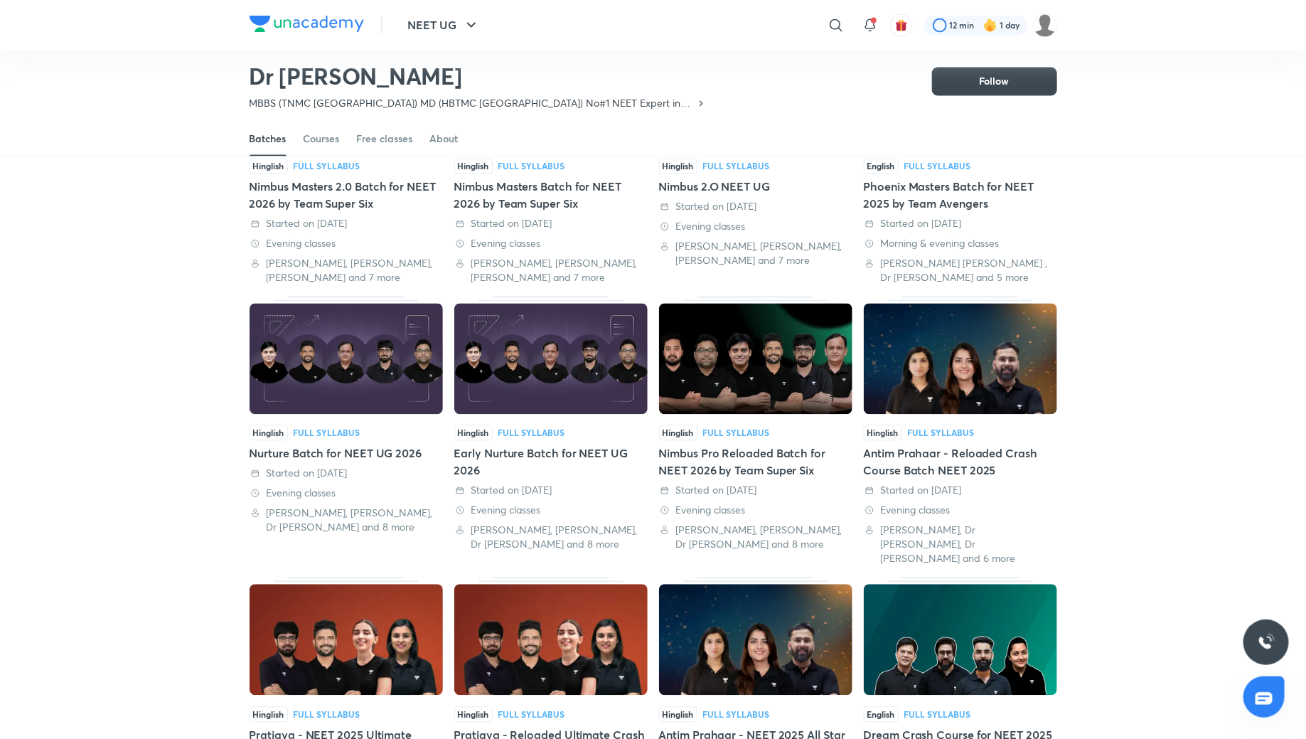
scroll to position [1308, 0]
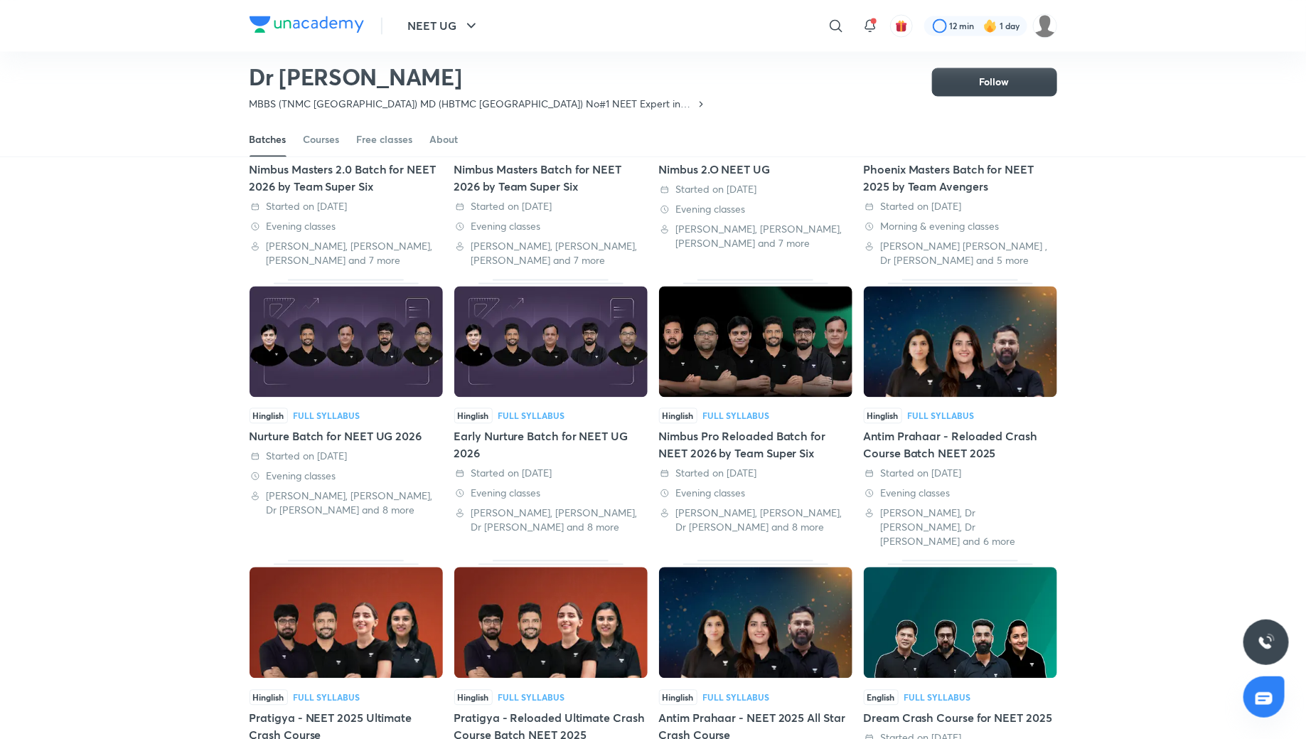
click at [727, 427] on div "Nimbus Pro Reloaded Batch for NEET 2026 by Team Super Six" at bounding box center [755, 444] width 193 height 34
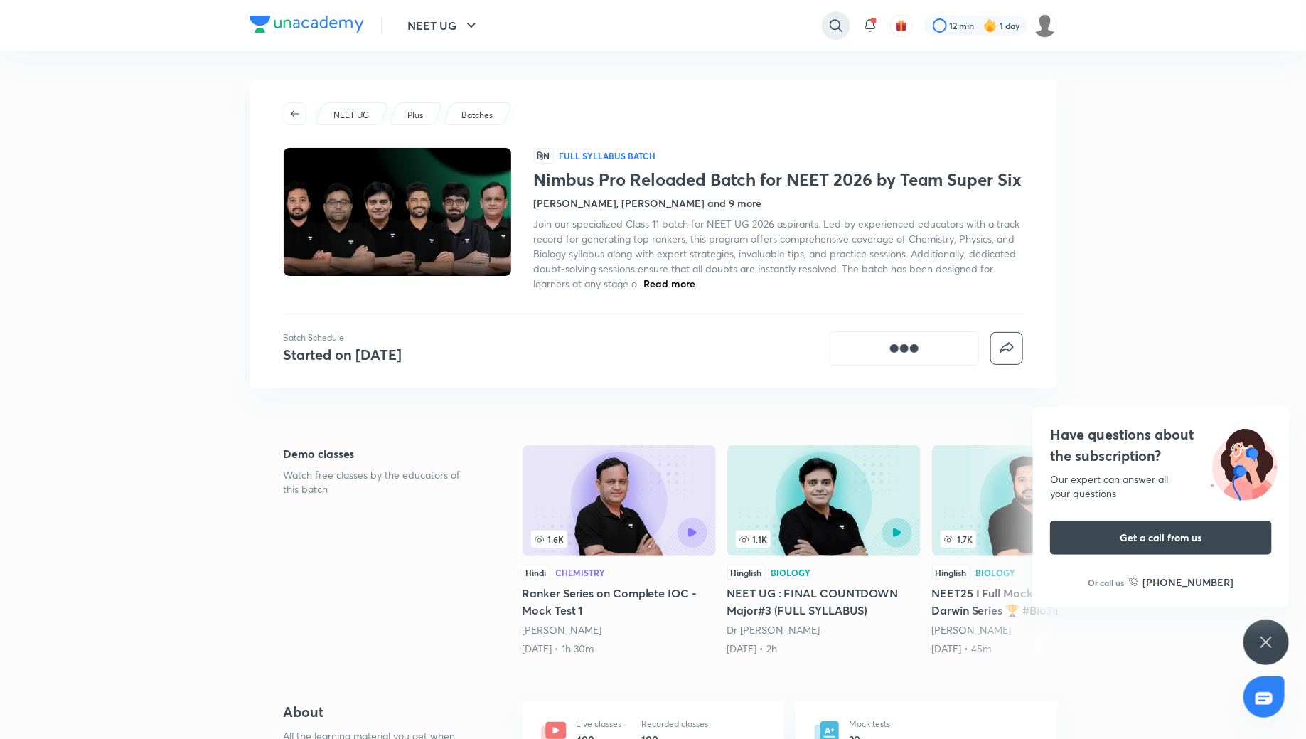
click at [834, 27] on icon at bounding box center [835, 25] width 17 height 17
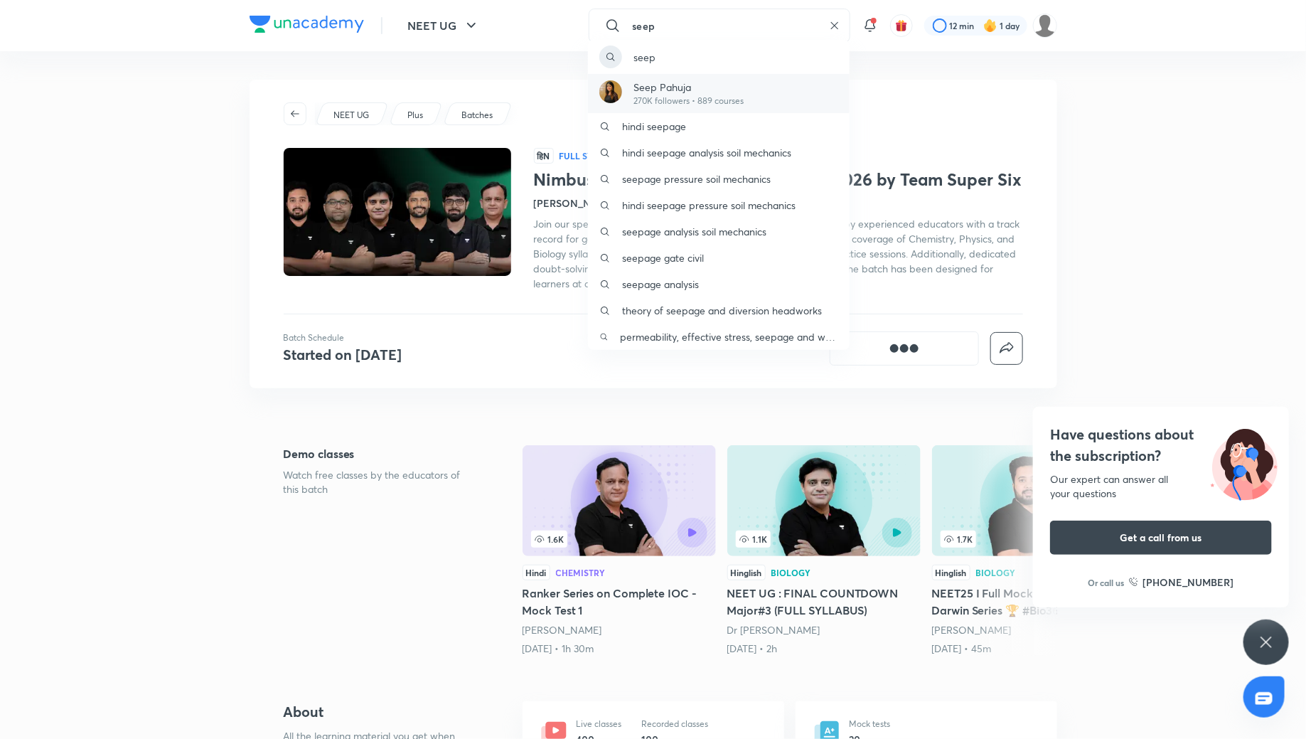
type input "seep"
click at [736, 93] on p "Seep Pahuja" at bounding box center [688, 87] width 110 height 15
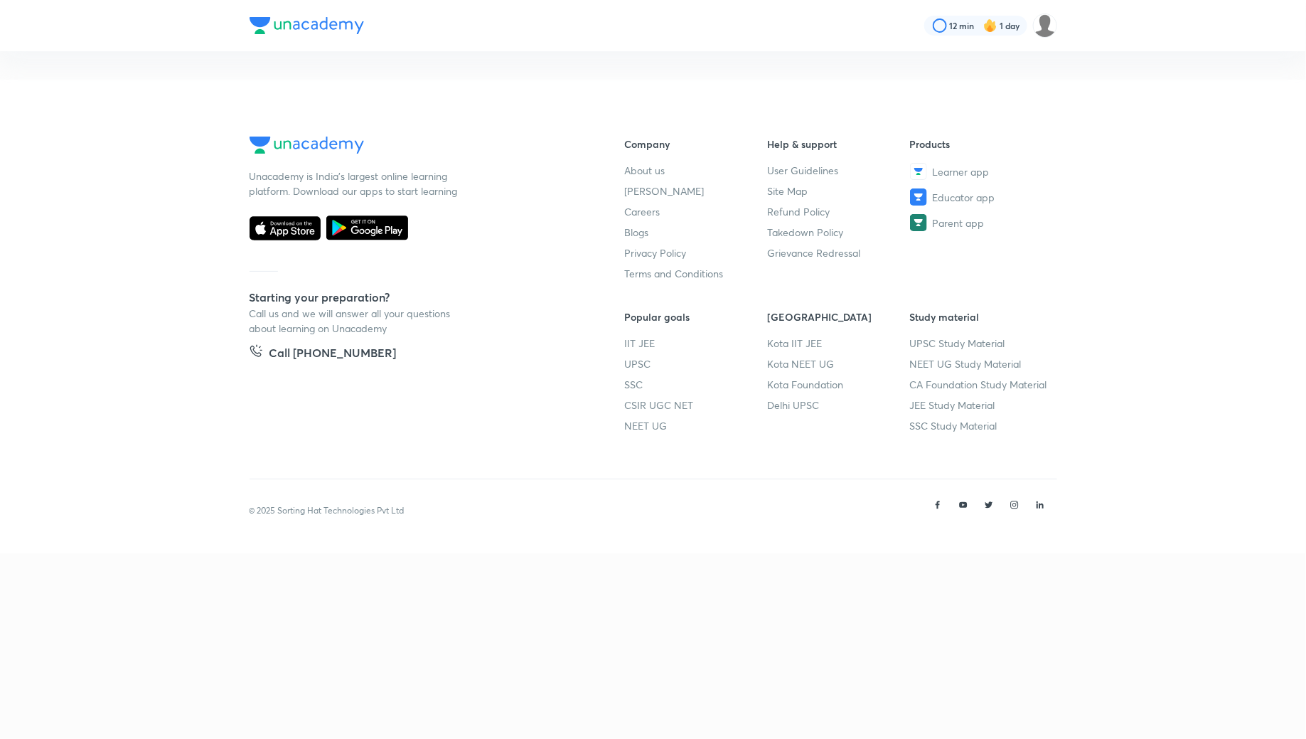
scroll to position [62, 0]
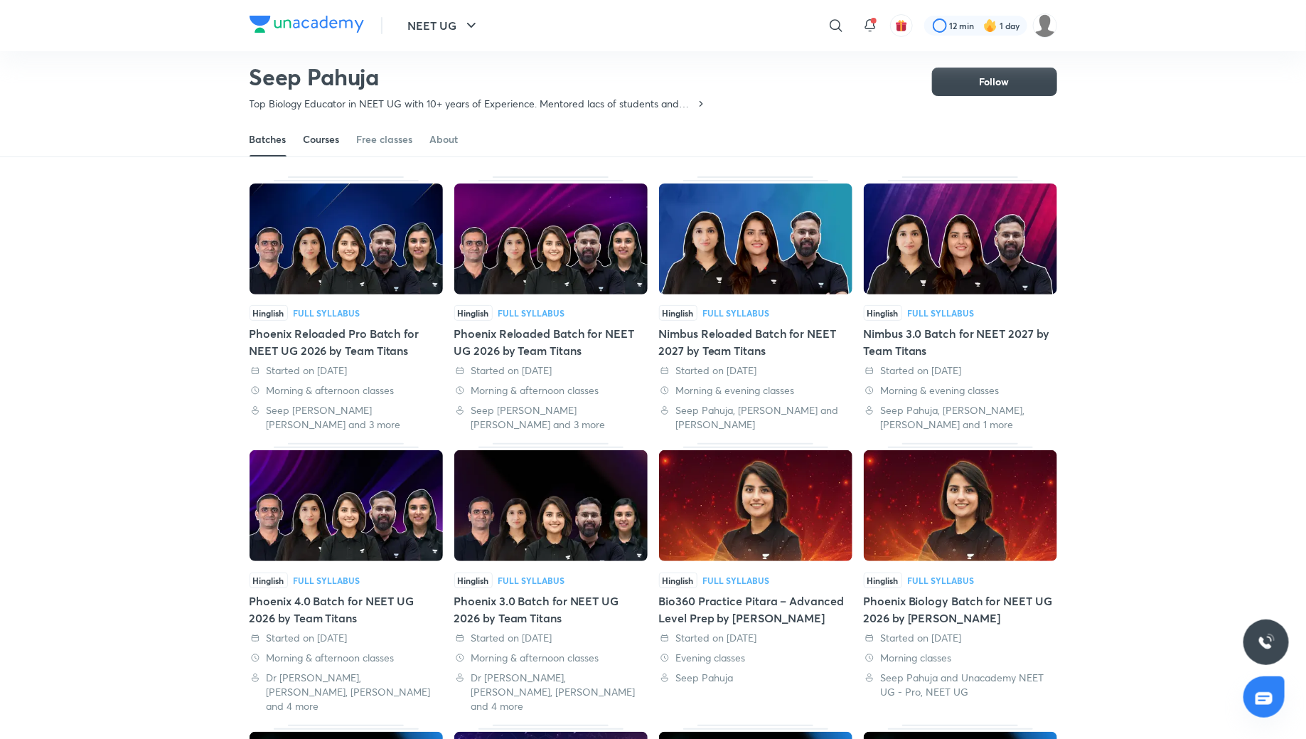
click at [315, 146] on div "Courses" at bounding box center [322, 139] width 36 height 14
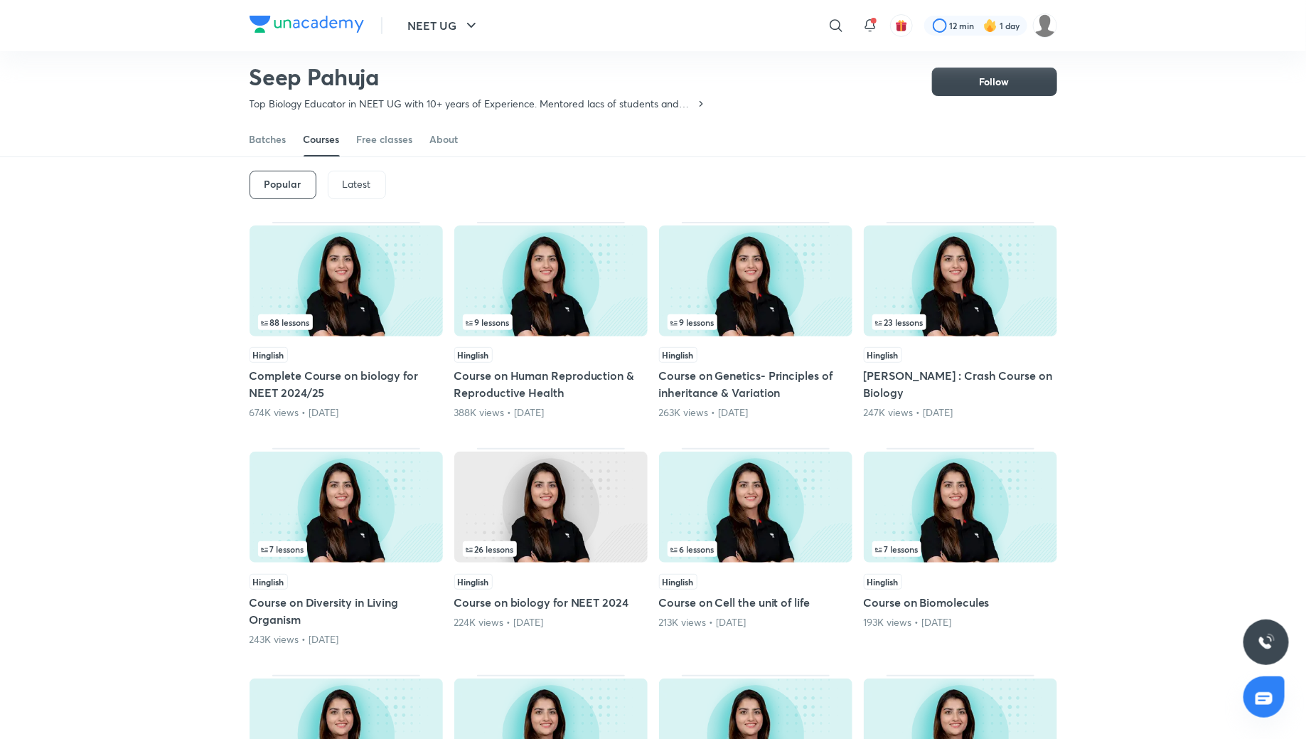
click at [358, 180] on p "Latest" at bounding box center [357, 183] width 28 height 11
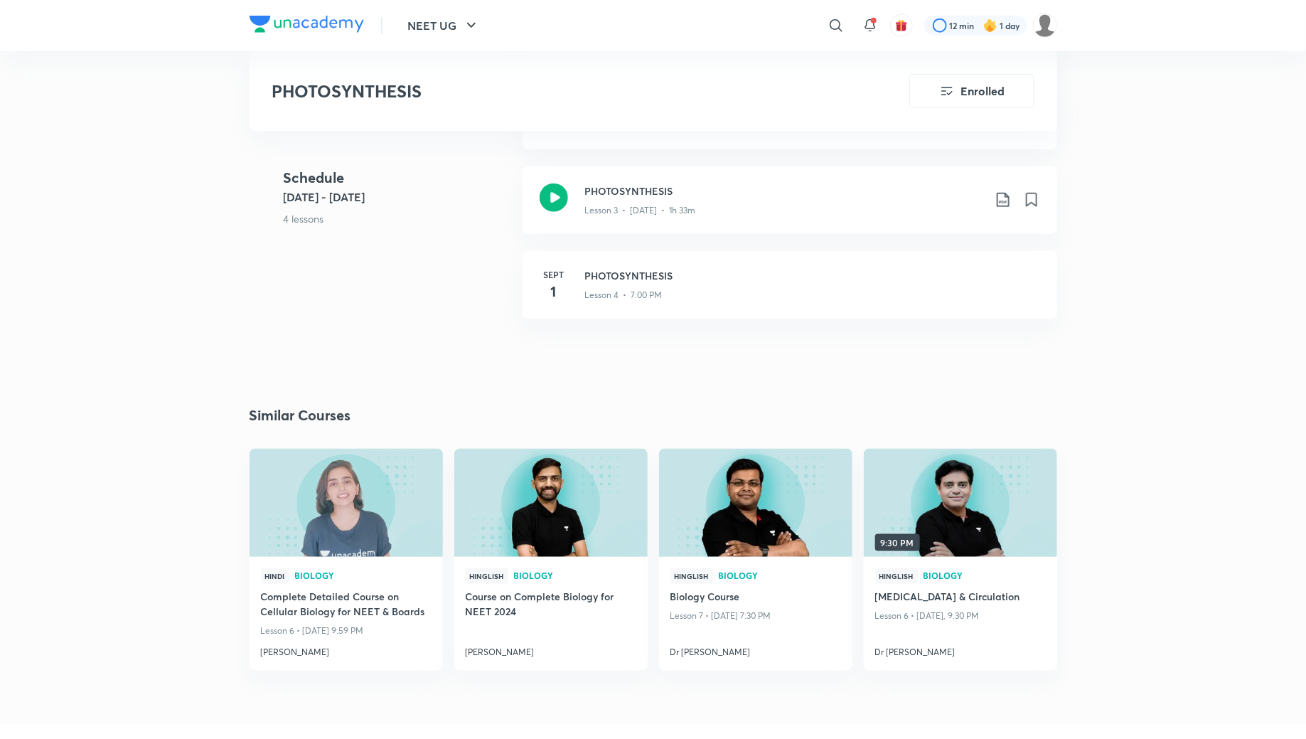
scroll to position [720, 0]
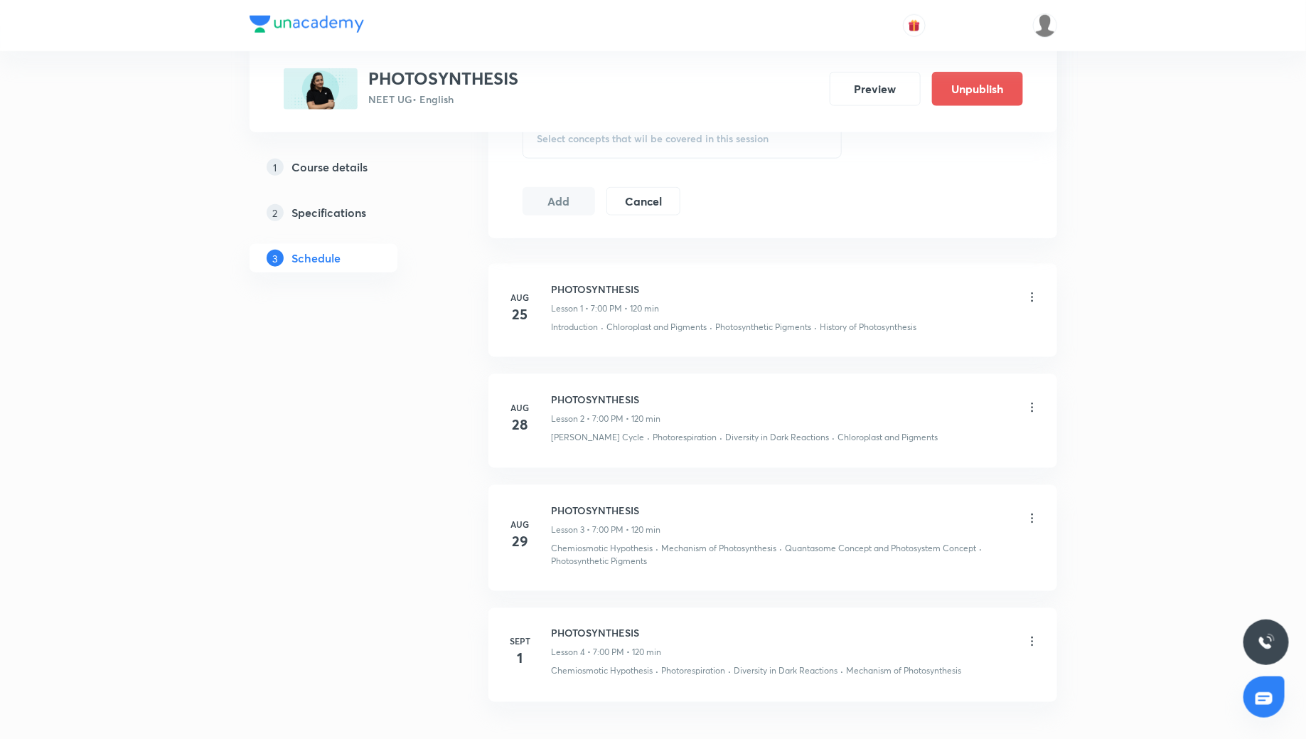
scroll to position [782, 0]
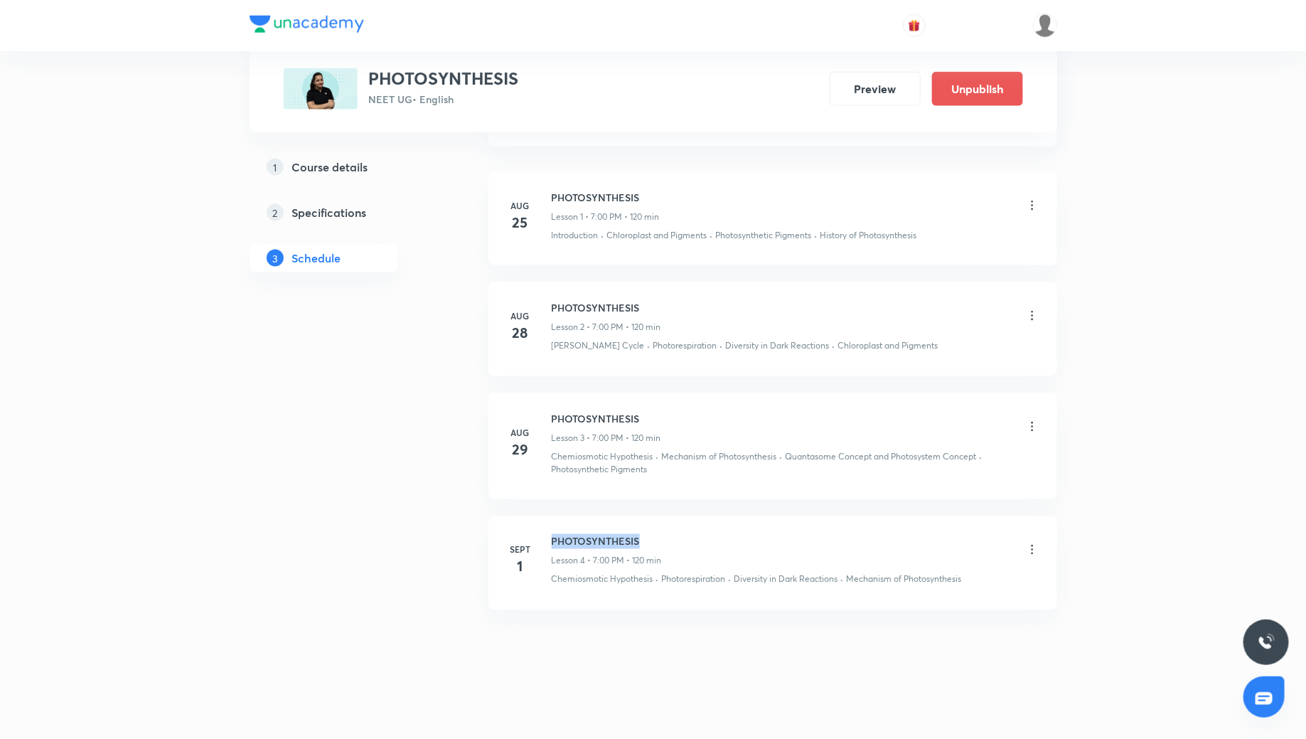
drag, startPoint x: 553, startPoint y: 535, endPoint x: 670, endPoint y: 532, distance: 116.6
click at [670, 534] on div "PHOTOSYNTHESIS Lesson 4 • 7:00 PM • 120 min" at bounding box center [796, 550] width 488 height 33
copy h6 "PHOTOSYNTHESIS"
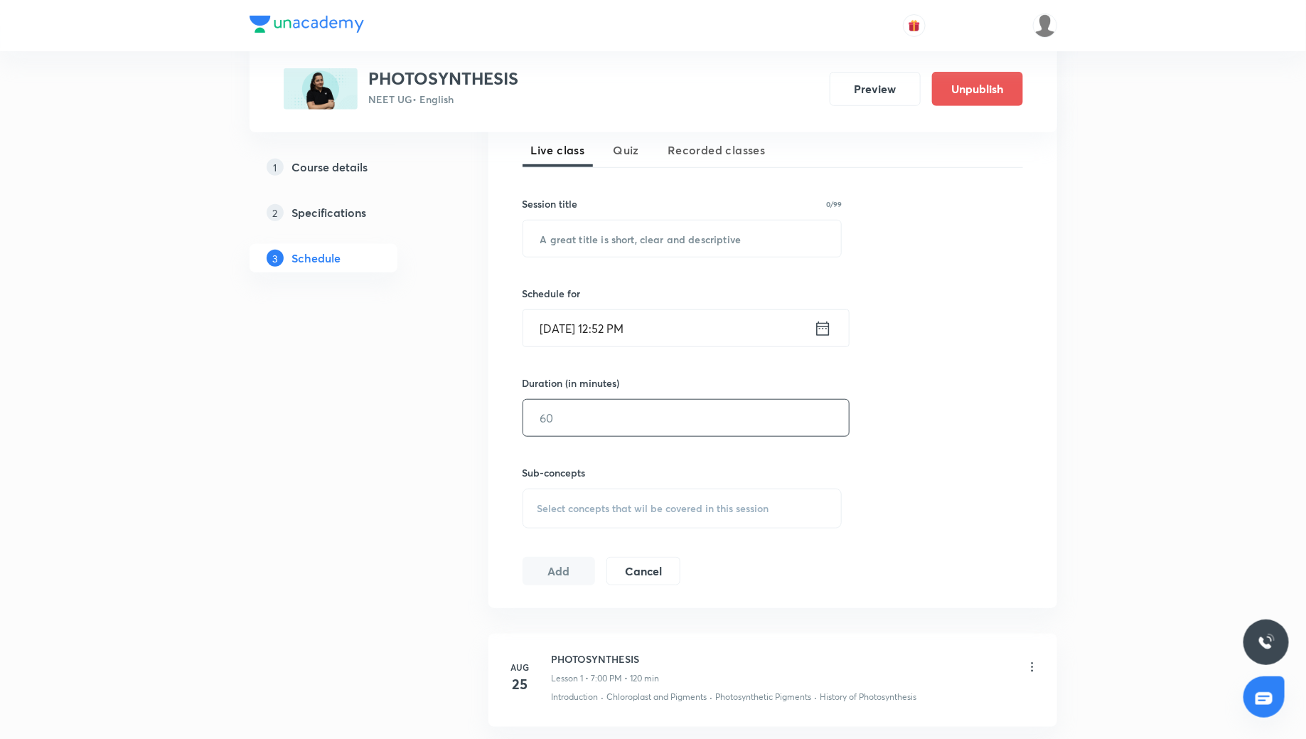
scroll to position [301, 0]
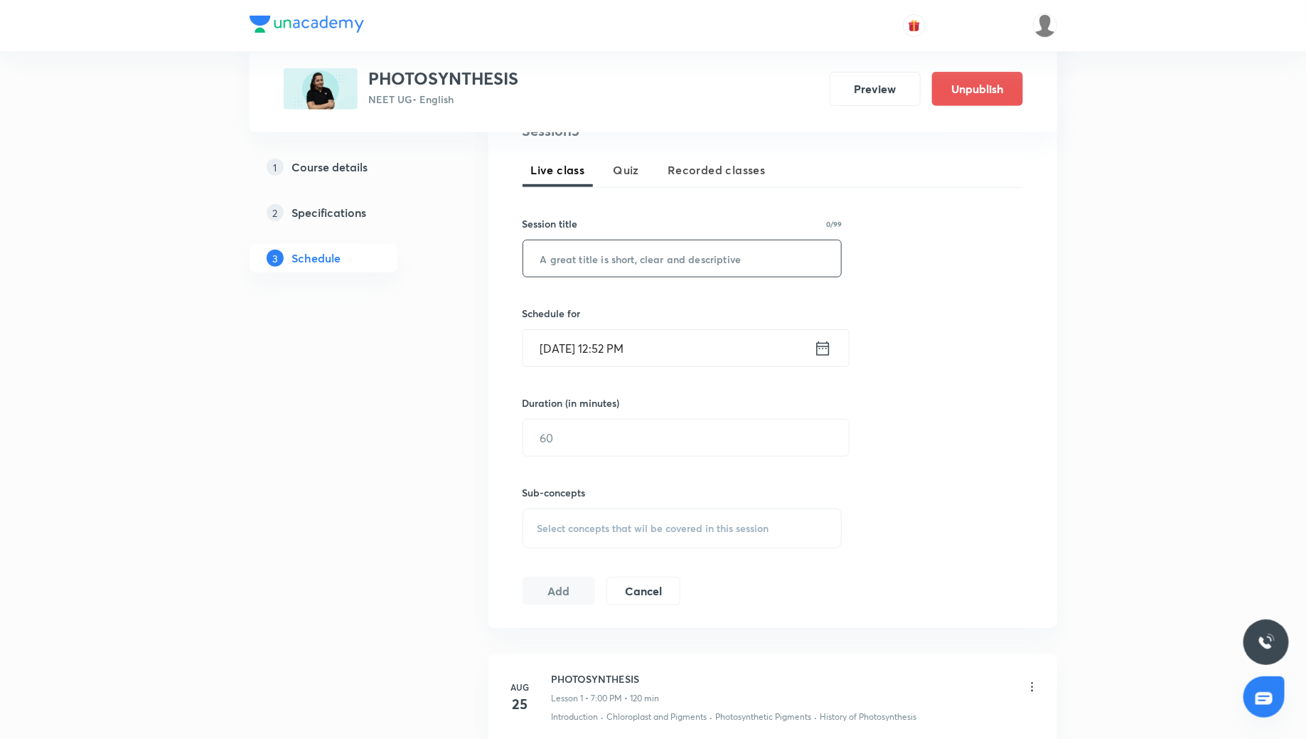
click at [653, 262] on input "text" at bounding box center [682, 258] width 318 height 36
paste input "PHOTOSYNTHESIS"
type input "PHOTOSYNTHESIS"
click at [828, 353] on icon at bounding box center [822, 348] width 13 height 14
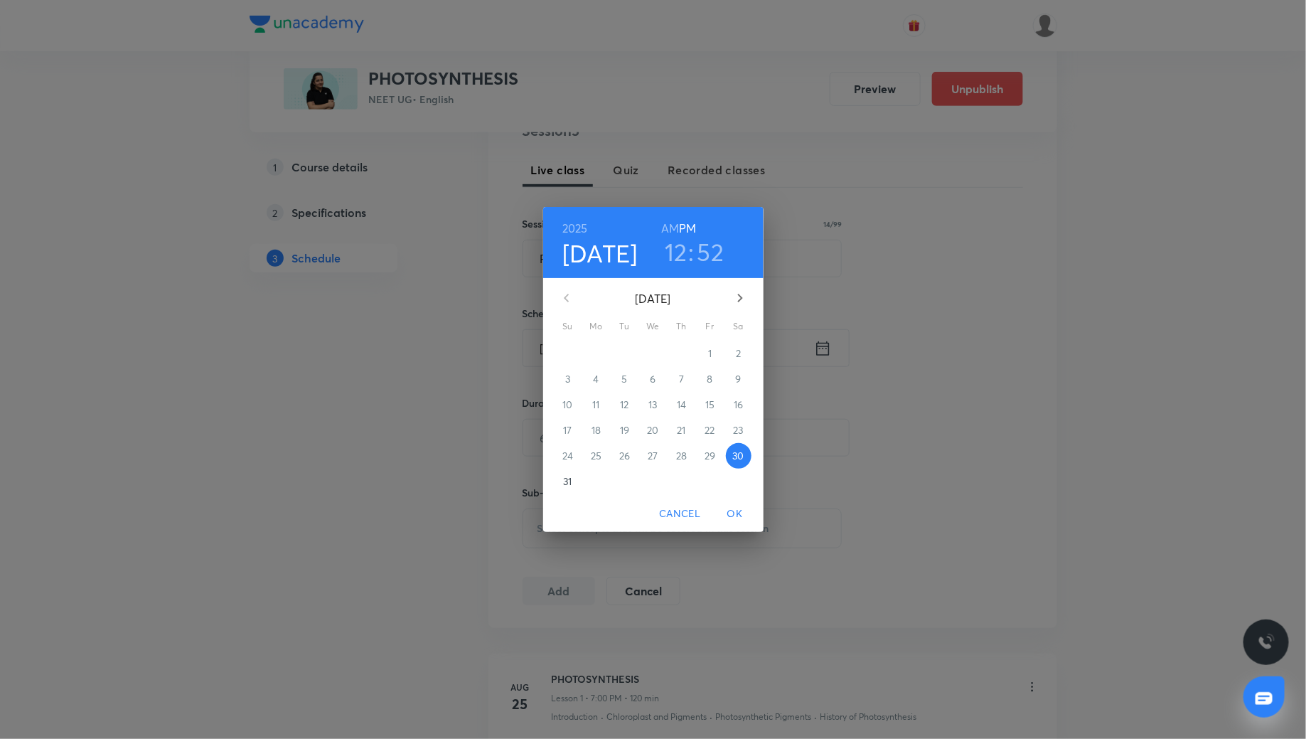
click at [682, 250] on h3 "12" at bounding box center [676, 252] width 23 height 30
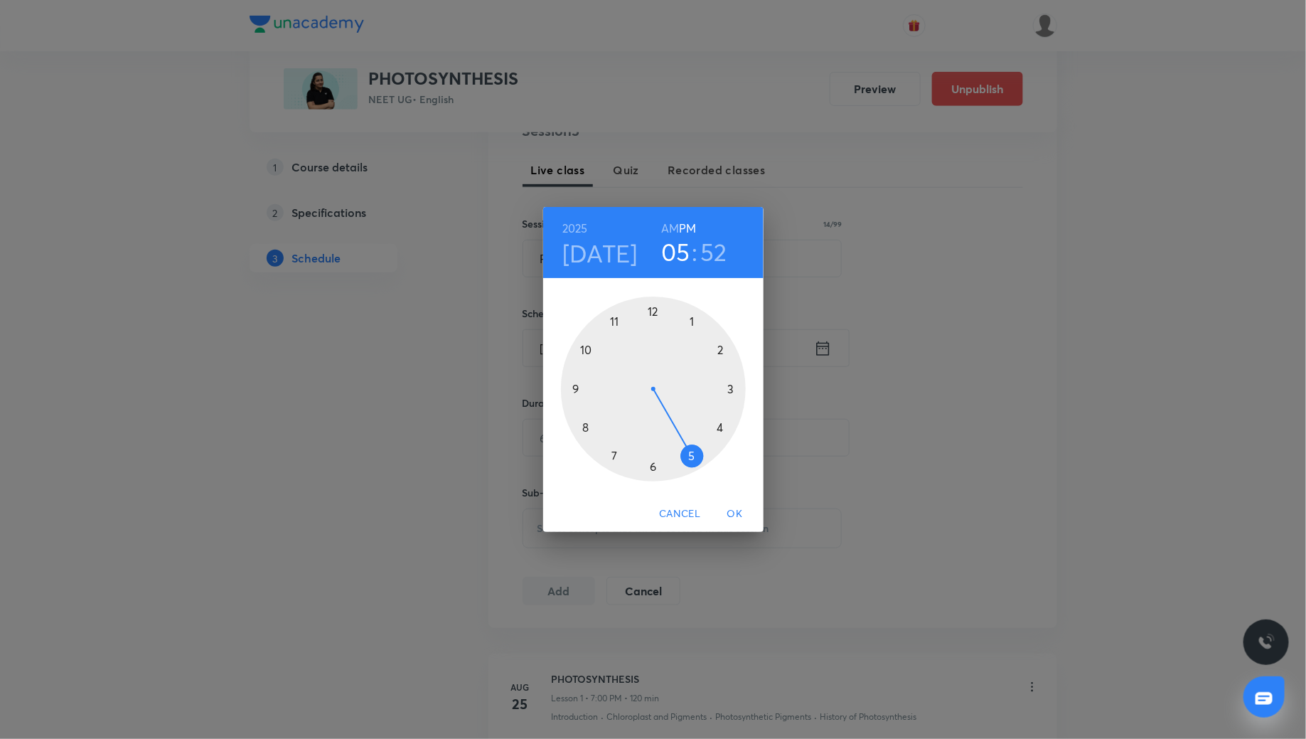
click at [690, 453] on div at bounding box center [653, 388] width 185 height 185
click at [653, 466] on div at bounding box center [653, 388] width 185 height 185
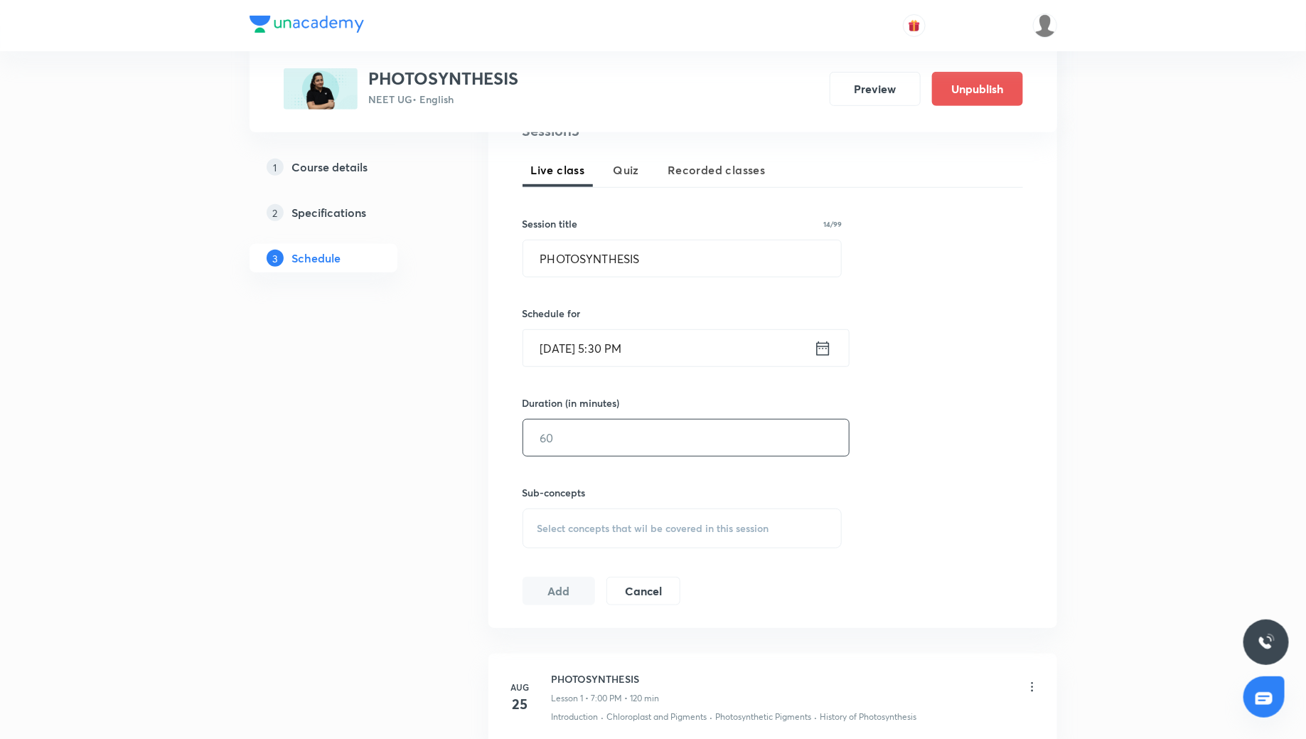
click at [600, 429] on input "text" at bounding box center [686, 437] width 326 height 36
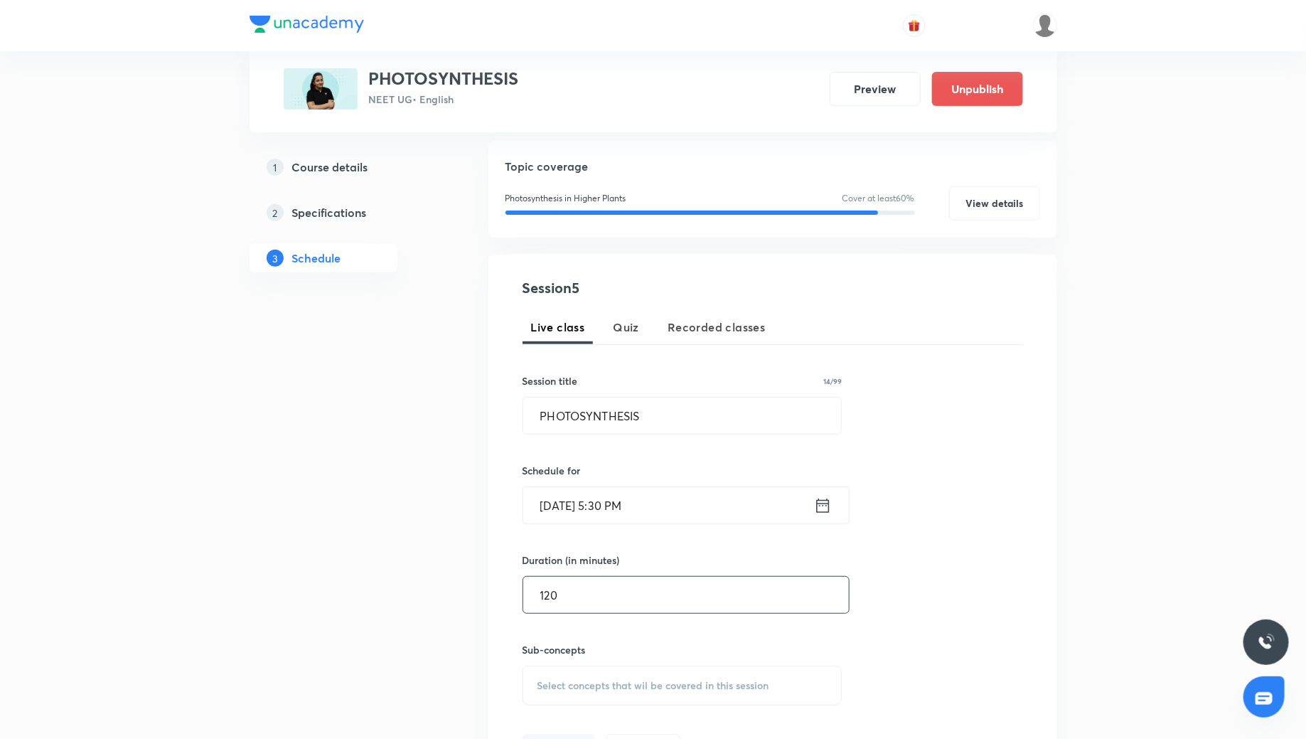
scroll to position [171, 0]
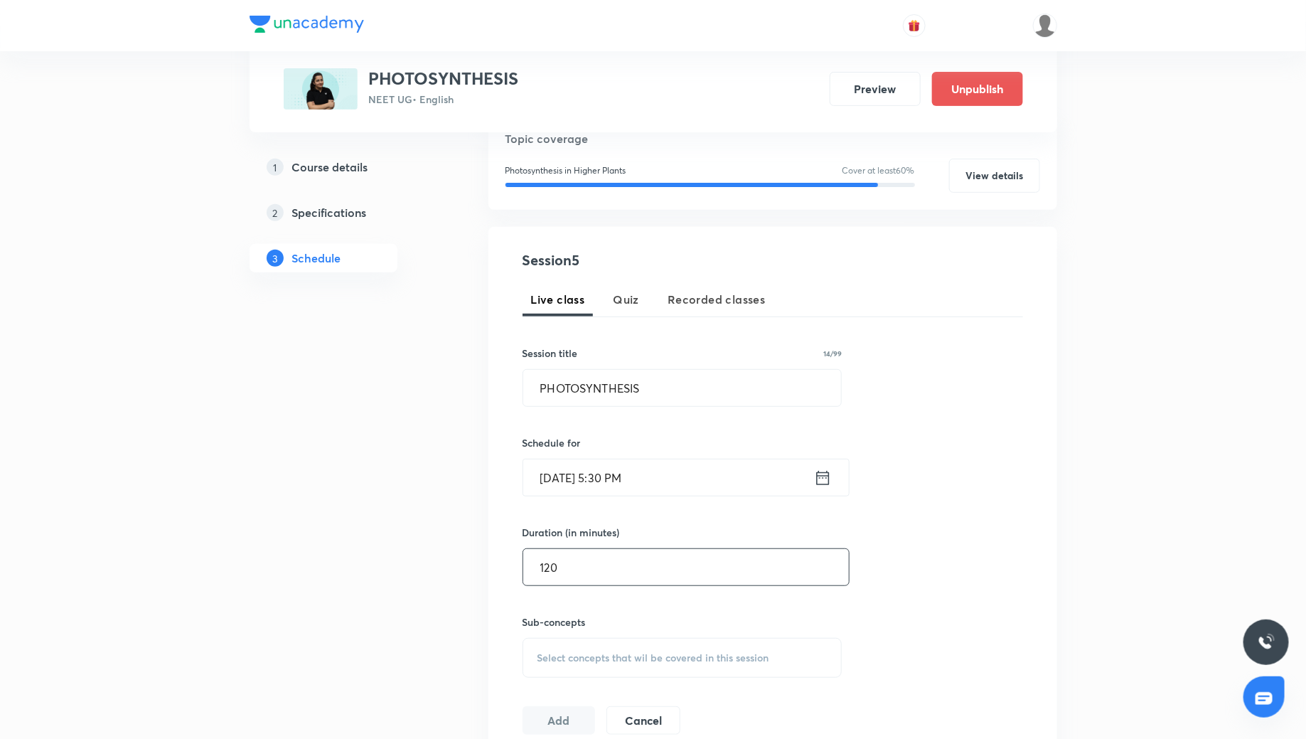
type input "120"
click at [610, 662] on div "Select concepts that wil be covered in this session" at bounding box center [683, 658] width 320 height 40
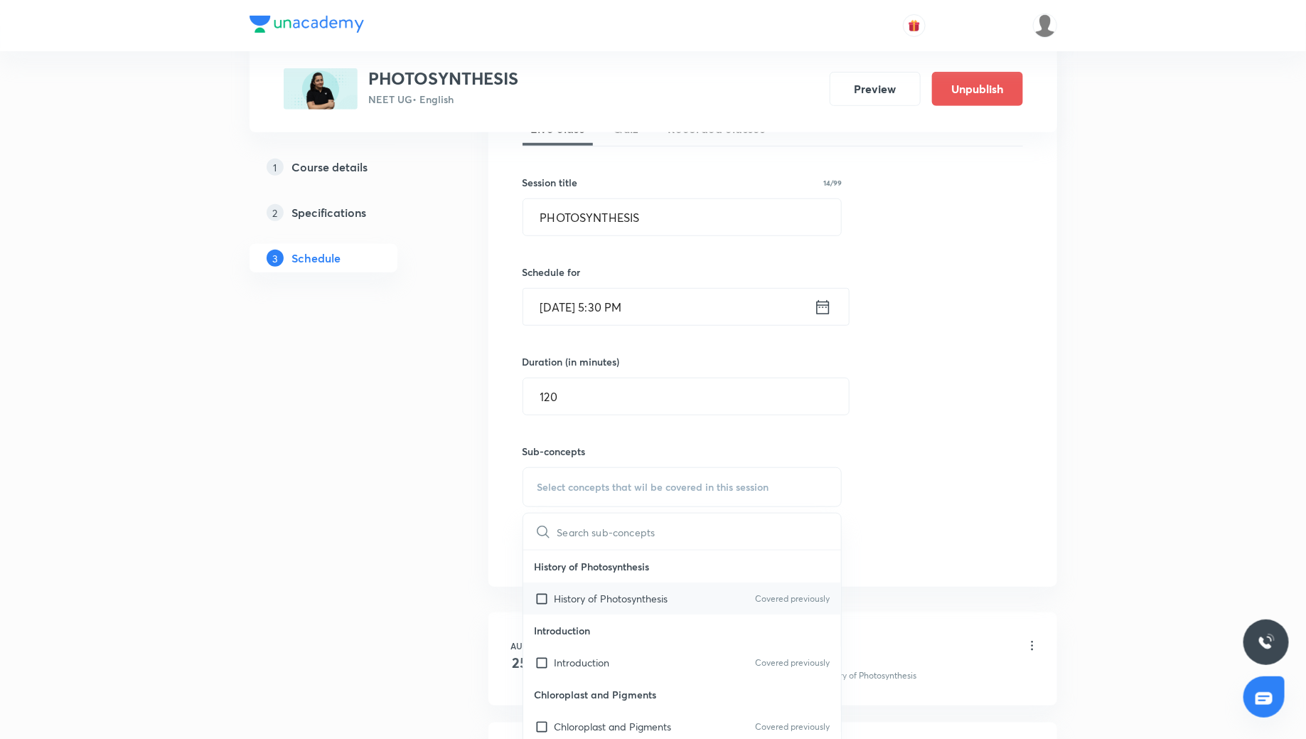
scroll to position [343, 0]
click at [588, 663] on p "Introduction" at bounding box center [581, 660] width 55 height 15
checkbox input "true"
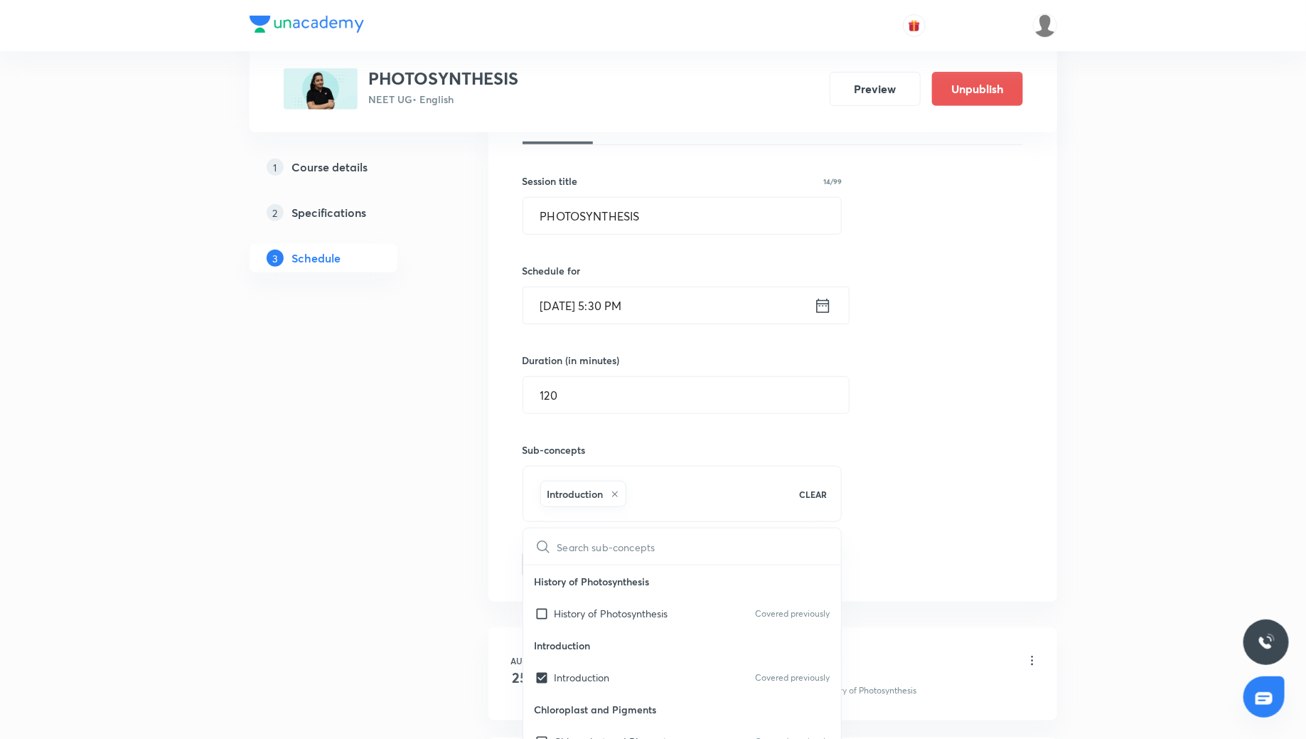
click at [975, 329] on div "Session 5 Live class Quiz Recorded classes Session title 14/99 PHOTOSYNTHESIS ​…" at bounding box center [773, 327] width 500 height 501
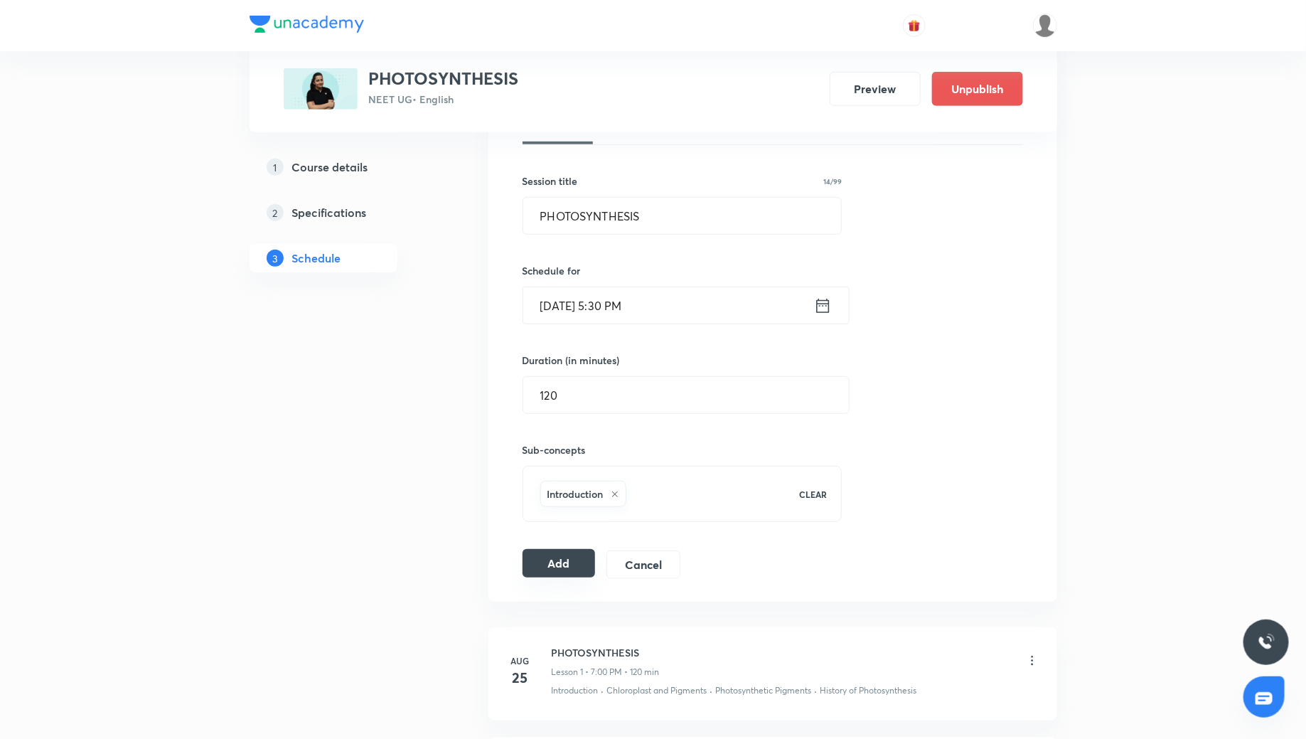
click at [576, 562] on button "Add" at bounding box center [559, 563] width 73 height 28
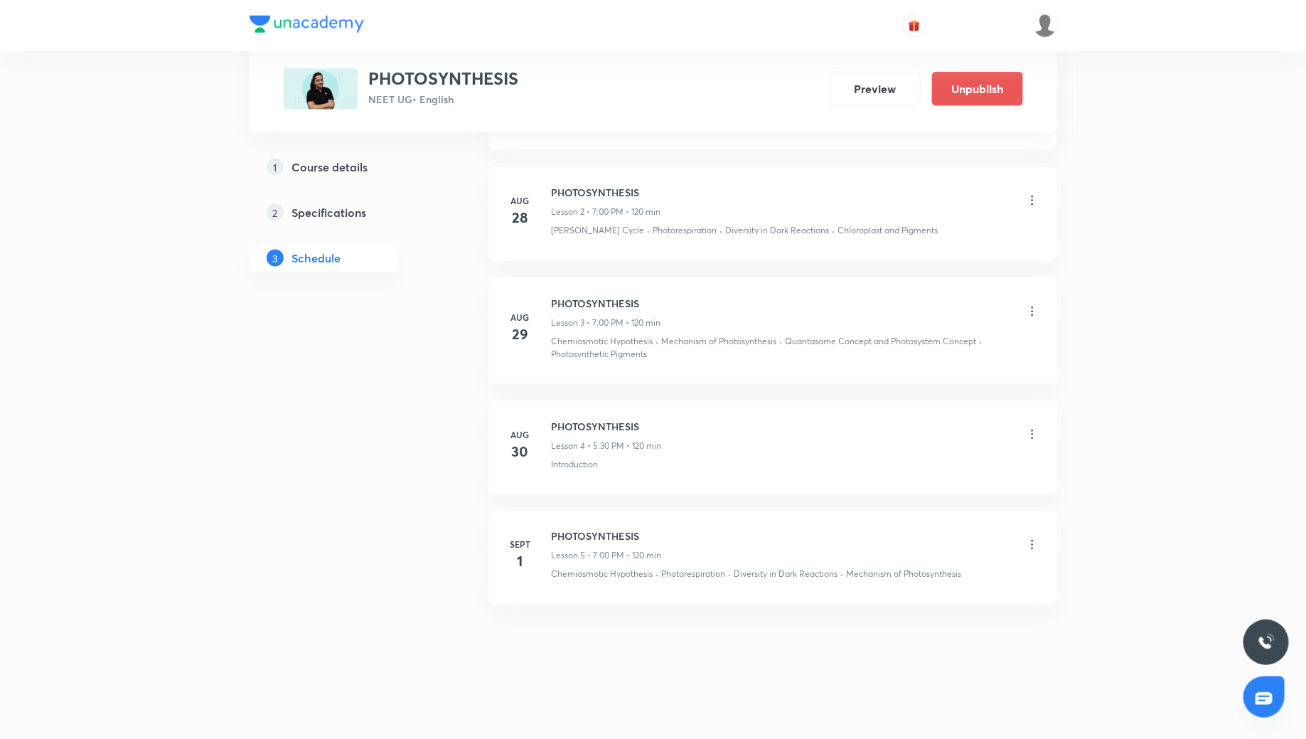
scroll to position [892, 0]
click at [1032, 434] on icon at bounding box center [1032, 438] width 2 height 9
click at [965, 464] on li "Edit" at bounding box center [961, 472] width 156 height 26
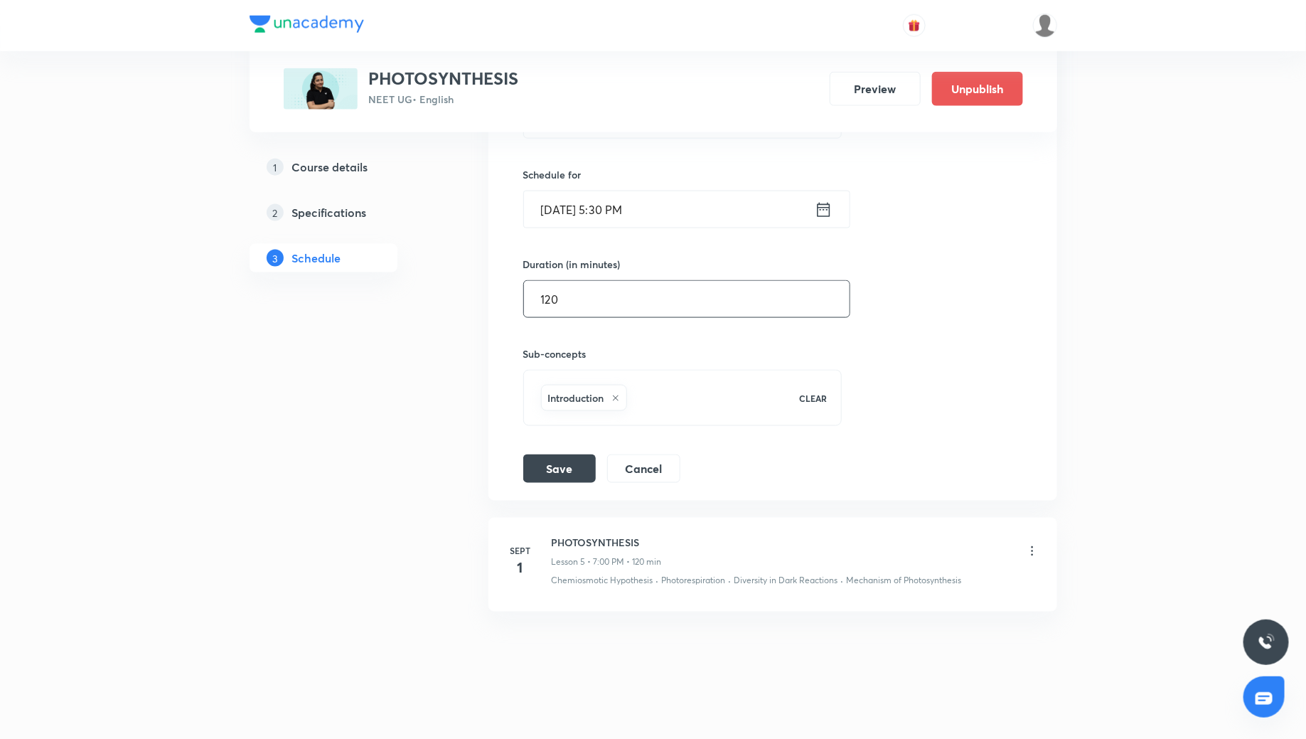
click at [622, 299] on input "120" at bounding box center [687, 299] width 326 height 36
type input "1"
type input "220"
click at [573, 459] on button "Save" at bounding box center [559, 467] width 73 height 28
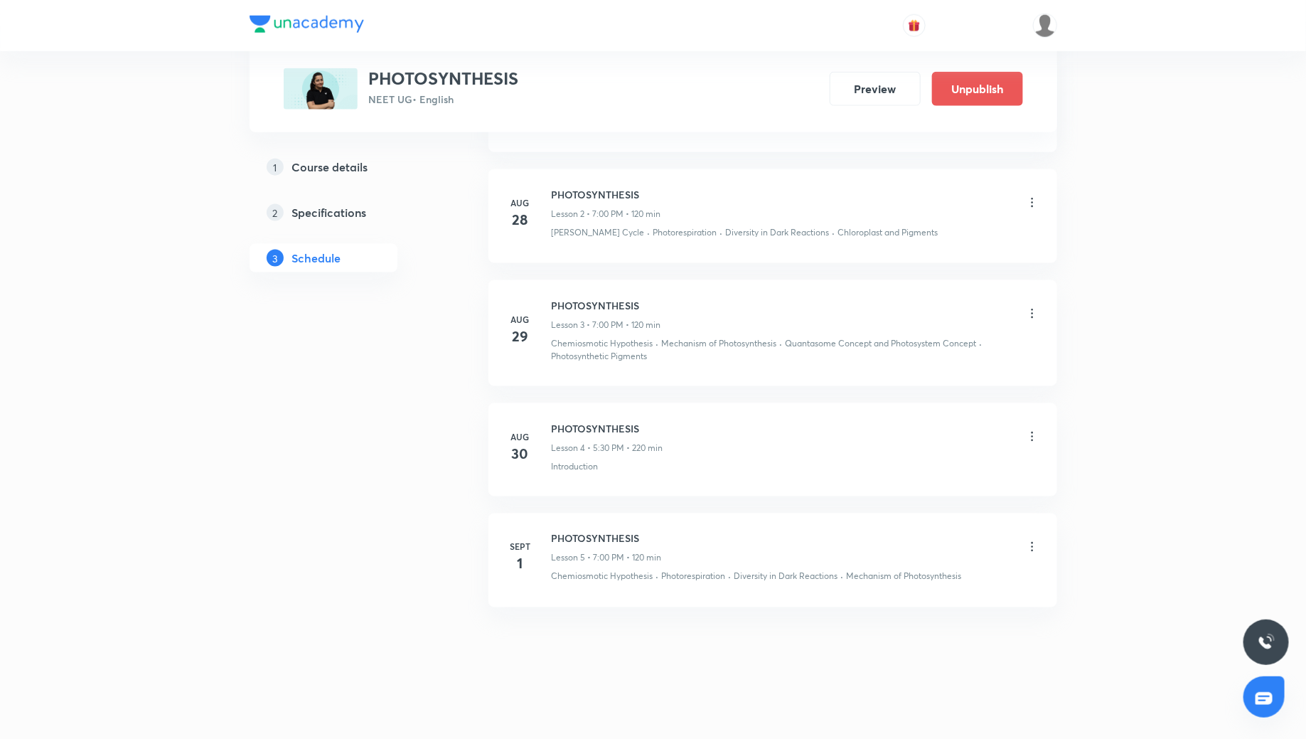
scroll to position [892, 0]
